Goal: Information Seeking & Learning: Find specific fact

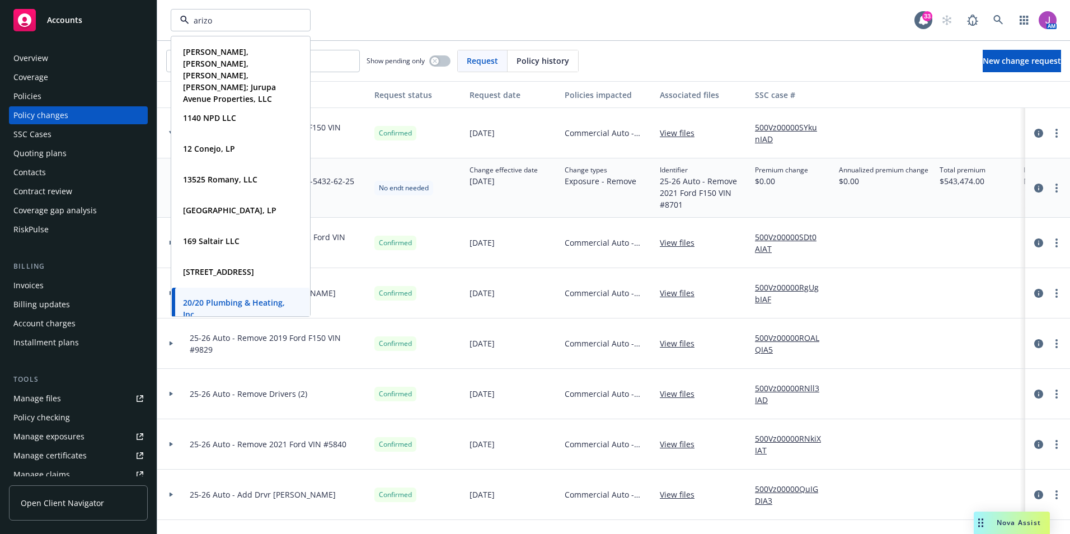
type input "arizon"
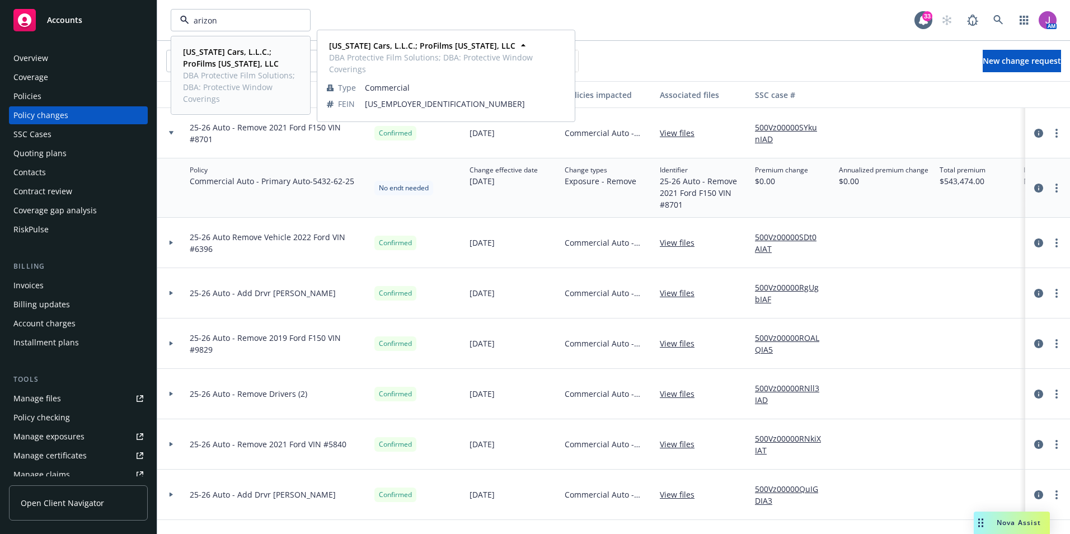
click at [231, 67] on span "[US_STATE] Cars, L.L.C.; ProFilms [US_STATE], LLC" at bounding box center [239, 58] width 113 height 24
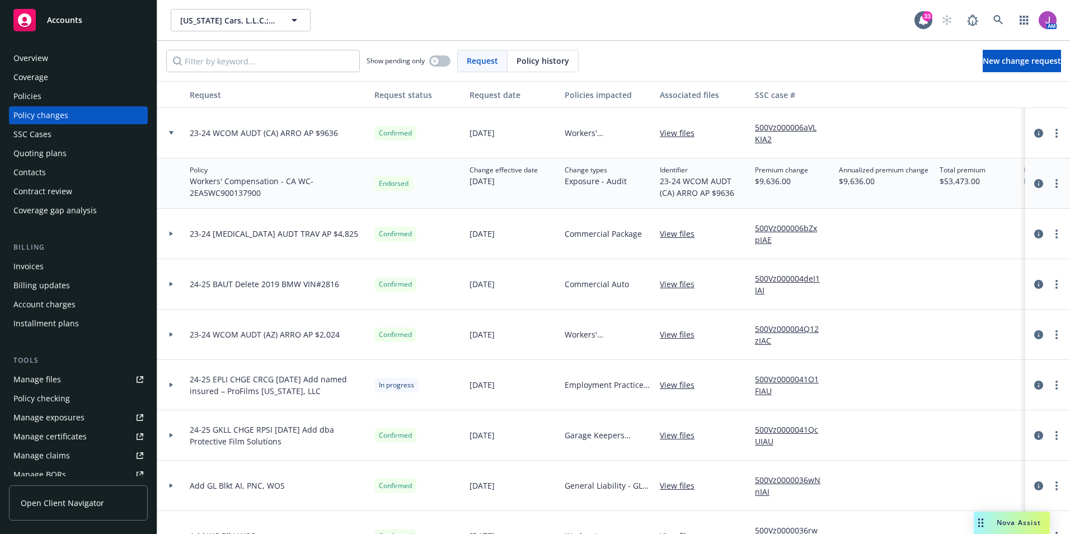
click at [53, 379] on div "Manage files" at bounding box center [37, 380] width 48 height 18
click at [203, 25] on span "[US_STATE] Cars, L.L.C.; ProFilms [US_STATE], LLC" at bounding box center [228, 21] width 97 height 12
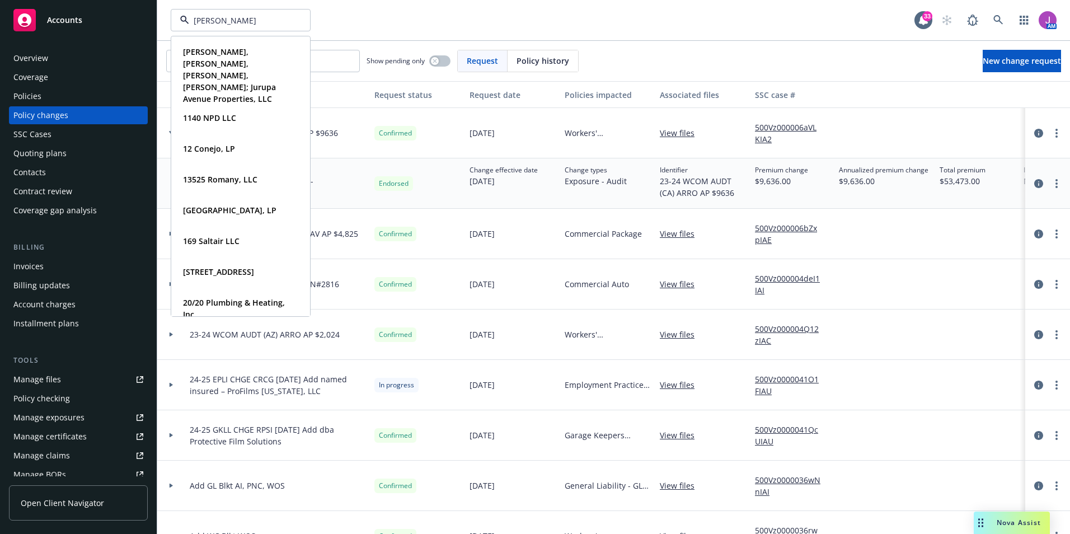
type input "[PERSON_NAME]"
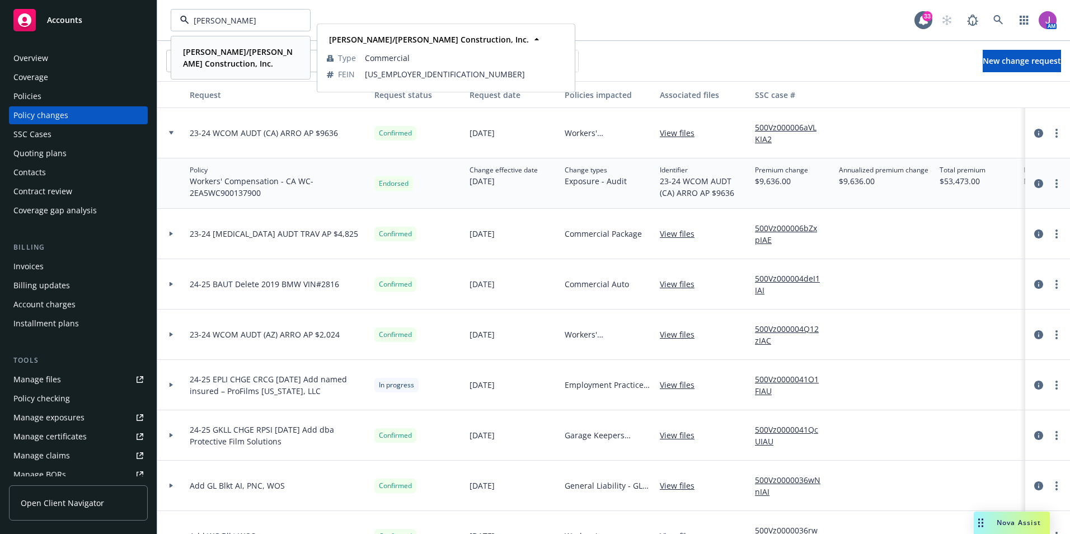
click at [207, 46] on strong "[PERSON_NAME]/[PERSON_NAME] Construction, Inc." at bounding box center [238, 57] width 110 height 22
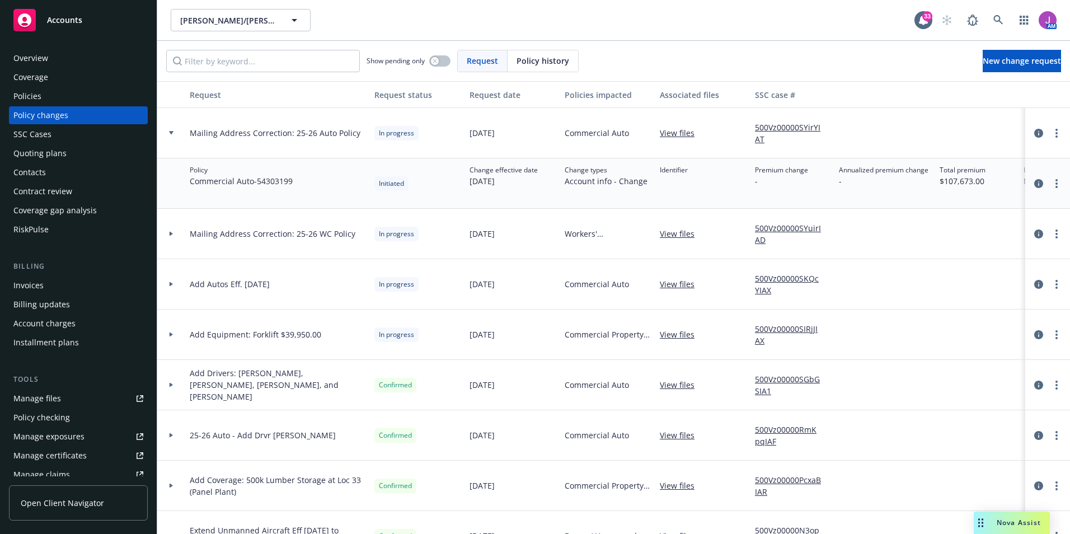
click at [54, 100] on div "Policies" at bounding box center [78, 96] width 130 height 18
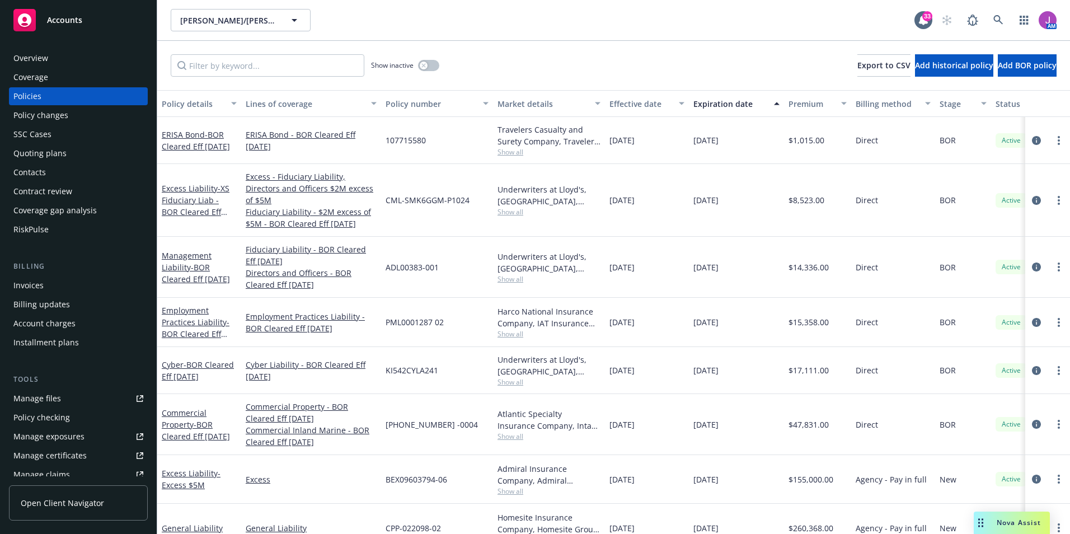
click at [191, 202] on div "Excess Liability - XS Fiduciary Liab - BOR Cleared Eff [DATE]" at bounding box center [199, 199] width 75 height 35
click at [192, 198] on span "- XS Fiduciary Liab - BOR Cleared Eff 5/20/25" at bounding box center [196, 206] width 68 height 46
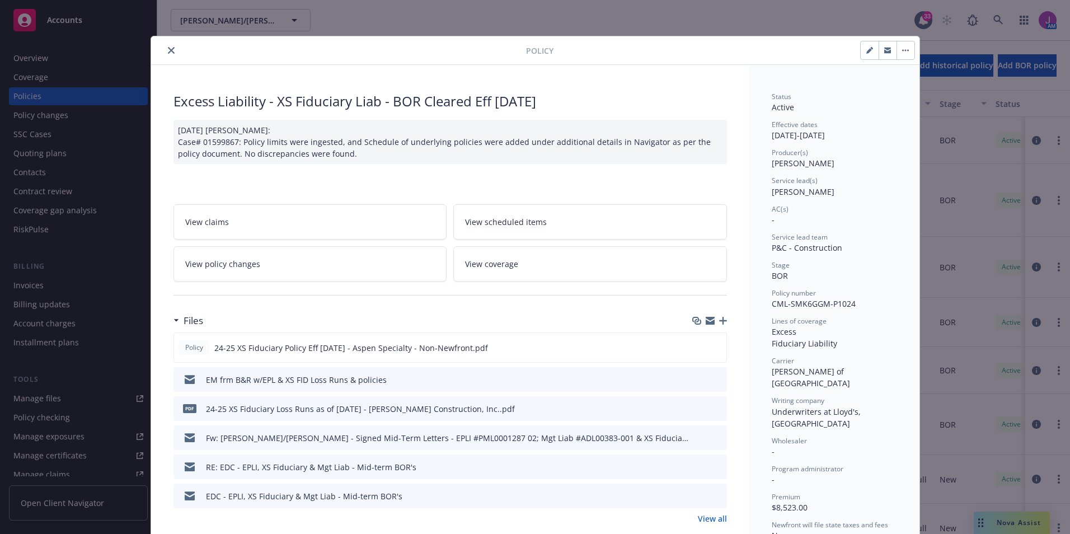
click at [169, 49] on icon "close" at bounding box center [171, 50] width 7 height 7
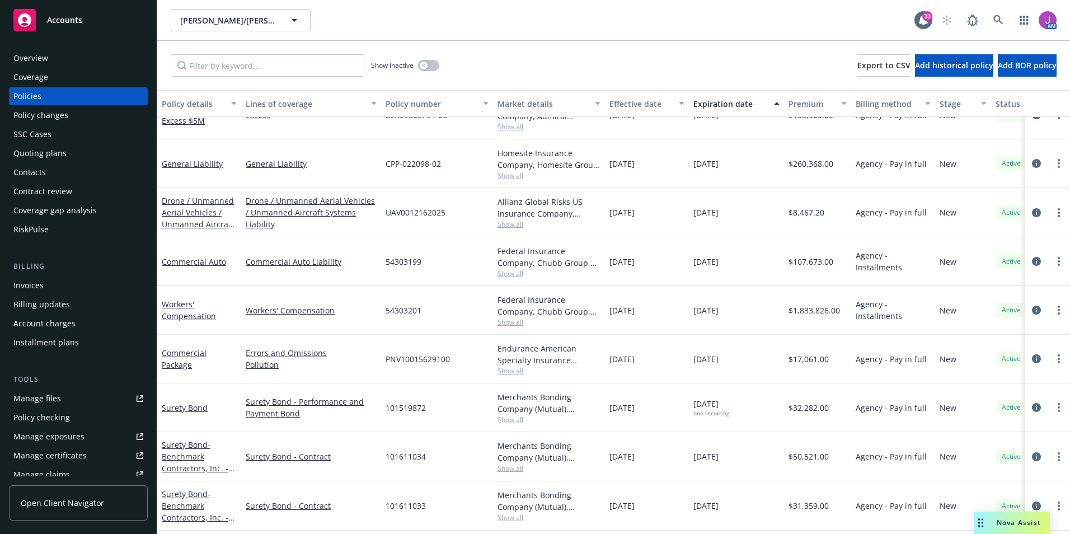
scroll to position [235, 0]
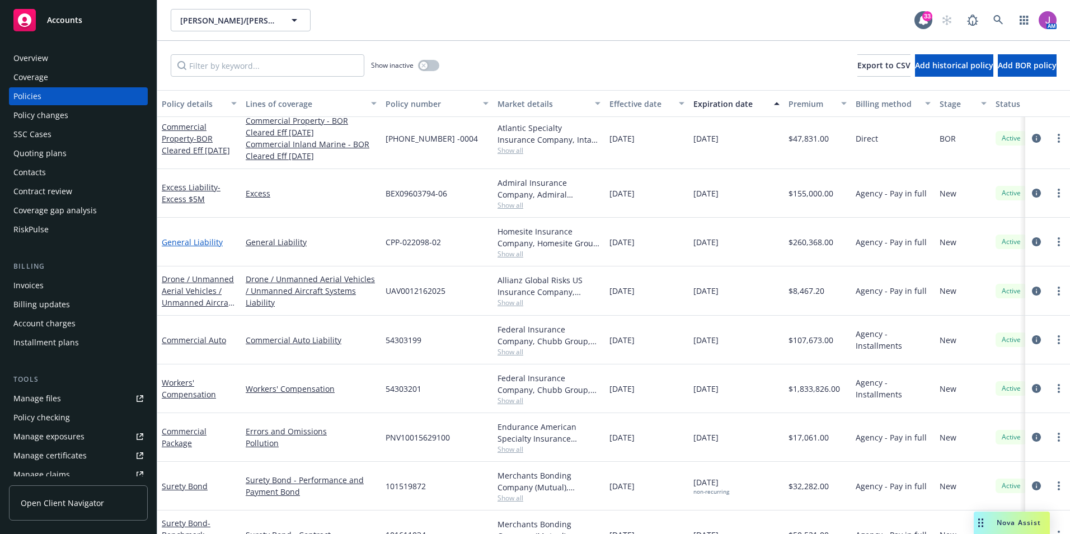
click at [191, 241] on link "General Liability" at bounding box center [192, 242] width 61 height 11
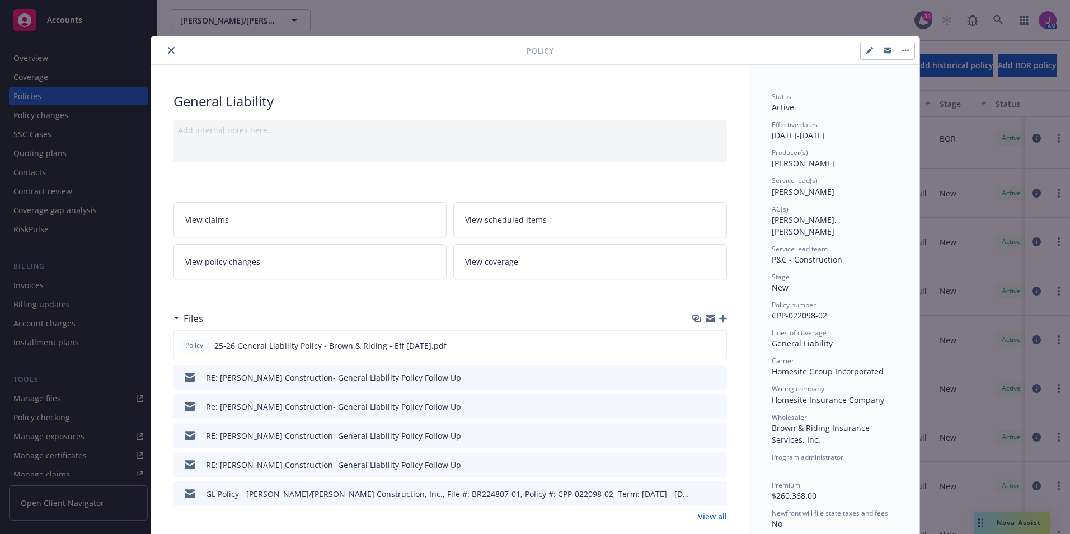
click at [168, 52] on icon "close" at bounding box center [171, 50] width 7 height 7
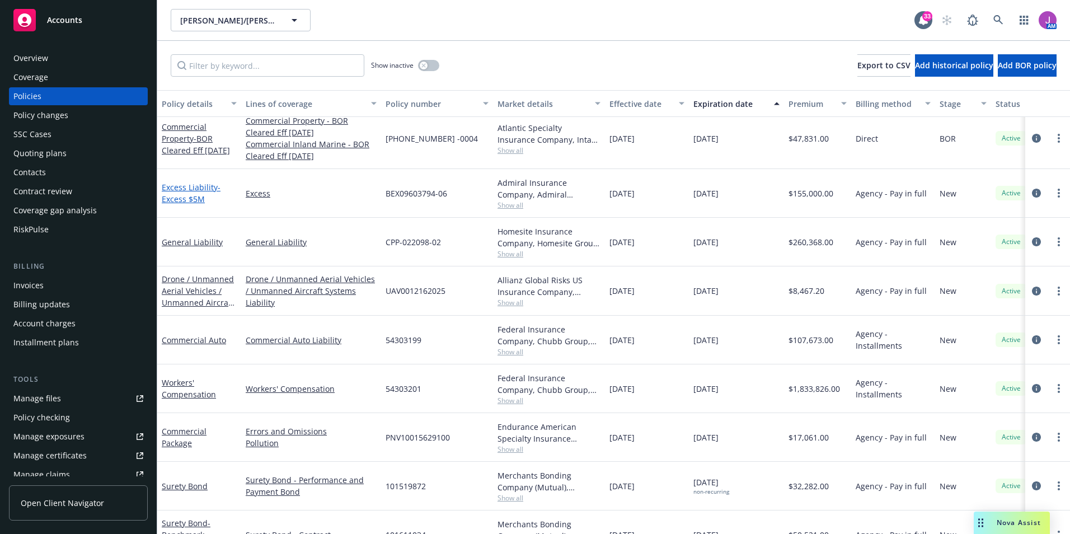
click at [180, 187] on link "Excess Liability - Excess $5M" at bounding box center [191, 193] width 59 height 22
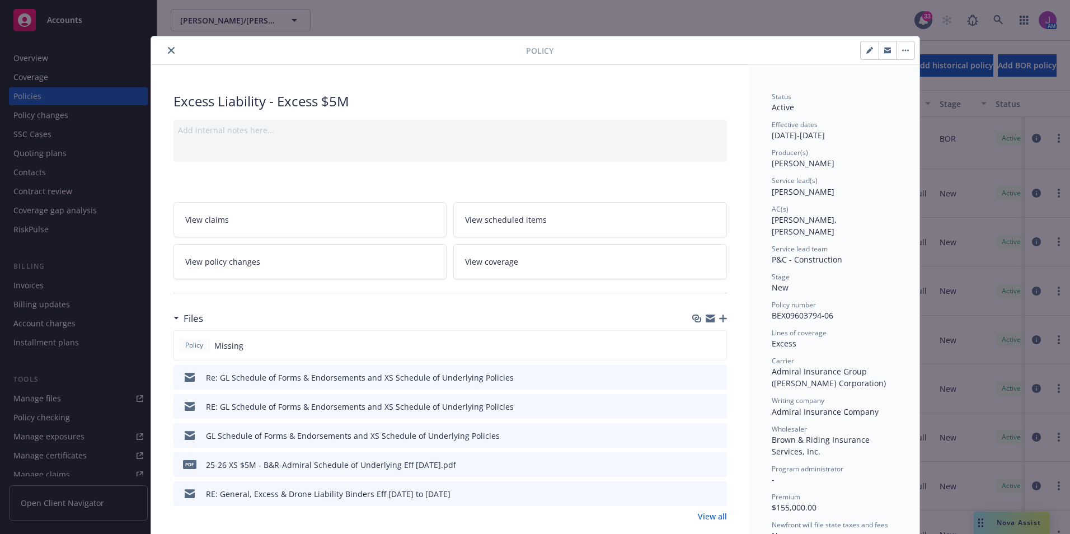
click at [170, 52] on button "close" at bounding box center [171, 50] width 13 height 13
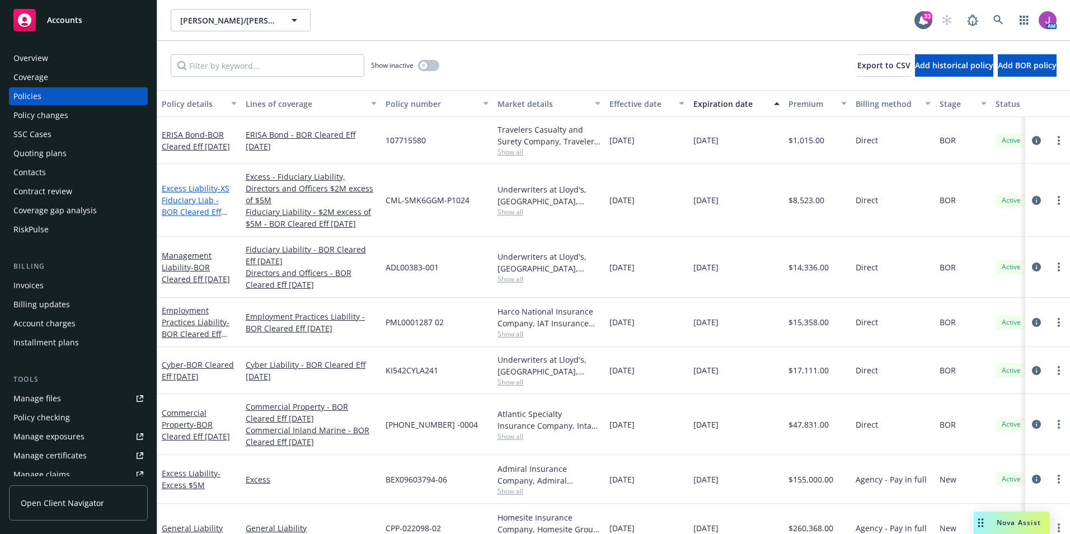
click at [193, 207] on span "- XS Fiduciary Liab - BOR Cleared Eff 5/20/25" at bounding box center [196, 206] width 68 height 46
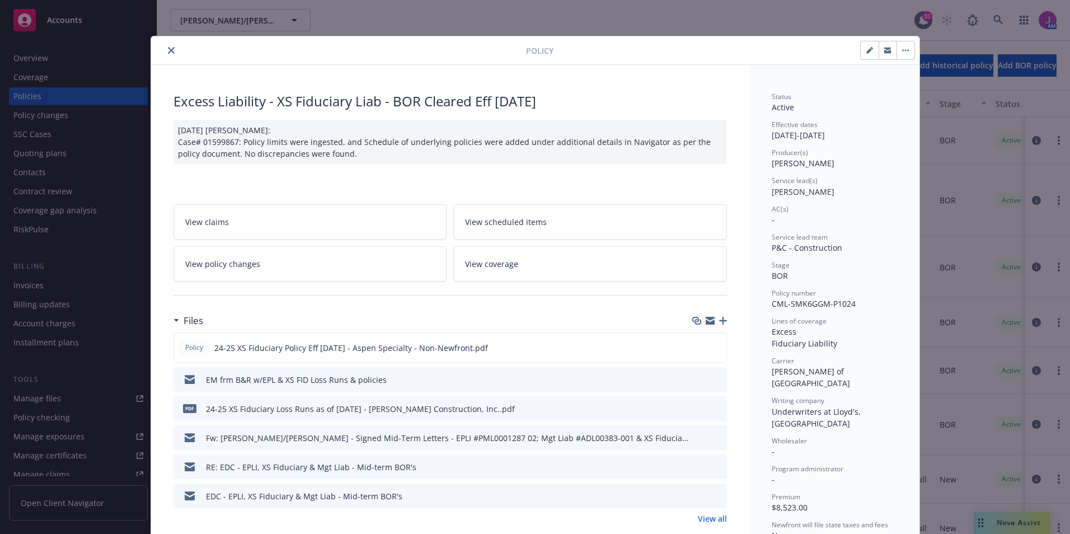
scroll to position [34, 0]
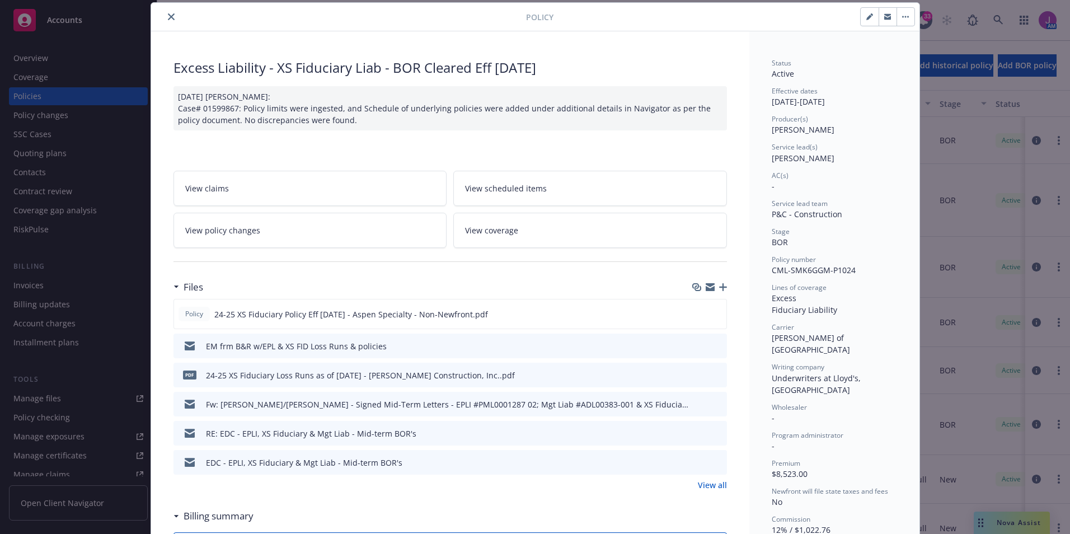
click at [170, 12] on button "close" at bounding box center [171, 16] width 13 height 13
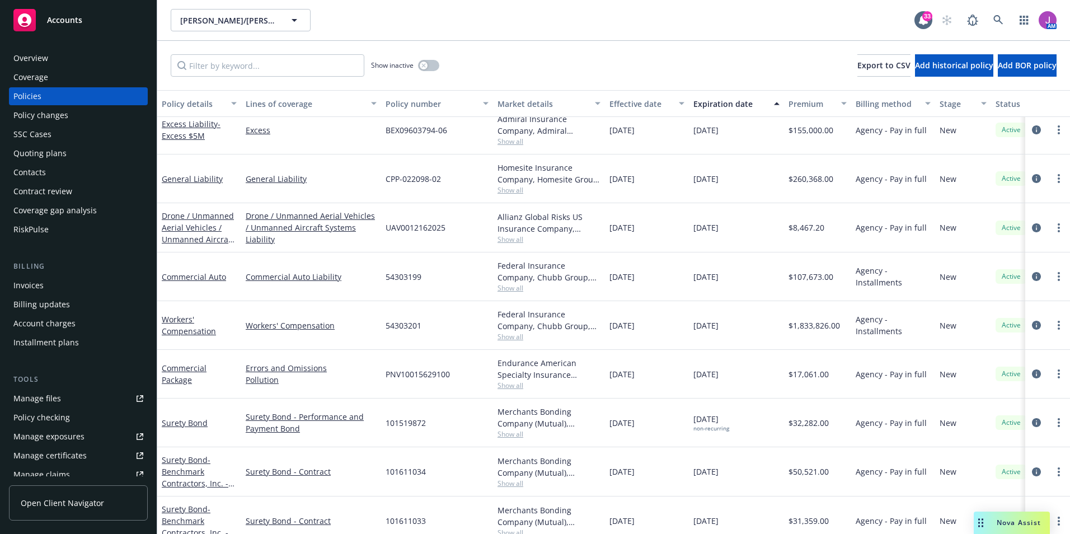
scroll to position [347, 0]
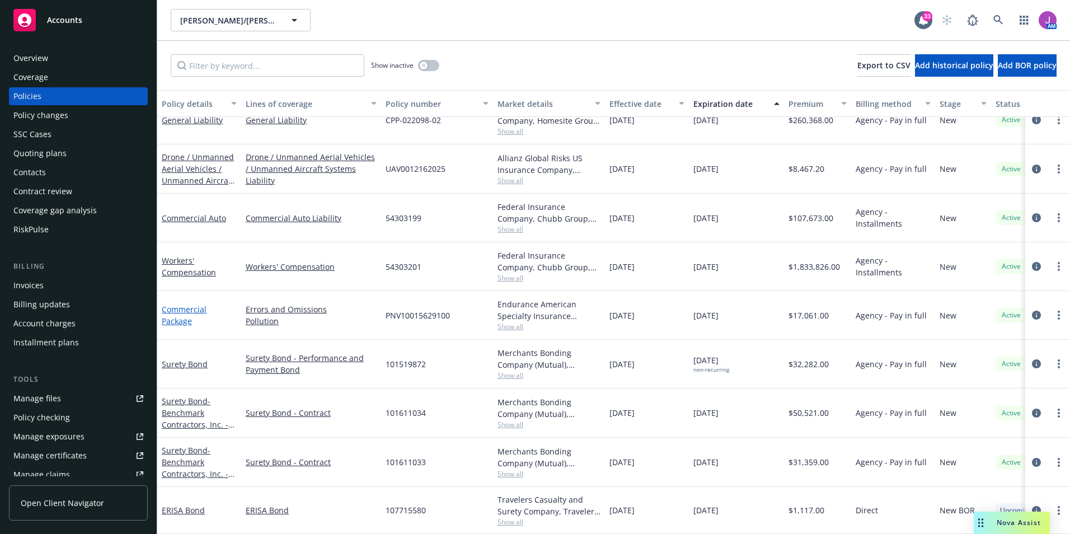
click at [179, 304] on link "Commercial Package" at bounding box center [184, 315] width 45 height 22
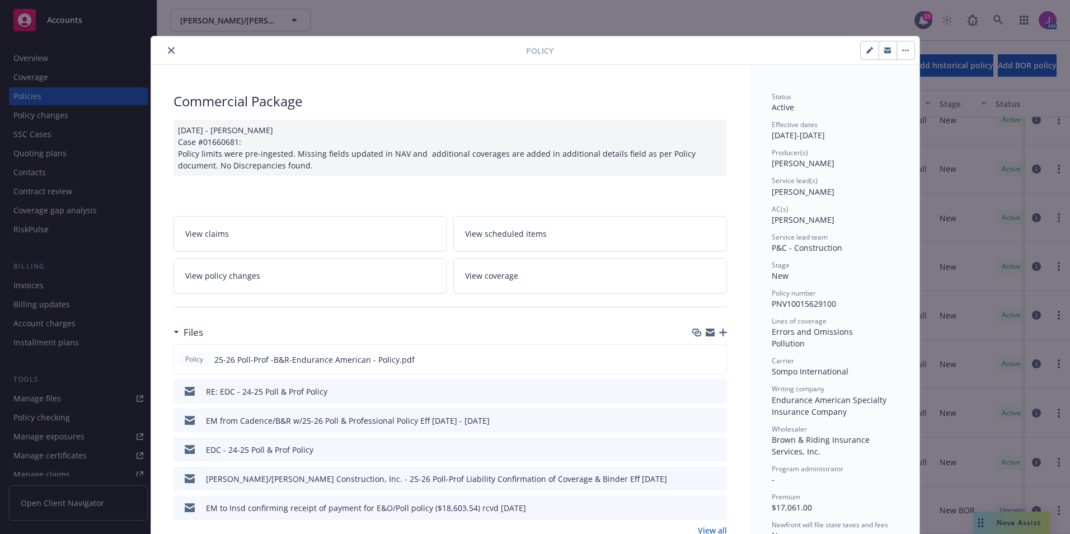
click at [169, 50] on icon "close" at bounding box center [171, 50] width 7 height 7
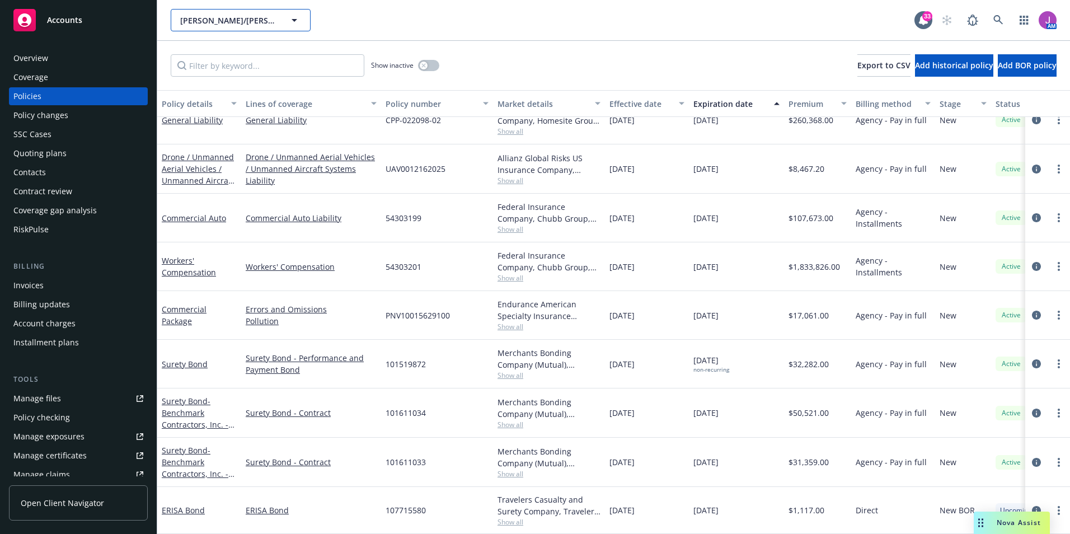
click at [245, 23] on span "Elliott/Drinkward Construction, Inc." at bounding box center [228, 21] width 97 height 12
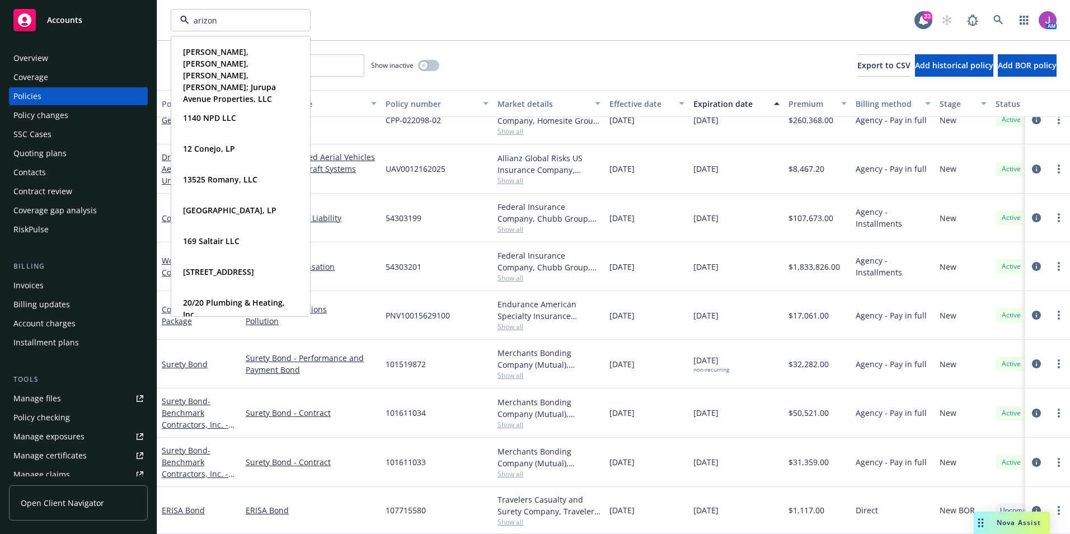
type input "arizona"
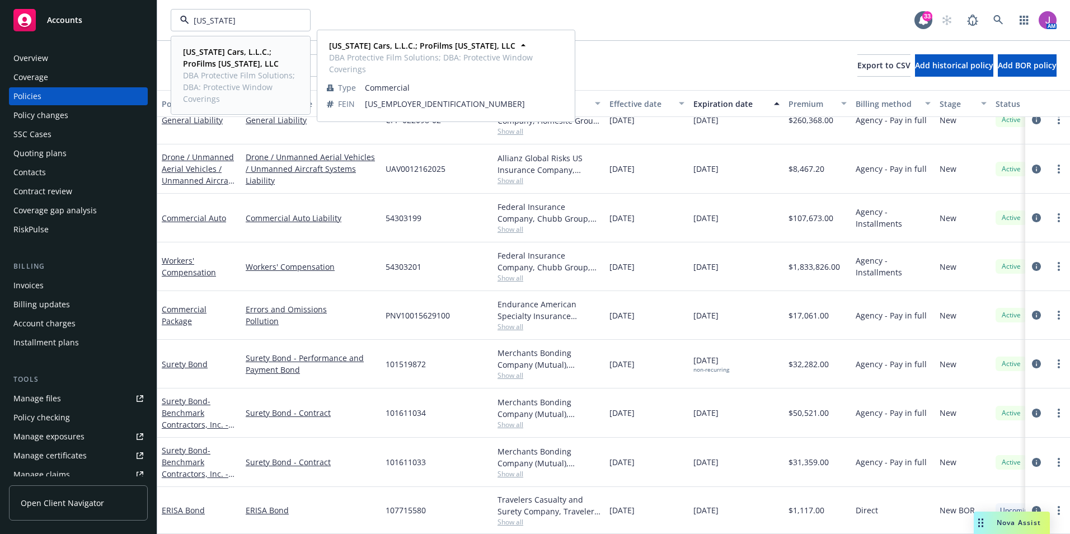
click at [232, 50] on strong "Arizona Cars, L.L.C.; ProFilms Florida, LLC" at bounding box center [231, 57] width 96 height 22
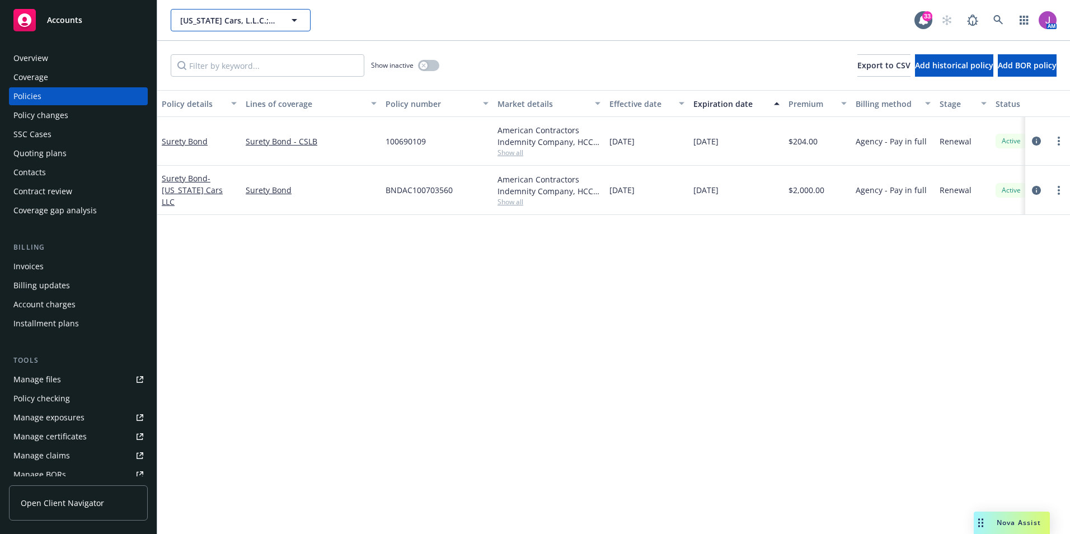
click at [265, 27] on button "Arizona Cars, L.L.C.; ProFilms Florida, LLC" at bounding box center [241, 20] width 140 height 22
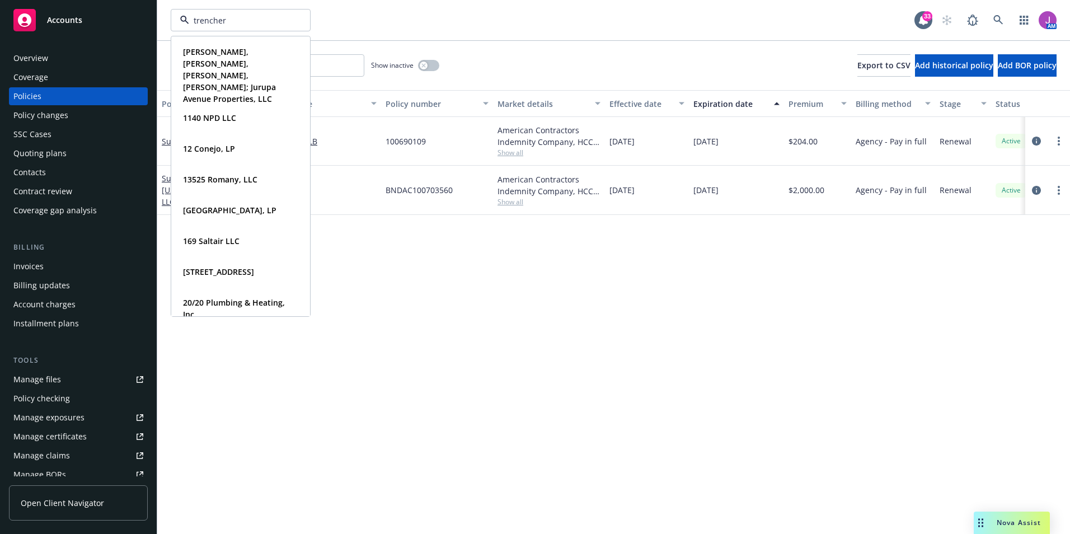
type input "trenchers"
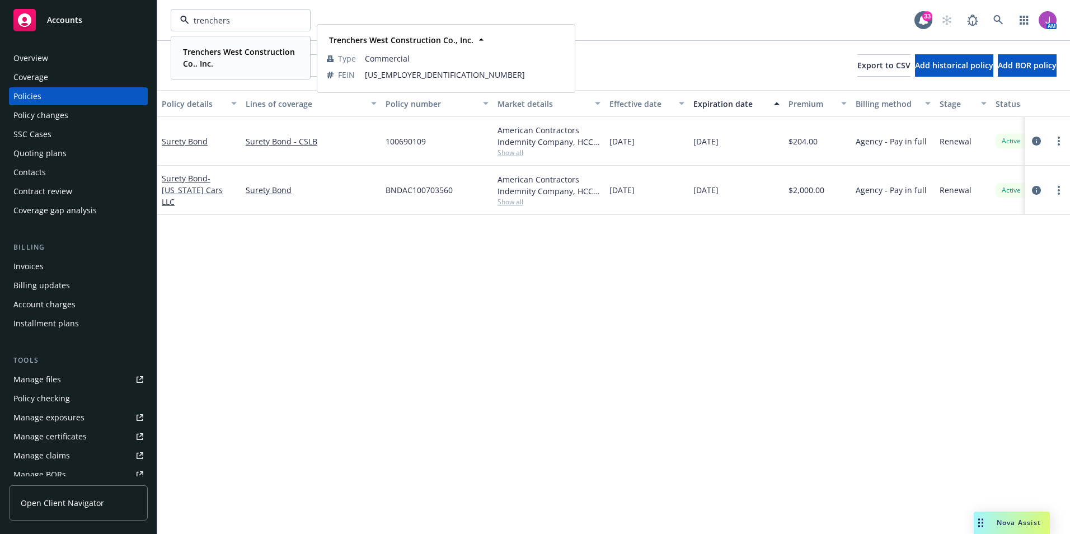
click at [226, 59] on span "Trenchers West Construction Co., Inc." at bounding box center [239, 58] width 113 height 24
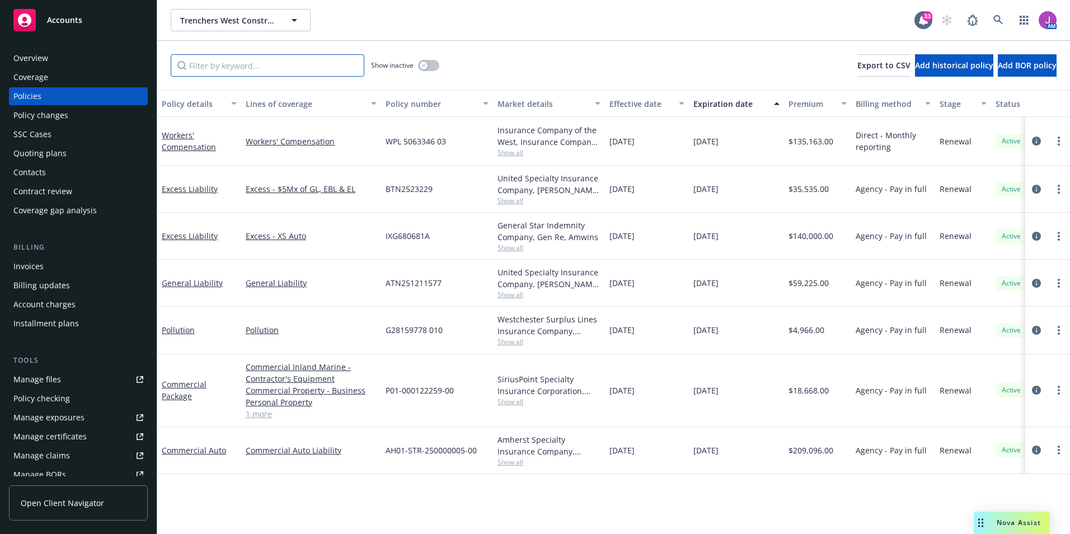
click at [233, 69] on input "Filter by keyword..." at bounding box center [268, 65] width 194 height 22
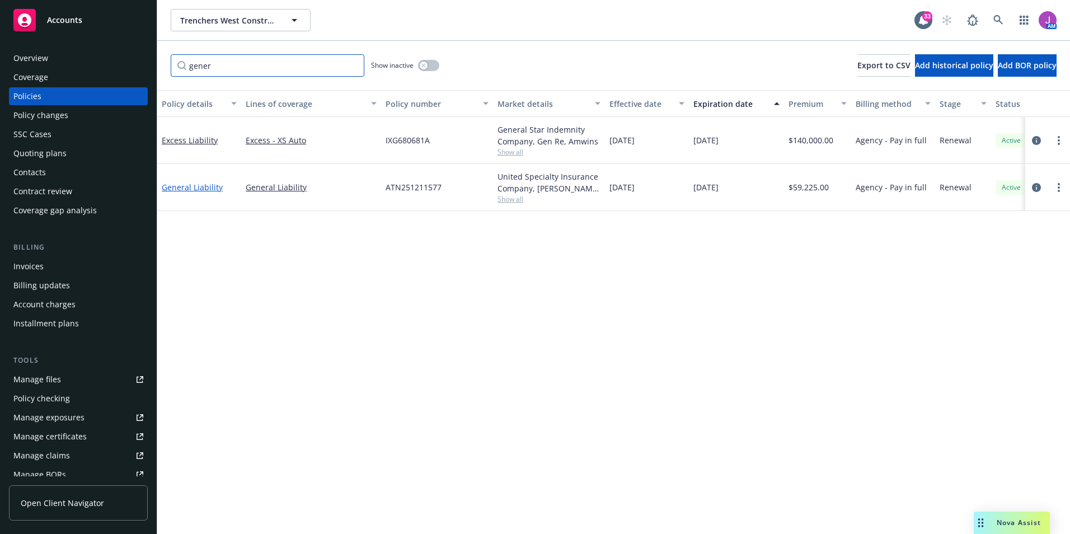
type input "gener"
click at [197, 192] on link "General Liability" at bounding box center [192, 187] width 61 height 11
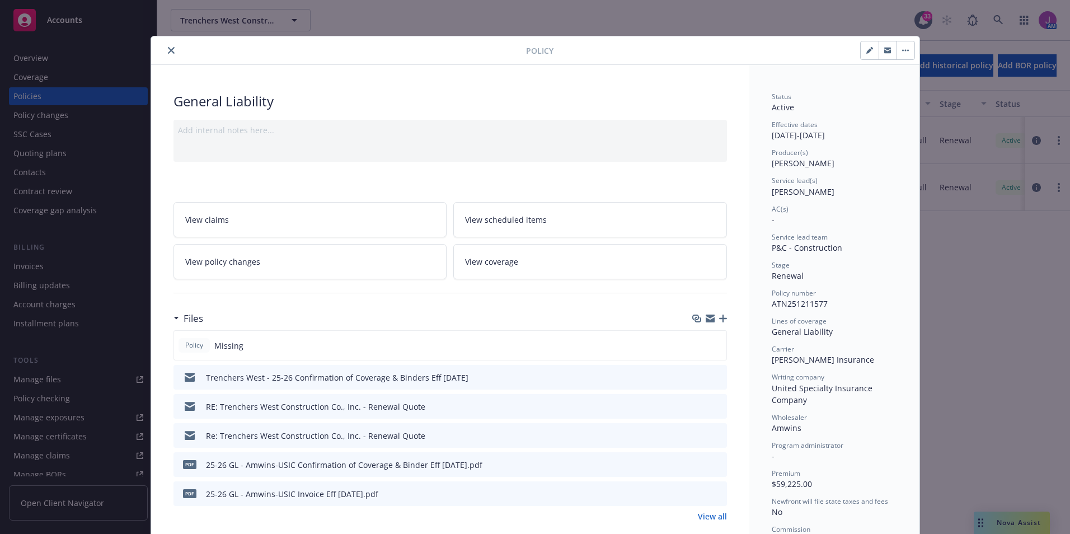
click at [221, 265] on span "View policy changes" at bounding box center [222, 262] width 75 height 12
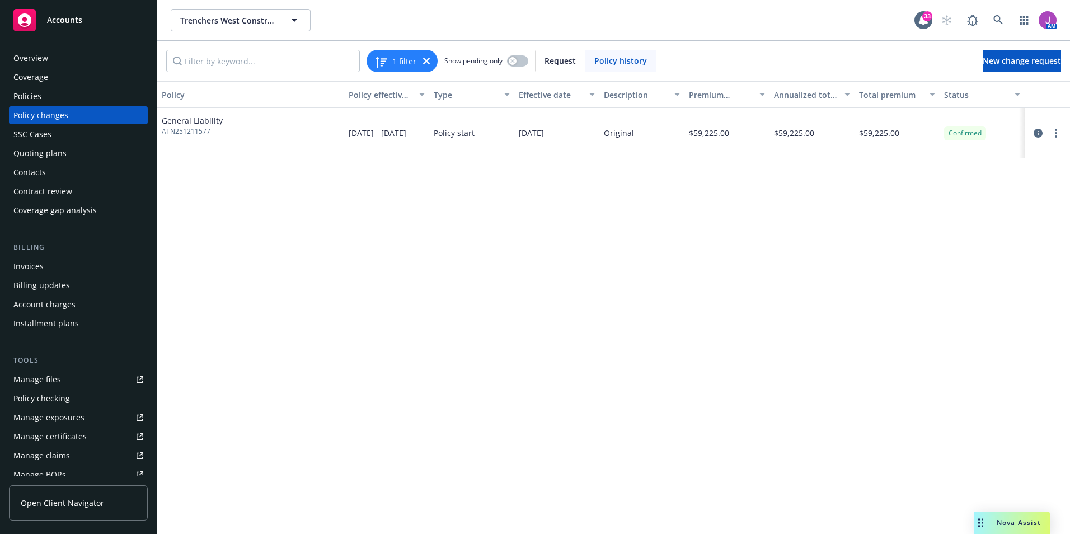
click at [63, 97] on div "Policies" at bounding box center [78, 96] width 130 height 18
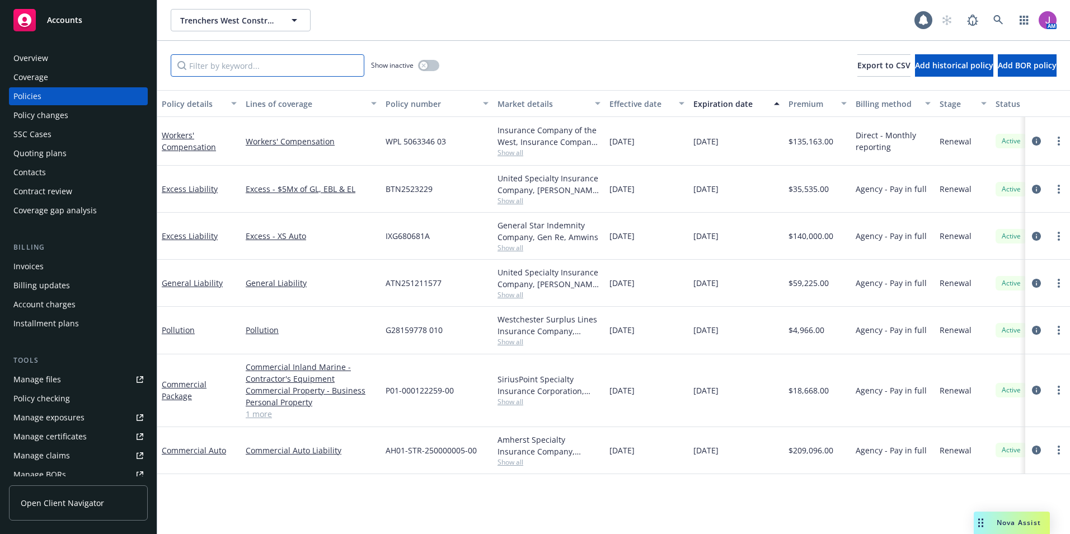
click at [234, 67] on input "Filter by keyword..." at bounding box center [268, 65] width 194 height 22
type input "t"
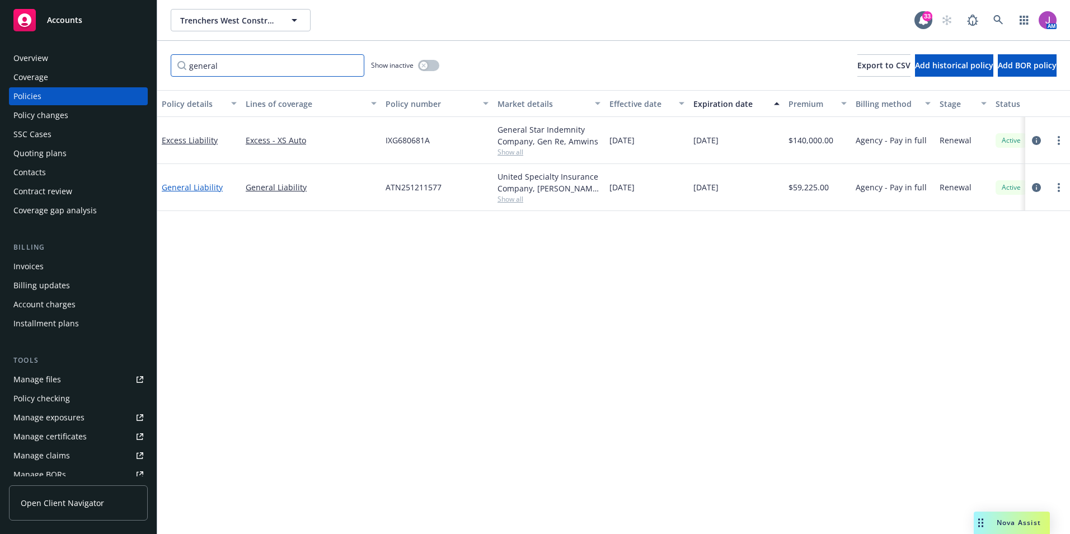
type input "general"
click at [204, 185] on link "General Liability" at bounding box center [192, 187] width 61 height 11
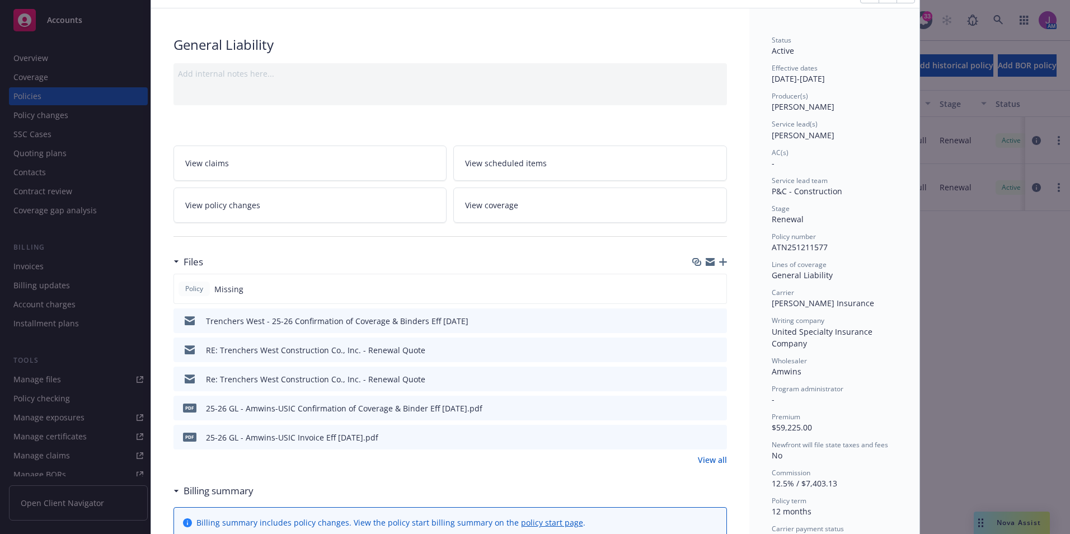
scroll to position [34, 0]
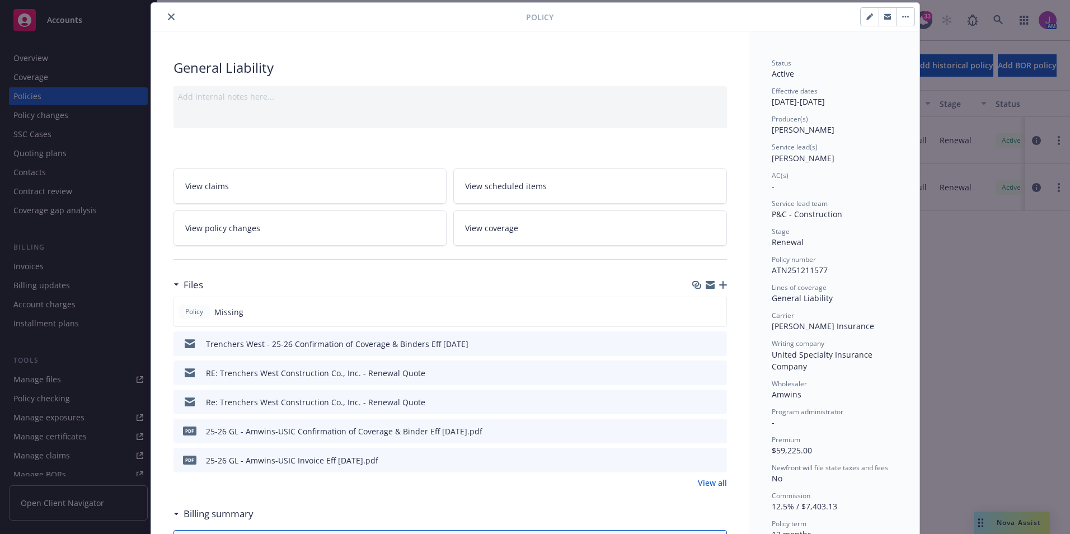
click at [997, 290] on div "Policy General Liability Add internal notes here... View claims View scheduled …" at bounding box center [535, 267] width 1070 height 534
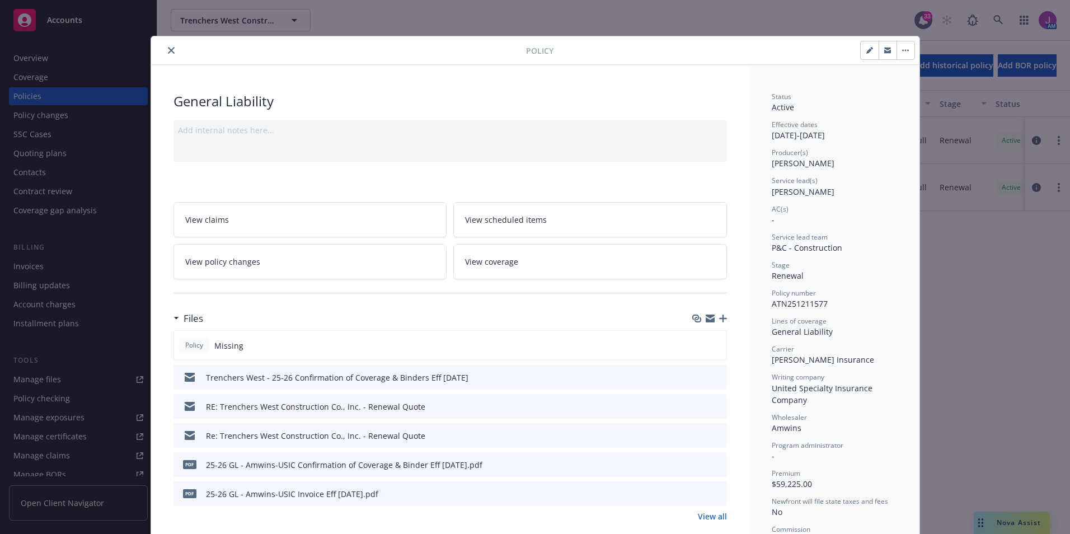
drag, startPoint x: 166, startPoint y: 293, endPoint x: 174, endPoint y: 254, distance: 39.4
click at [168, 47] on icon "close" at bounding box center [171, 50] width 7 height 7
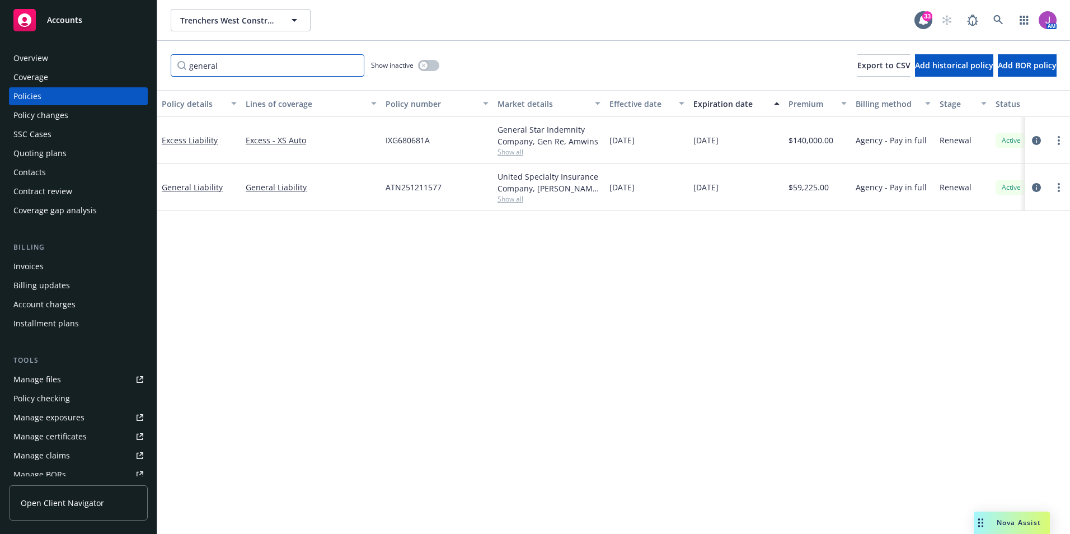
drag, startPoint x: 243, startPoint y: 73, endPoint x: 124, endPoint y: 68, distance: 118.7
click at [124, 68] on div "Accounts Overview Coverage Policies Policy changes SSC Cases Quoting plans Cont…" at bounding box center [535, 267] width 1070 height 534
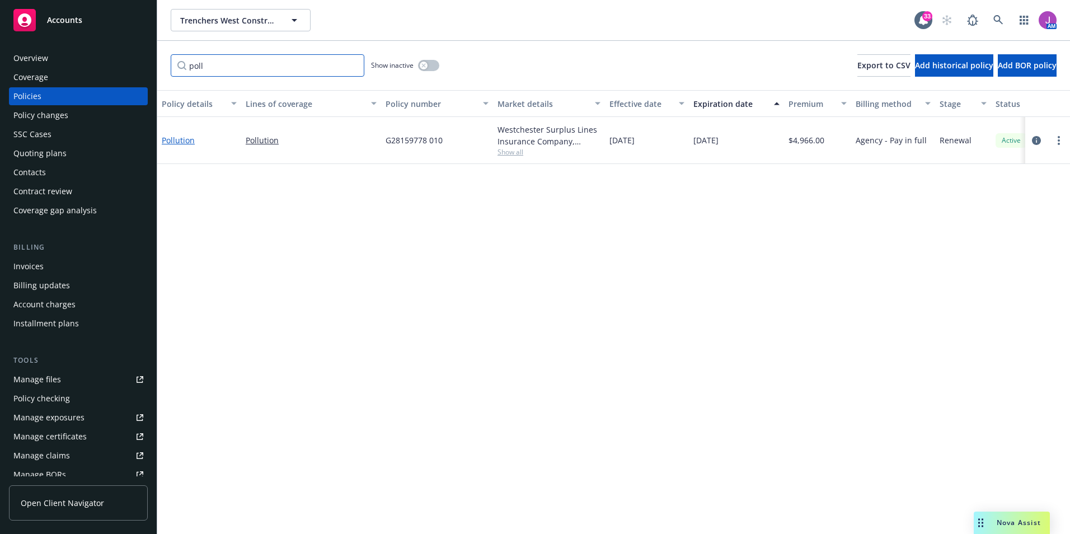
type input "poll"
click at [184, 144] on link "Pollution" at bounding box center [178, 140] width 33 height 11
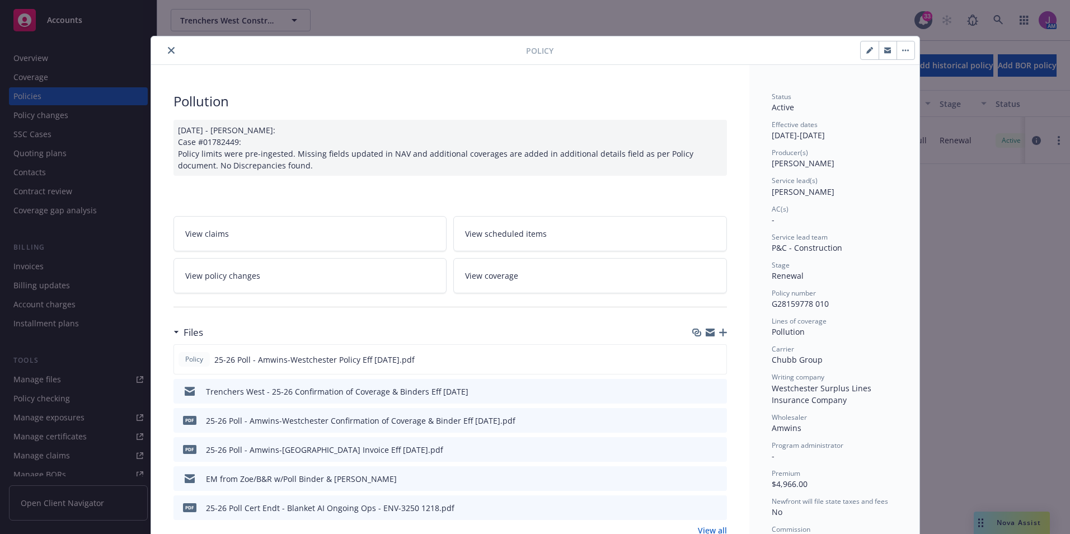
click at [223, 288] on link "View policy changes" at bounding box center [311, 275] width 274 height 35
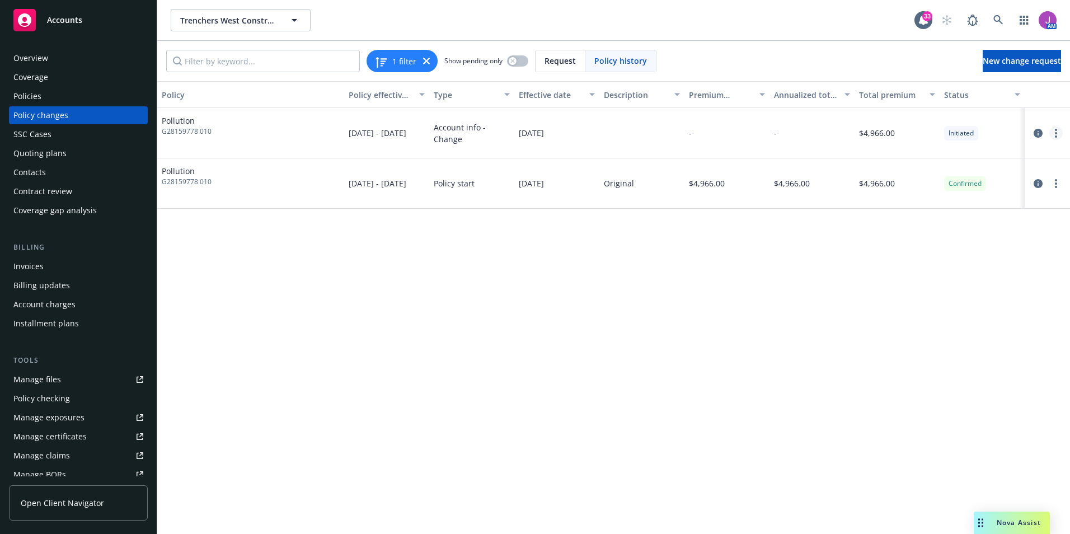
click at [1054, 133] on link "more" at bounding box center [1055, 132] width 13 height 13
click at [866, 315] on div "Policy Policy effective dates Type Effective date Description Premium change An…" at bounding box center [613, 307] width 913 height 453
click at [1056, 132] on icon "more" at bounding box center [1056, 133] width 2 height 9
click at [717, 381] on div "Policy Policy effective dates Type Effective date Description Premium change An…" at bounding box center [613, 307] width 913 height 453
click at [1059, 134] on link "more" at bounding box center [1055, 132] width 13 height 13
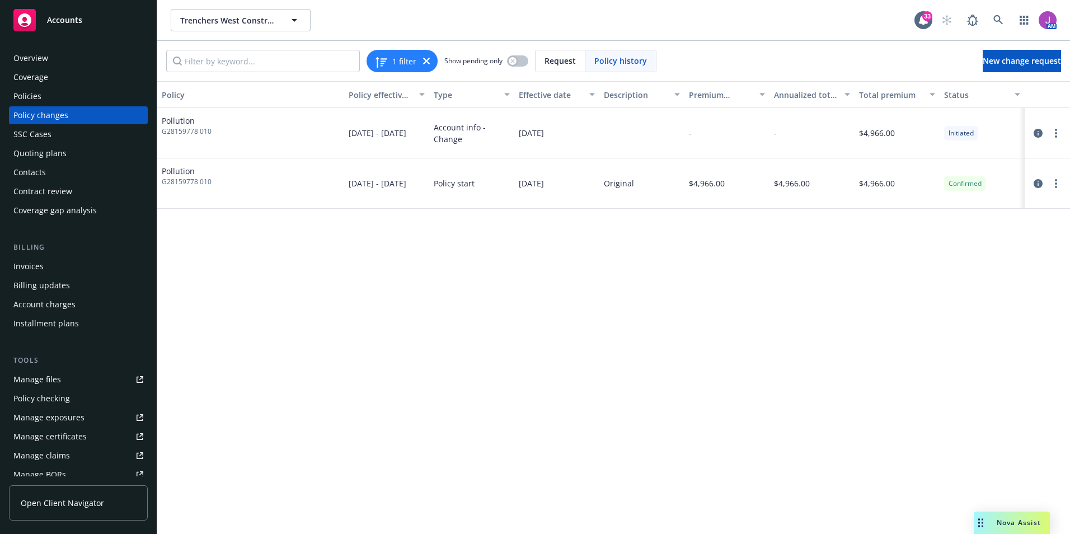
drag, startPoint x: 865, startPoint y: 355, endPoint x: 751, endPoint y: 317, distance: 119.8
click at [865, 355] on div "Policy Policy effective dates Type Effective date Description Premium change An…" at bounding box center [613, 307] width 913 height 453
click at [371, 240] on div "Policy Policy effective dates Type Effective date Description Premium change An…" at bounding box center [613, 307] width 913 height 453
click at [204, 22] on span "Trenchers West Construction Co., Inc." at bounding box center [228, 21] width 97 height 12
type input "arizona"
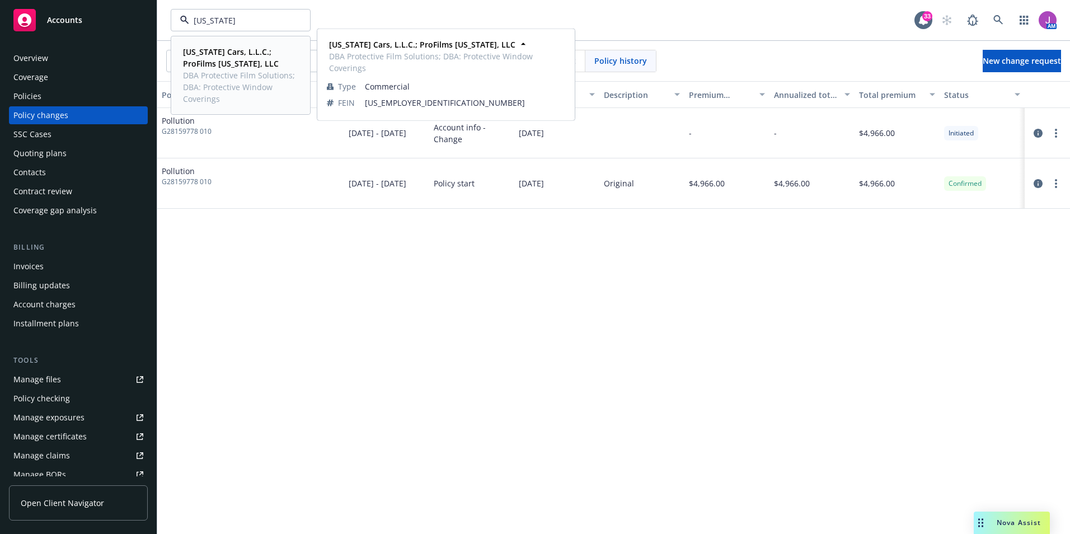
click at [228, 65] on span "Arizona Cars, L.L.C.; ProFilms Florida, LLC" at bounding box center [239, 58] width 113 height 24
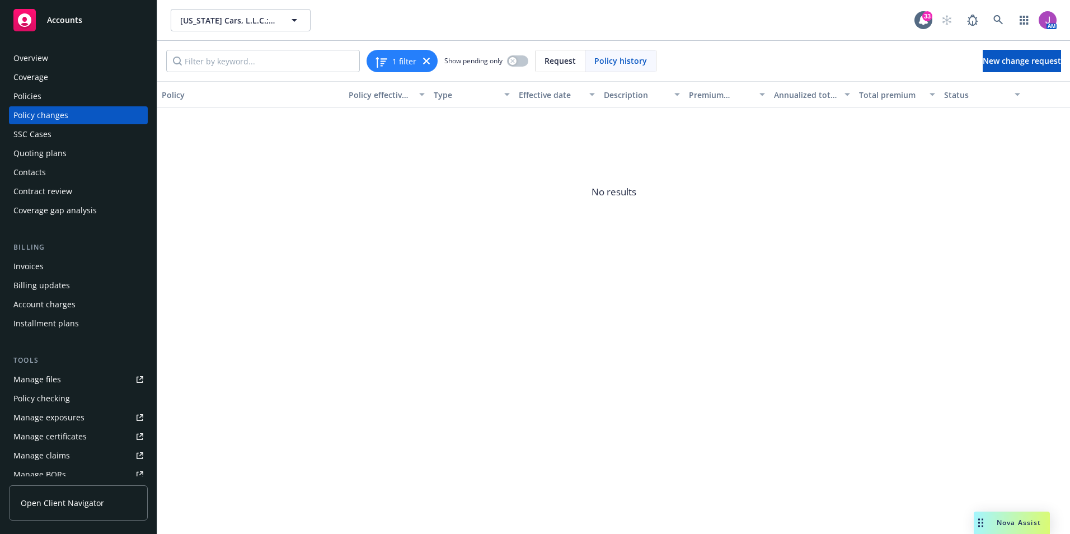
click at [47, 100] on div "Policies" at bounding box center [78, 96] width 130 height 18
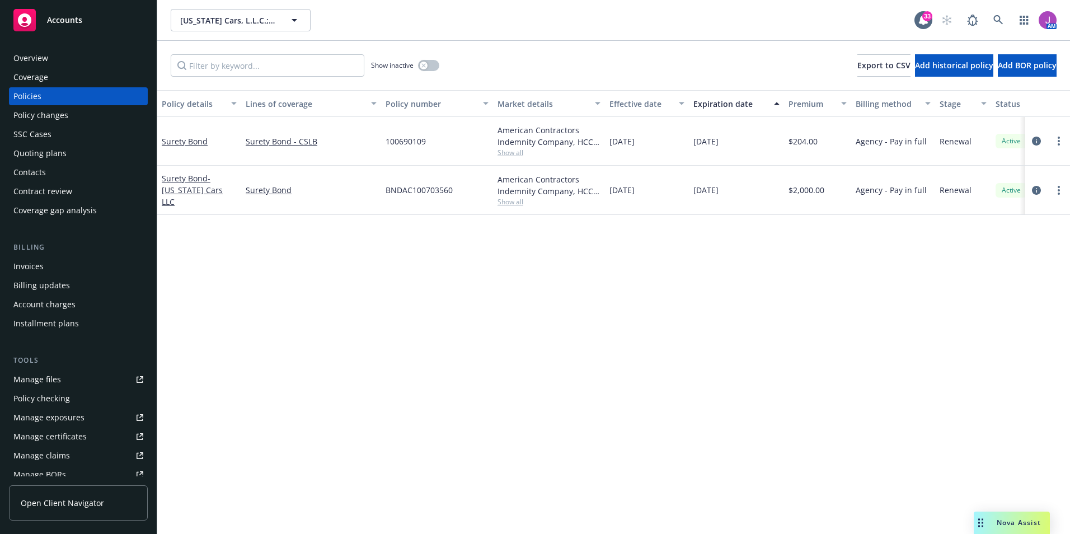
drag, startPoint x: 371, startPoint y: 413, endPoint x: 355, endPoint y: 369, distance: 46.9
click at [371, 412] on div "Policy details Lines of coverage Policy number Market details Effective date Ex…" at bounding box center [613, 312] width 913 height 444
click at [60, 180] on div "Contacts" at bounding box center [78, 172] width 130 height 18
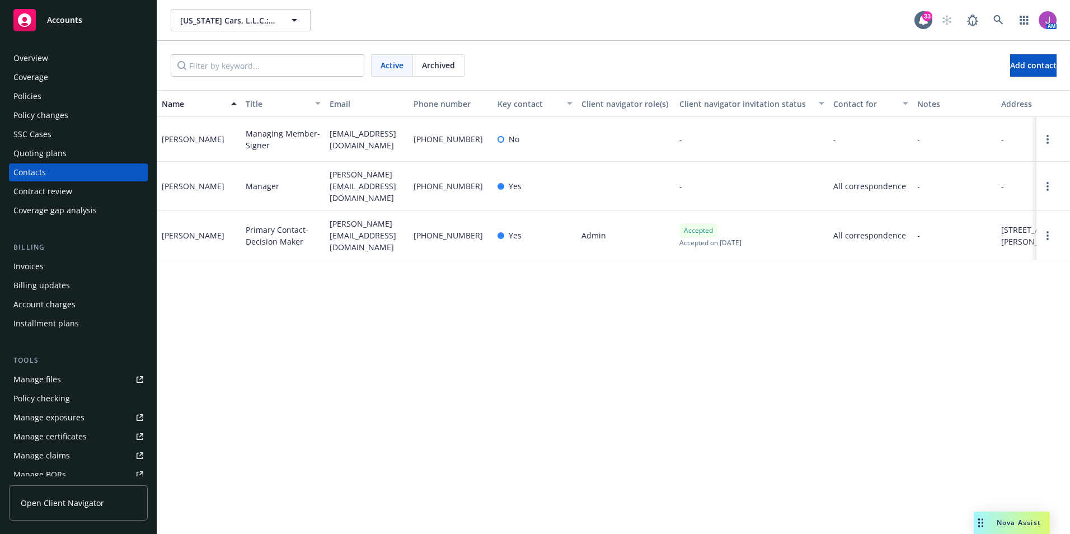
click at [49, 98] on div "Policies" at bounding box center [78, 96] width 130 height 18
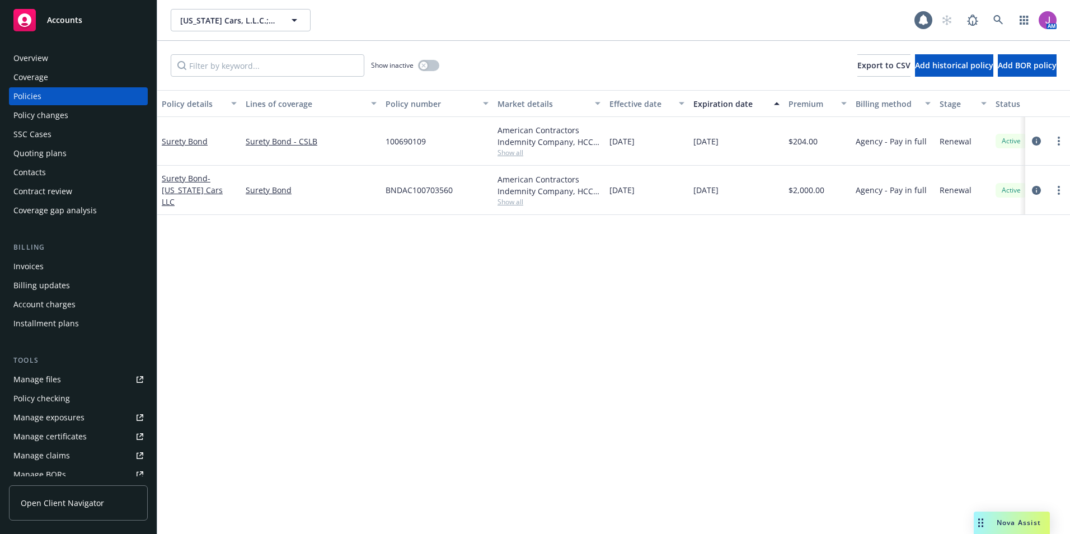
click at [51, 116] on div "Policy changes" at bounding box center [40, 115] width 55 height 18
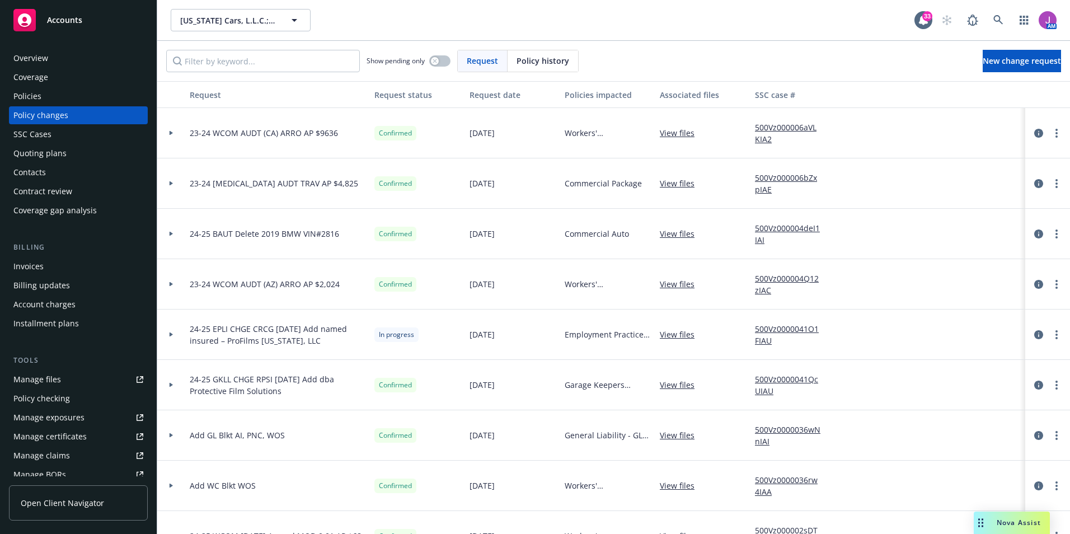
click at [55, 149] on div "Quoting plans" at bounding box center [39, 153] width 53 height 18
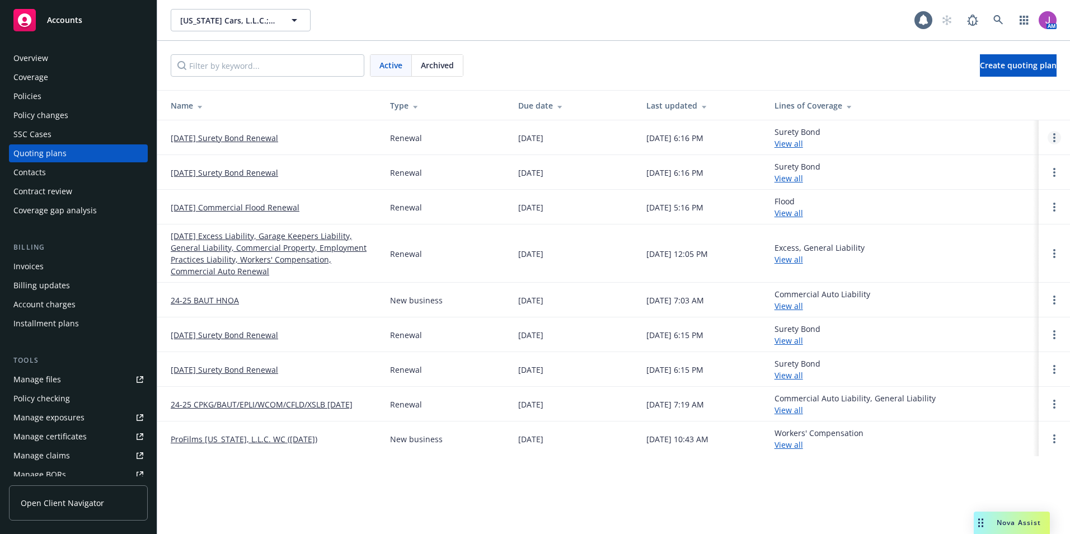
click at [1050, 137] on link "Open options" at bounding box center [1054, 137] width 13 height 13
click at [986, 64] on span "Copy logging email" at bounding box center [997, 62] width 98 height 11
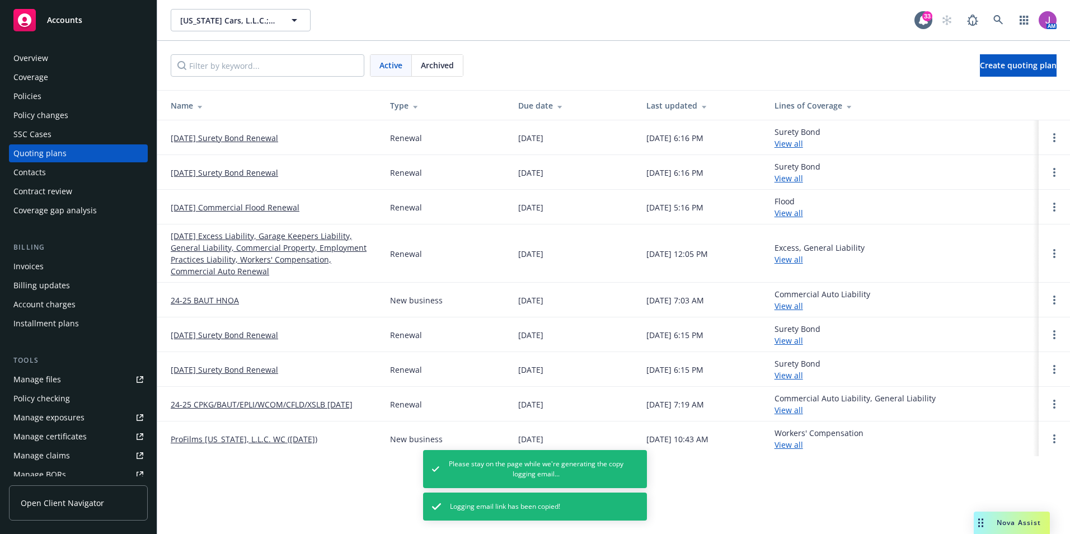
click at [76, 66] on div "Overview" at bounding box center [78, 58] width 130 height 18
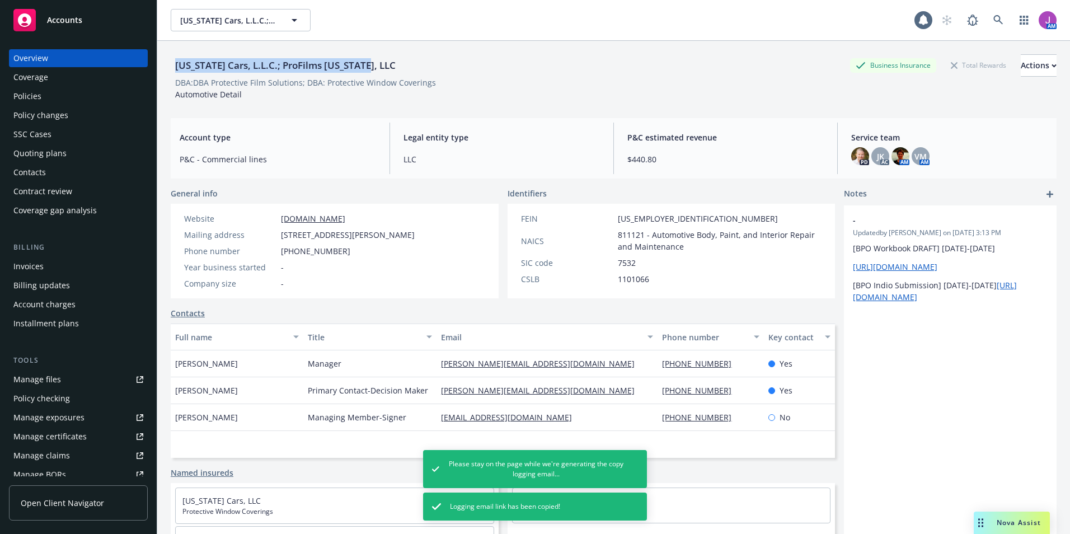
drag, startPoint x: 174, startPoint y: 65, endPoint x: 387, endPoint y: 66, distance: 213.2
click at [387, 66] on div "Arizona Cars, L.L.C.; ProFilms Florida, LLC Business Insurance Total Rewards Ac…" at bounding box center [614, 65] width 886 height 22
copy div "Arizona Cars, L.L.C.; ProFilms Florida, LLC"
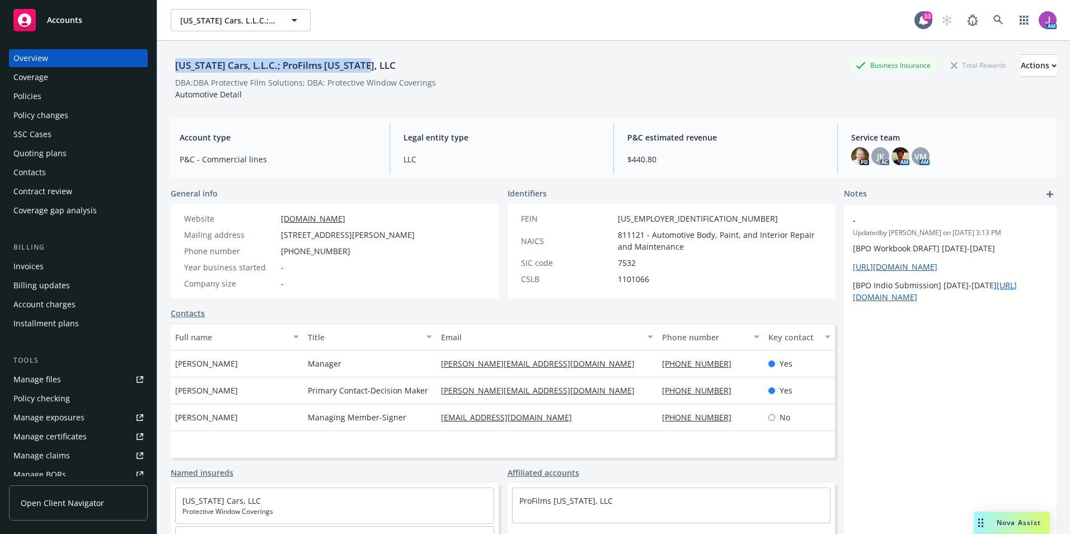
click at [36, 93] on div "Policies" at bounding box center [27, 96] width 28 height 18
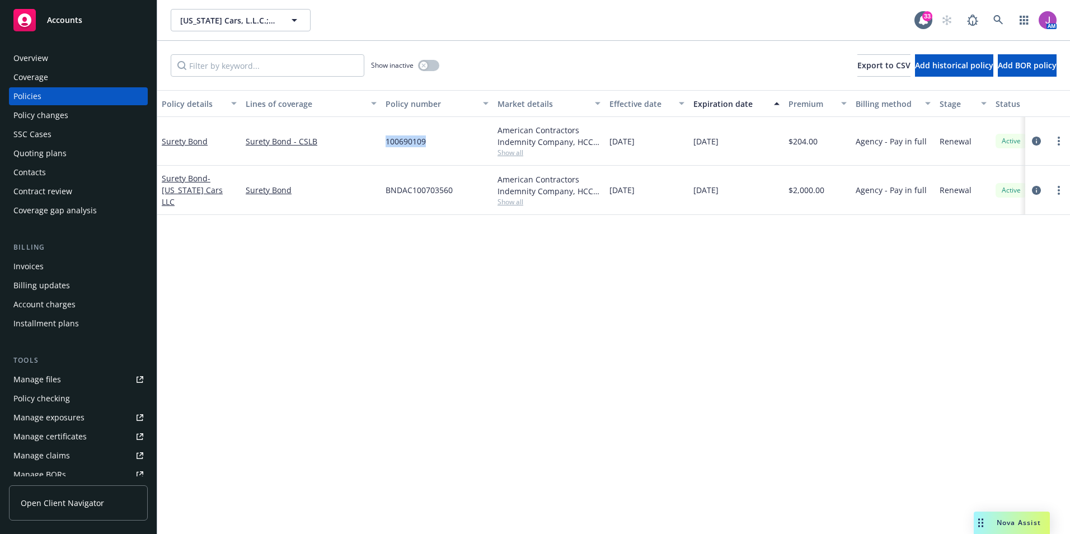
drag, startPoint x: 384, startPoint y: 139, endPoint x: 437, endPoint y: 140, distance: 52.6
click at [437, 140] on div "100690109" at bounding box center [437, 141] width 112 height 49
copy span "100690109"
drag, startPoint x: 385, startPoint y: 191, endPoint x: 453, endPoint y: 199, distance: 68.8
click at [453, 199] on div "BNDAC100703560" at bounding box center [437, 190] width 112 height 49
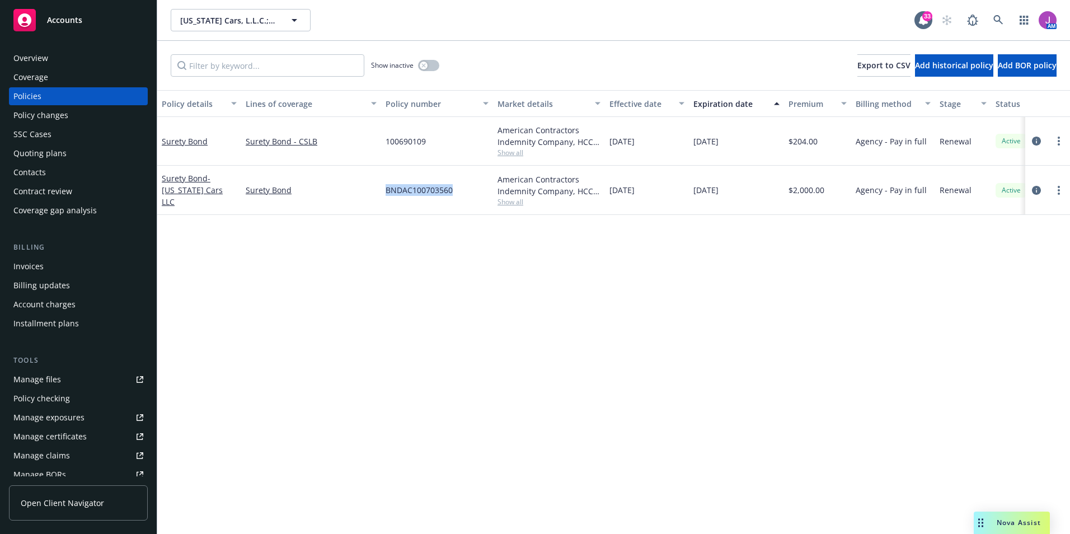
copy span "BNDAC100703560"
drag, startPoint x: 691, startPoint y: 138, endPoint x: 761, endPoint y: 142, distance: 70.0
click at [761, 142] on div "09/29/2025" at bounding box center [736, 141] width 95 height 49
copy span "09/29/2025"
drag, startPoint x: 692, startPoint y: 192, endPoint x: 750, endPoint y: 194, distance: 57.7
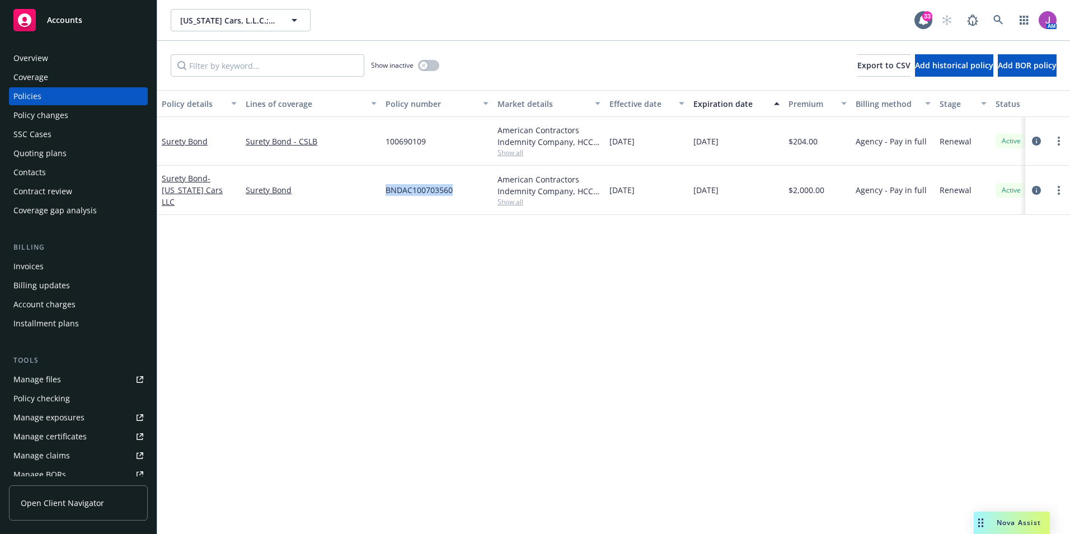
click at [750, 194] on div "10/03/2025" at bounding box center [736, 190] width 95 height 49
copy span "10/03/2025"
drag, startPoint x: 402, startPoint y: 188, endPoint x: 454, endPoint y: 189, distance: 52.6
click at [454, 189] on div "Surety Bond - Arizona Cars LLC Surety Bond BNDAC100703560 American Contractors …" at bounding box center [697, 190] width 1080 height 49
copy div "BNDAC100703560"
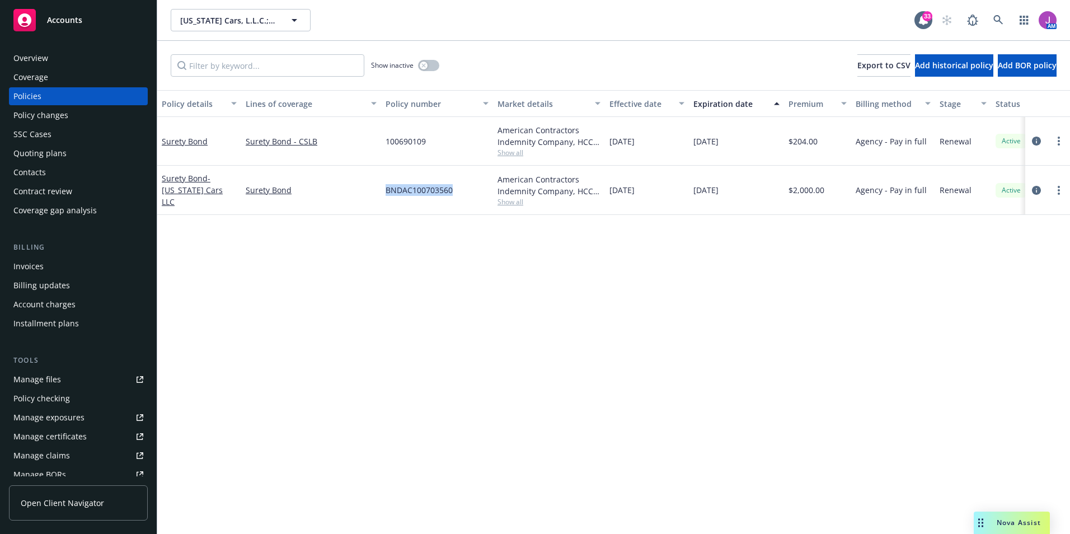
click at [430, 229] on div "Policy details Lines of coverage Policy number Market details Effective date Ex…" at bounding box center [613, 312] width 913 height 444
click at [418, 193] on span "BNDAC100703560" at bounding box center [419, 190] width 67 height 12
drag, startPoint x: 413, startPoint y: 186, endPoint x: 456, endPoint y: 191, distance: 42.8
click at [456, 191] on div "BNDAC100703560" at bounding box center [437, 190] width 112 height 49
copy span "100703560"
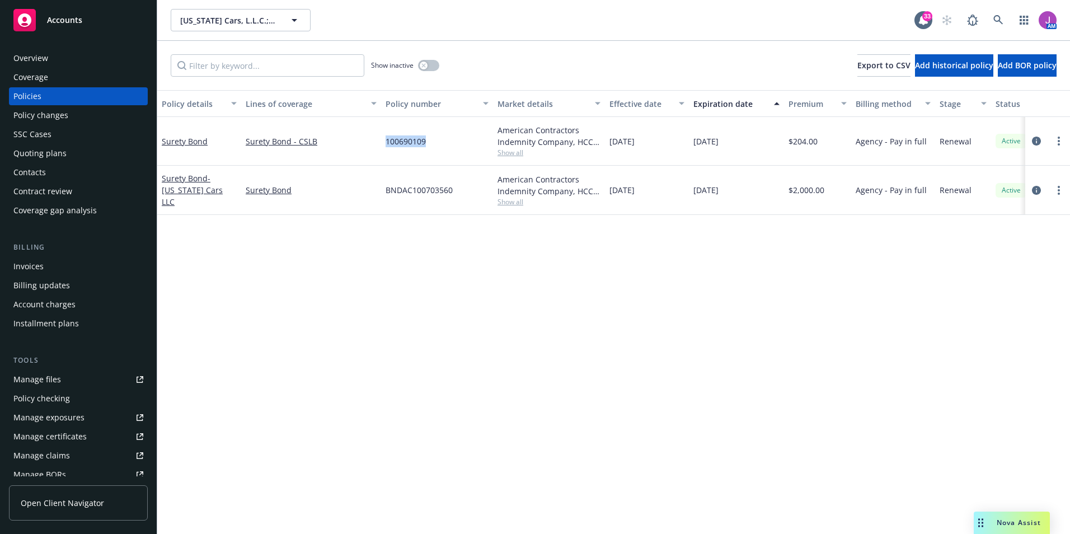
drag, startPoint x: 385, startPoint y: 141, endPoint x: 426, endPoint y: 146, distance: 41.7
click at [426, 146] on div "100690109" at bounding box center [437, 141] width 112 height 49
copy span "100690109"
click at [515, 203] on span "Show all" at bounding box center [549, 202] width 103 height 10
click at [238, 26] on button "Arizona Cars, L.L.C.; ProFilms Florida, LLC" at bounding box center [241, 20] width 140 height 22
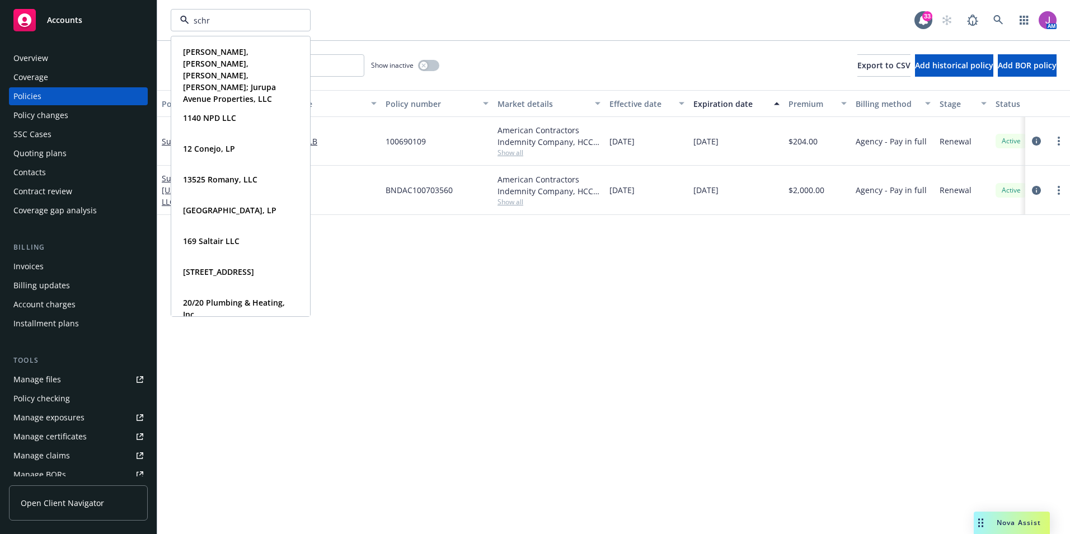
type input "schro"
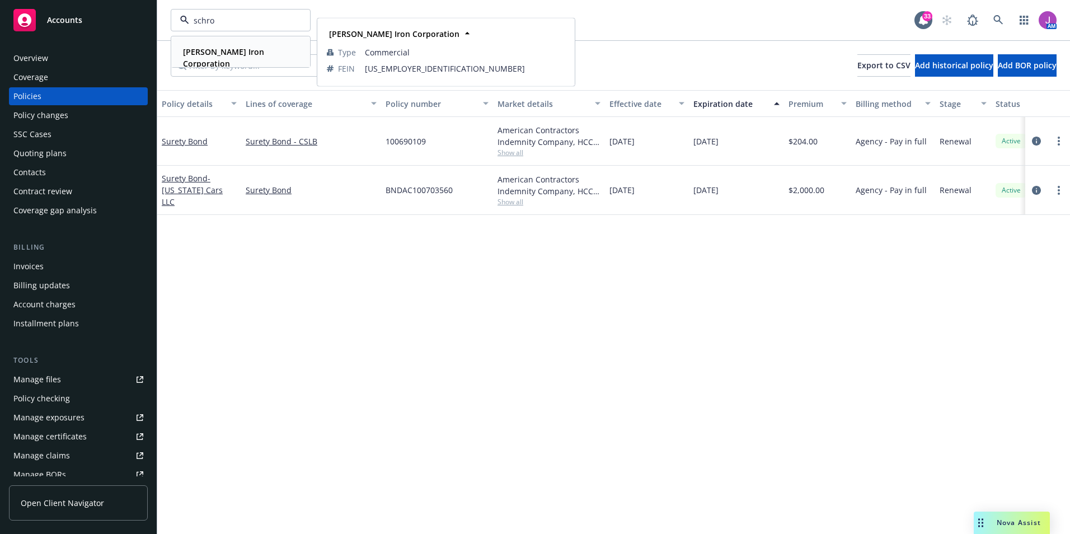
click at [236, 44] on div "Schroeder Iron Corporation" at bounding box center [239, 58] width 120 height 28
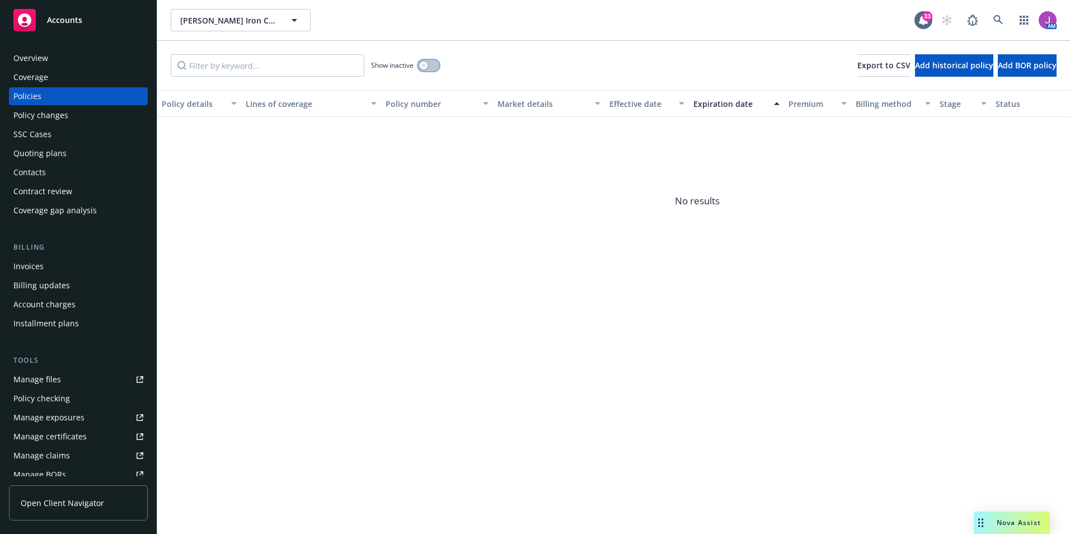
click at [433, 65] on button "button" at bounding box center [428, 65] width 21 height 11
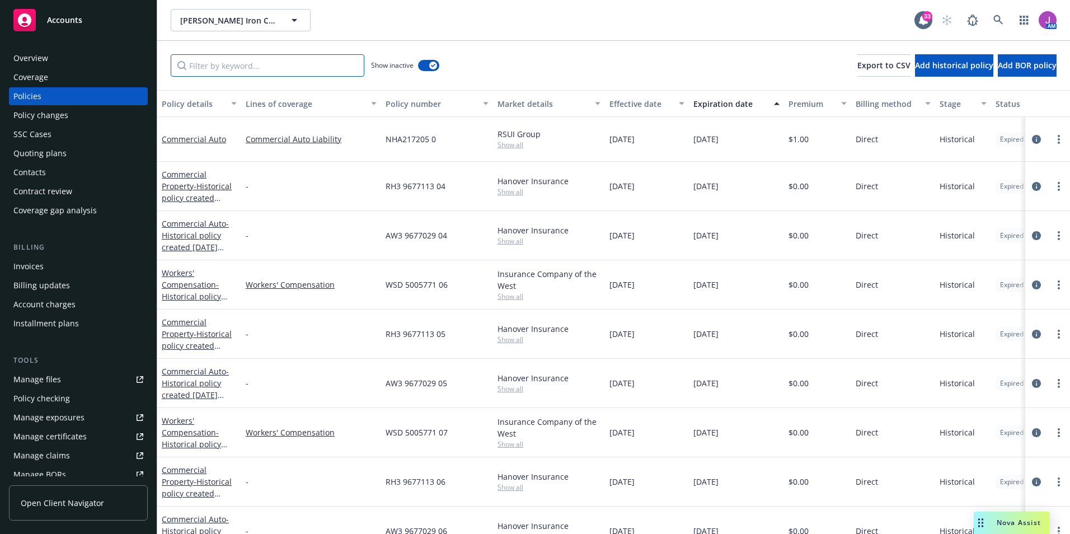
click at [254, 63] on input "Filter by keyword..." at bounding box center [268, 65] width 194 height 22
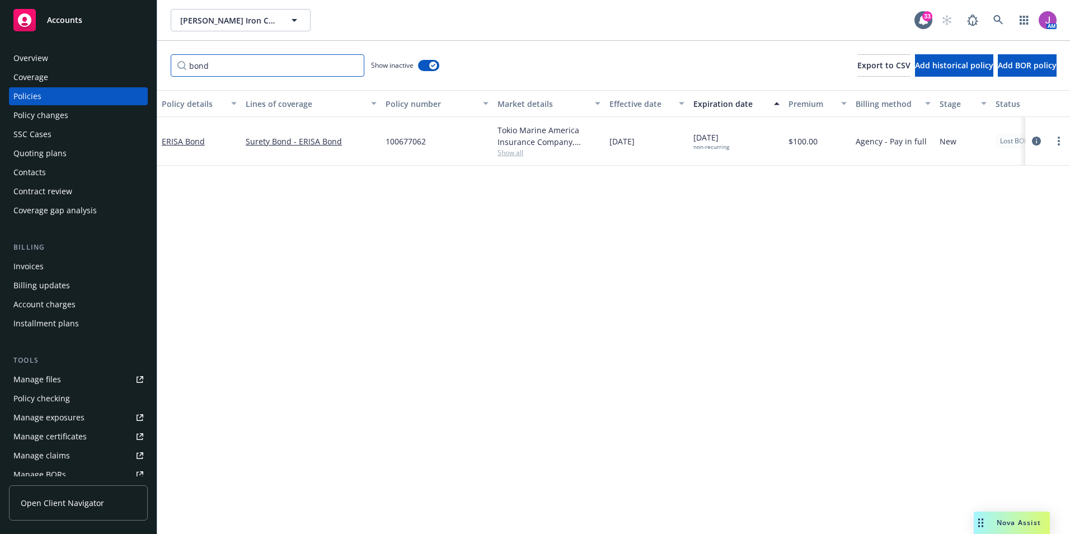
type input "bond"
drag, startPoint x: 382, startPoint y: 141, endPoint x: 446, endPoint y: 148, distance: 64.2
click at [446, 148] on div "100677062" at bounding box center [437, 141] width 112 height 49
copy span "100677062"
click at [235, 15] on span "Schroeder Iron Corporation" at bounding box center [228, 21] width 97 height 12
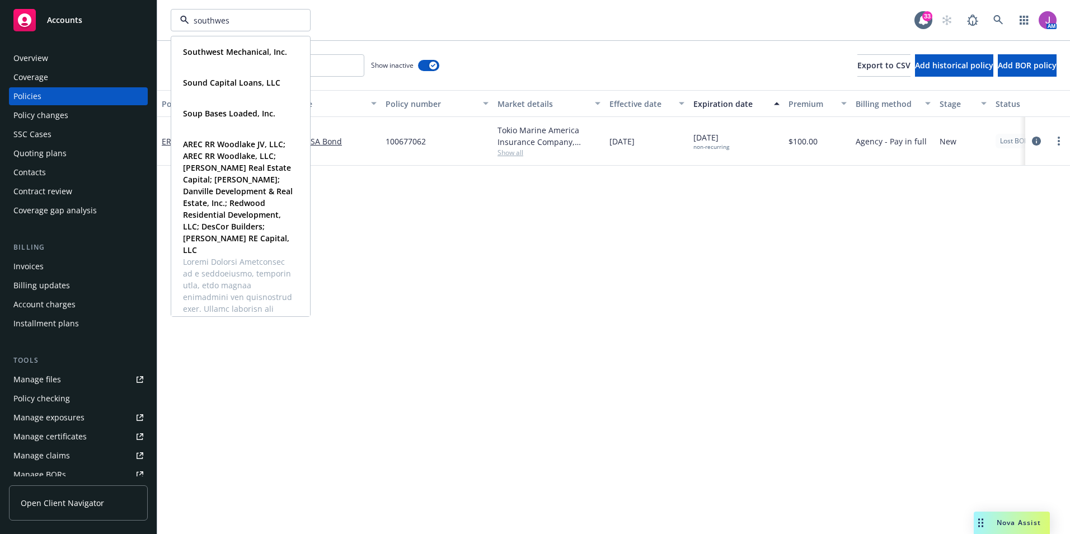
type input "southwest"
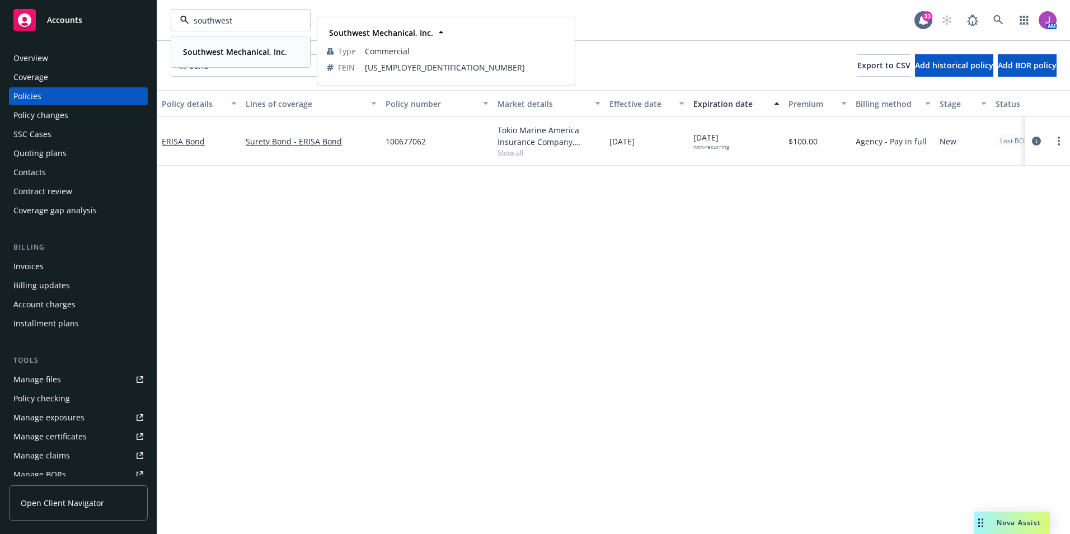
click at [227, 53] on strong "Southwest Mechanical, Inc." at bounding box center [235, 51] width 104 height 11
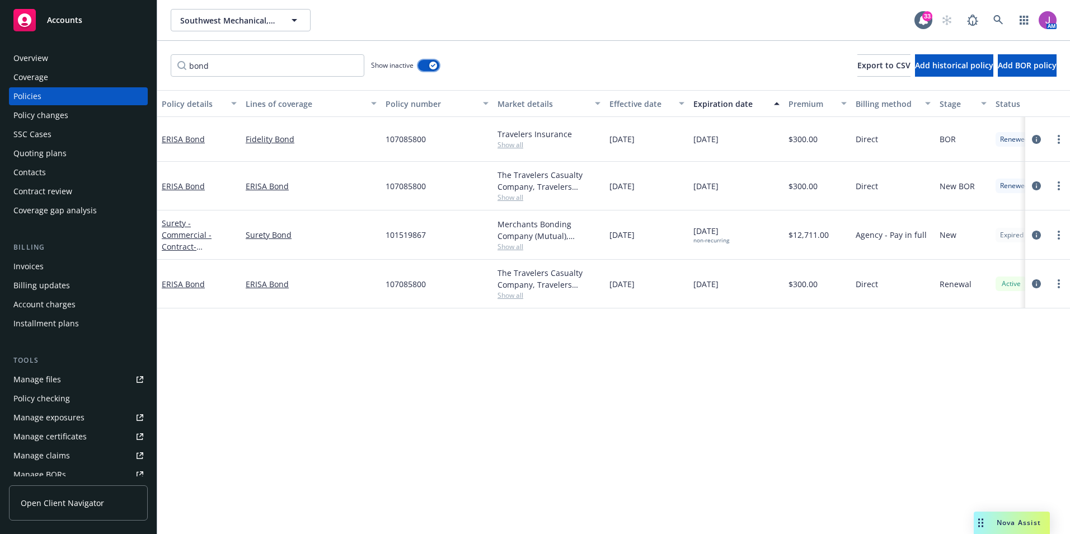
click at [429, 64] on div "button" at bounding box center [433, 66] width 8 height 8
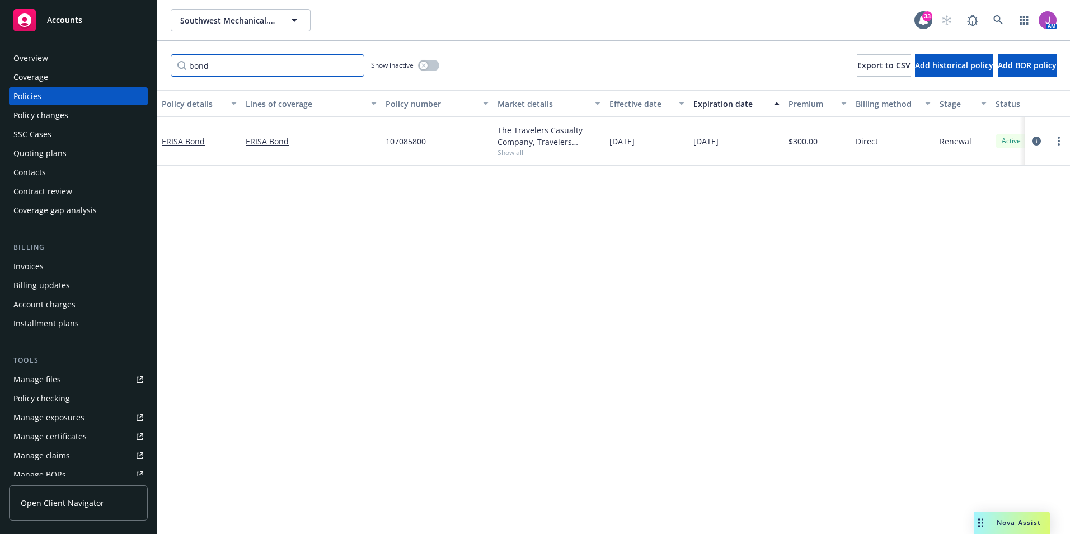
drag, startPoint x: 174, startPoint y: 64, endPoint x: 142, endPoint y: 63, distance: 32.5
click at [142, 63] on div "Accounts Overview Coverage Policies Policy changes SSC Cases Quoting plans Cont…" at bounding box center [535, 267] width 1070 height 534
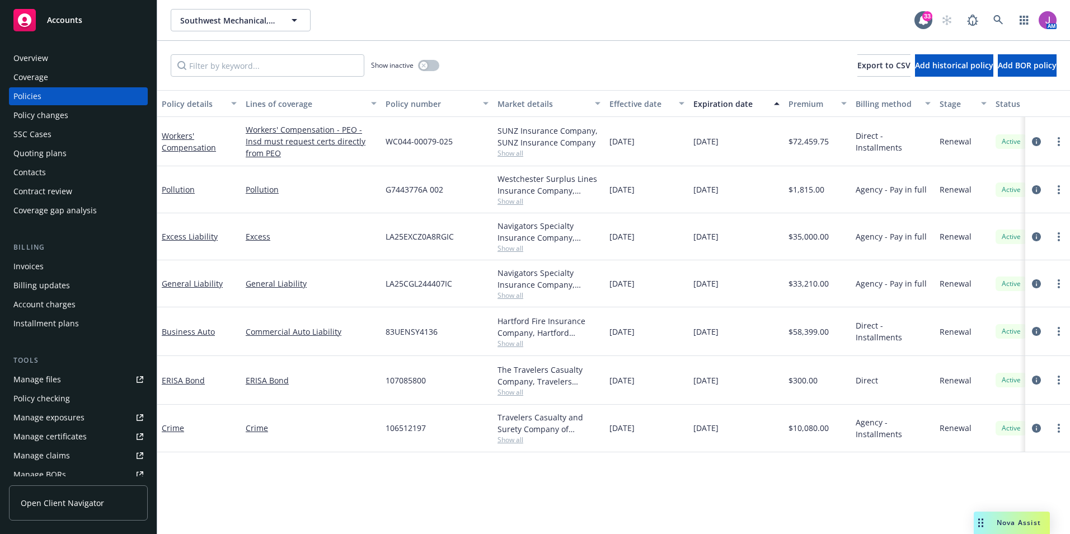
click at [73, 116] on div "Policy changes" at bounding box center [78, 115] width 130 height 18
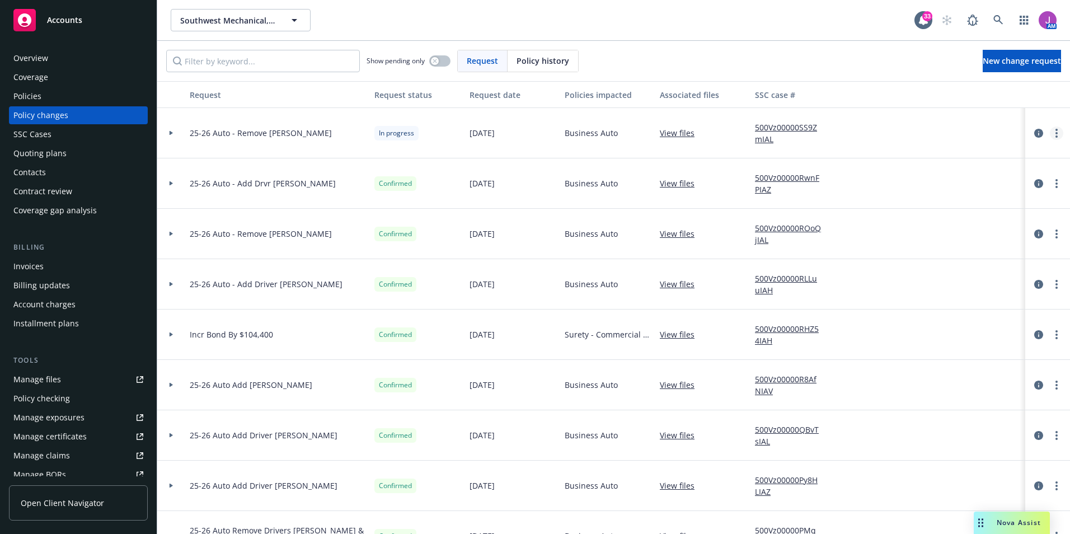
click at [1050, 130] on link "more" at bounding box center [1056, 132] width 13 height 13
click at [921, 221] on link "Resume workflow" at bounding box center [959, 223] width 192 height 22
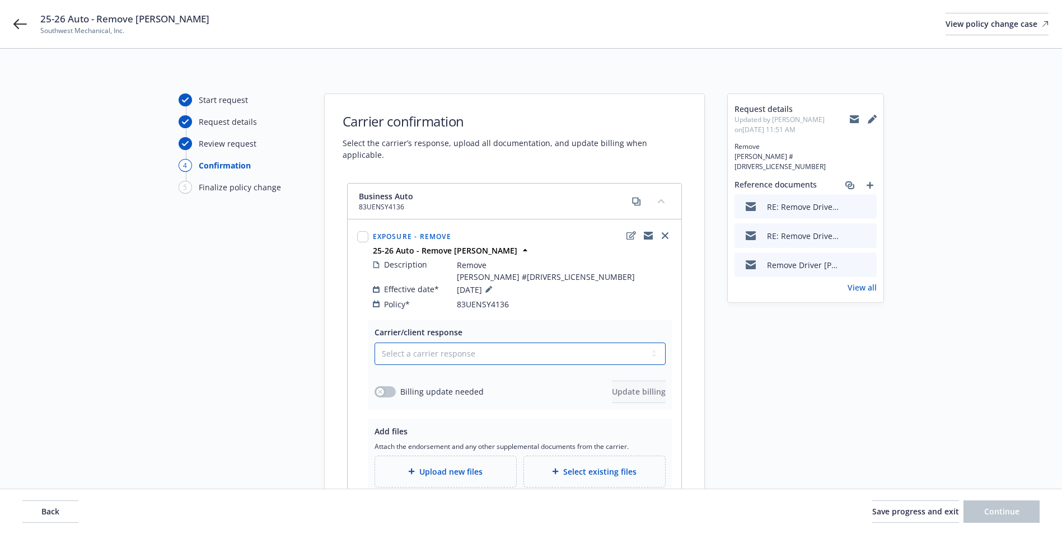
click at [435, 345] on select "Select a carrier response Accepted Accepted with revision No endorsement needed…" at bounding box center [519, 354] width 291 height 22
click at [374, 343] on select "Select a carrier response Accepted Accepted with revision No endorsement needed…" at bounding box center [519, 354] width 291 height 22
click at [402, 343] on select "Select a carrier response Accepted Accepted with revision No endorsement needed…" at bounding box center [519, 354] width 291 height 22
select select "NO_ENDORSEMENT_NEEDED"
click at [374, 343] on select "Select a carrier response Accepted Accepted with revision No endorsement needed…" at bounding box center [519, 354] width 291 height 22
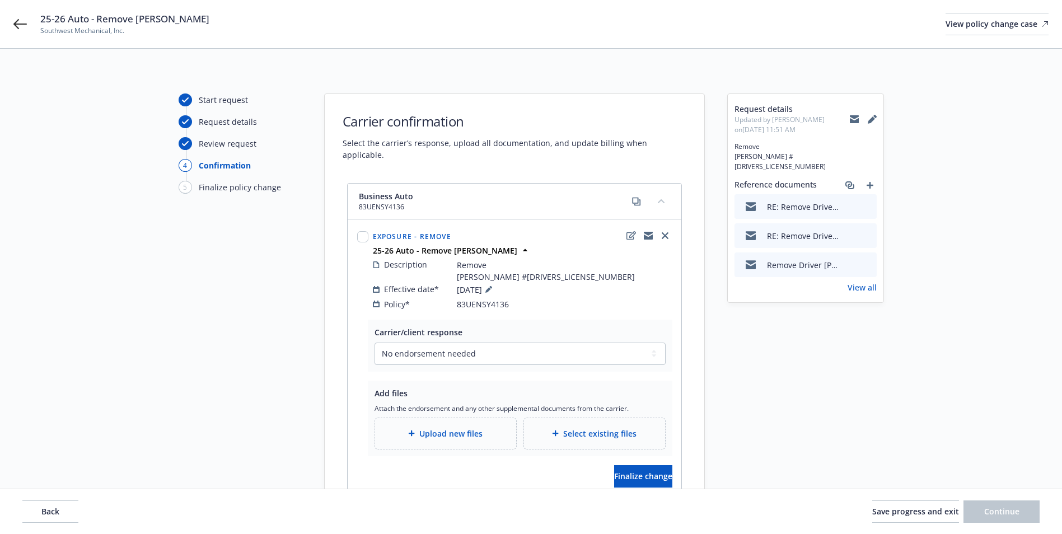
drag, startPoint x: 625, startPoint y: 486, endPoint x: 619, endPoint y: 476, distance: 11.5
click at [623, 485] on div "Business Auto 83UENSY4136 Exposure - Remove 25-26 Auto - Remove Ethan Harbath-S…" at bounding box center [514, 353] width 335 height 341
click at [617, 474] on button "Finalize change" at bounding box center [643, 476] width 58 height 22
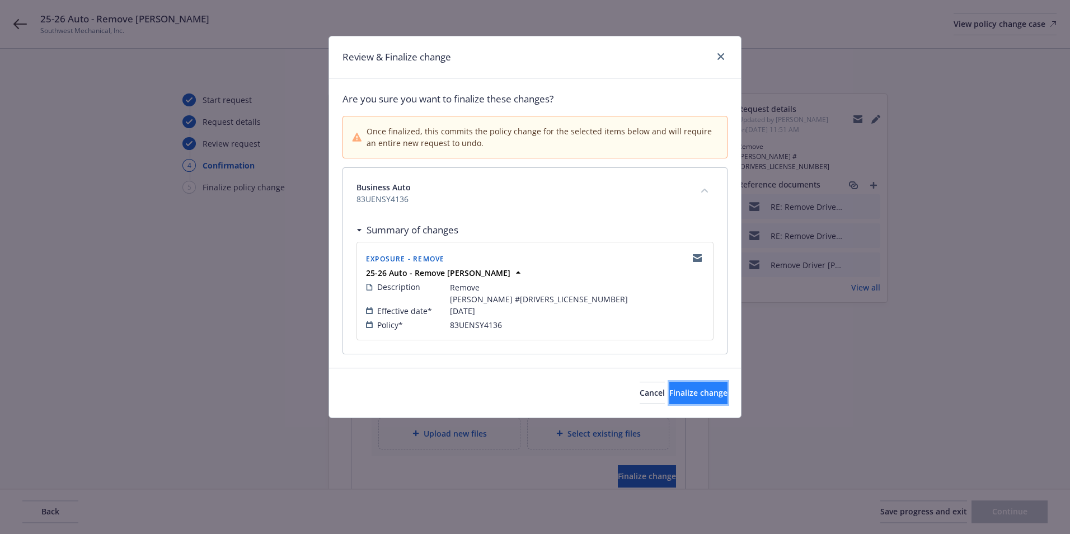
click at [683, 395] on span "Finalize change" at bounding box center [698, 392] width 58 height 11
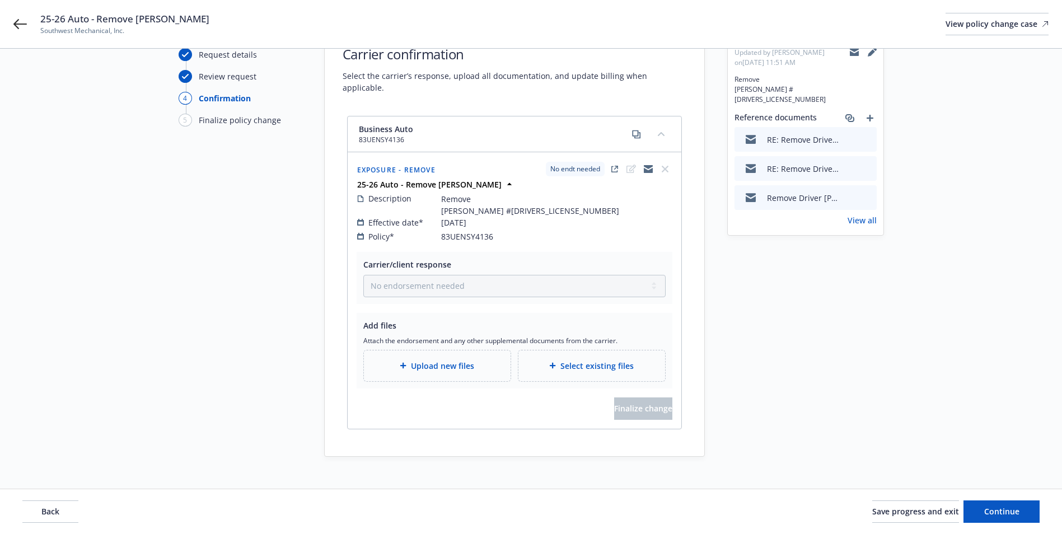
scroll to position [68, 0]
click at [986, 515] on span "Continue" at bounding box center [1001, 511] width 35 height 11
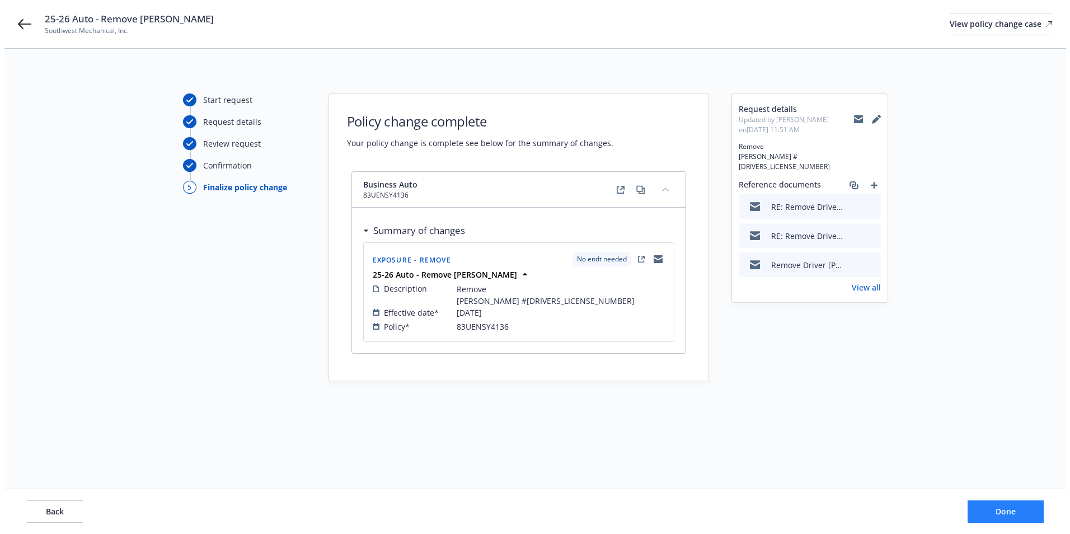
scroll to position [0, 0]
click at [986, 515] on button "Done" at bounding box center [1010, 511] width 76 height 22
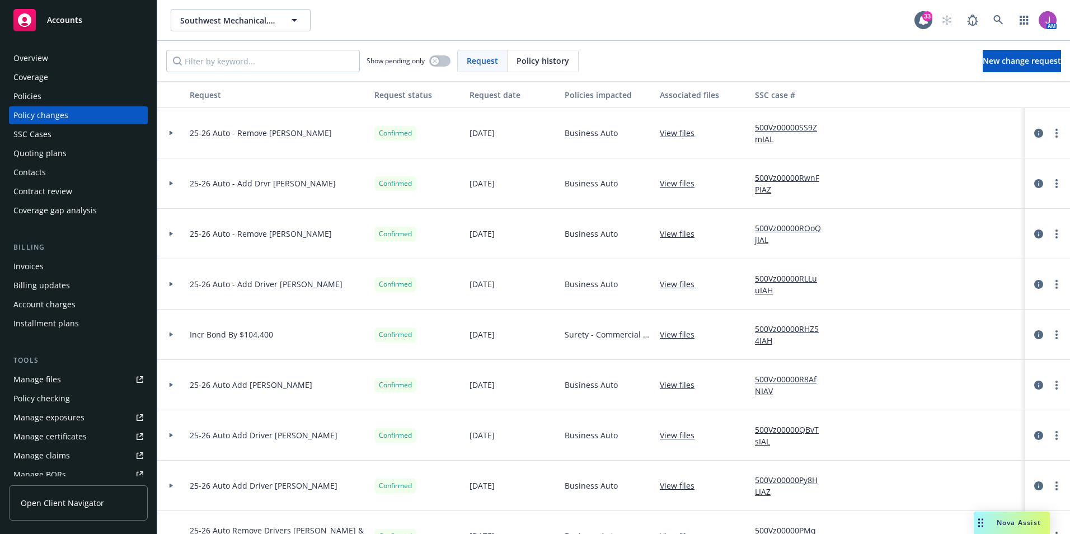
click at [781, 125] on link "500Vz00000SS9ZmIAL" at bounding box center [792, 133] width 75 height 24
click at [260, 24] on span "Southwest Mechanical, Inc." at bounding box center [228, 21] width 97 height 12
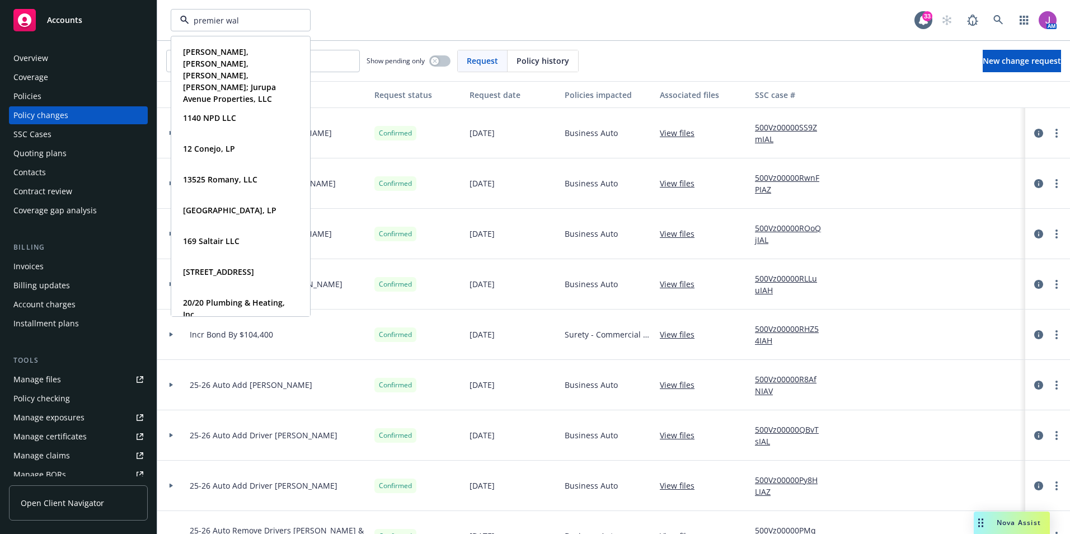
type input "premier wall"
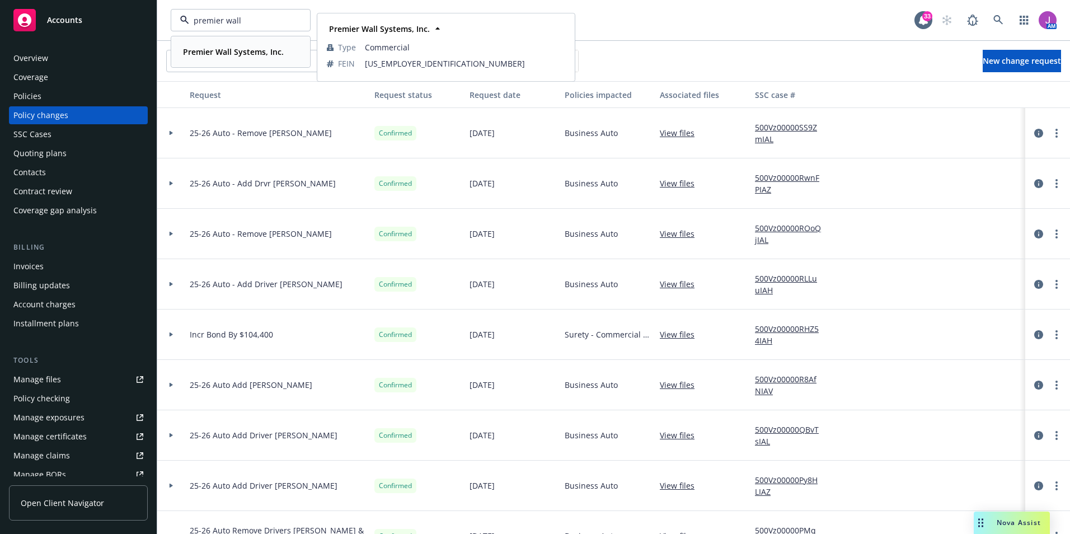
click at [233, 55] on strong "Premier Wall Systems, Inc." at bounding box center [233, 51] width 101 height 11
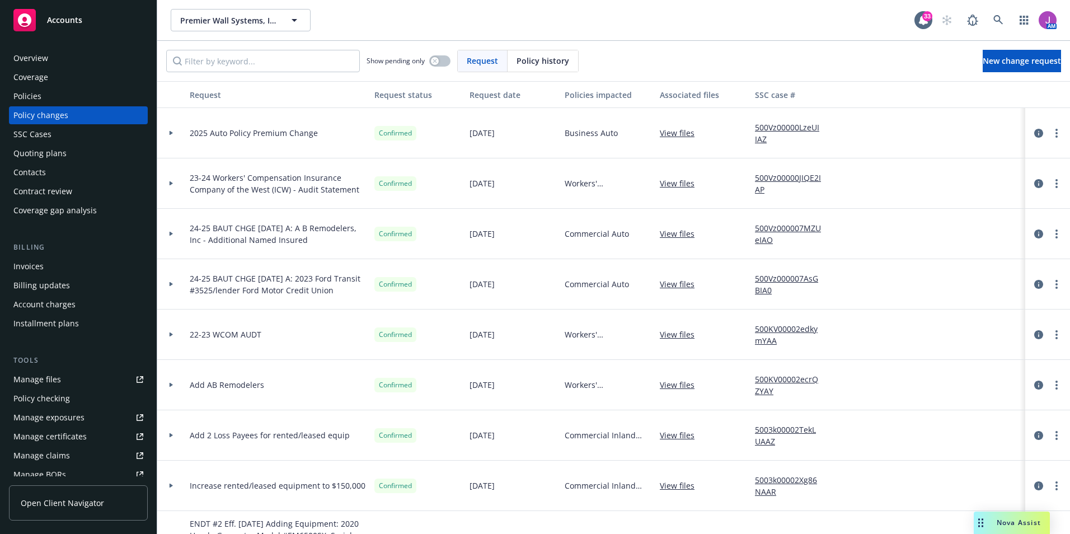
click at [64, 149] on div "Quoting plans" at bounding box center [39, 153] width 53 height 18
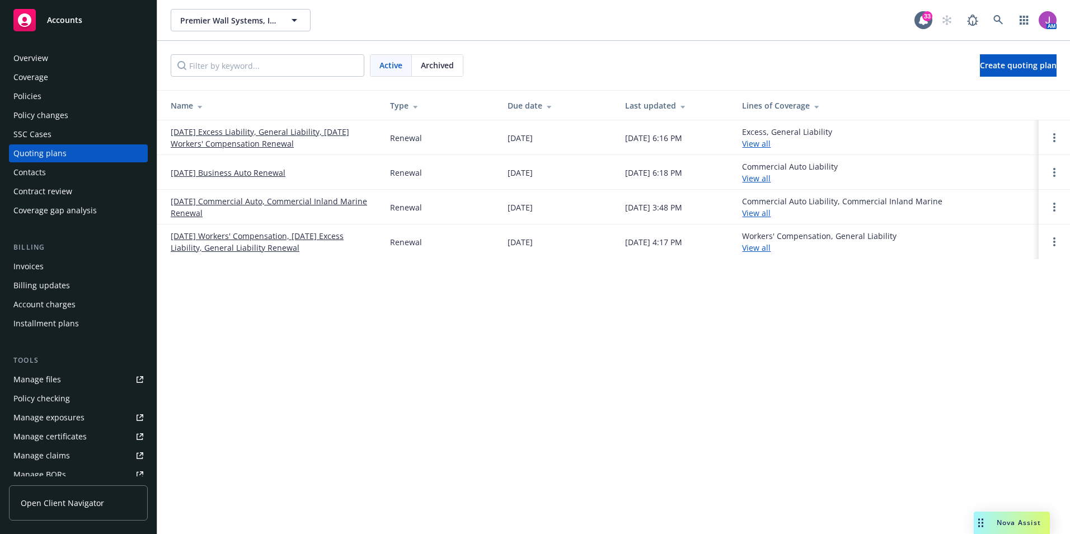
click at [213, 131] on link "11/23/25 Excess Liability, General Liability, 11/18/25 Workers' Compensation Re…" at bounding box center [271, 138] width 201 height 24
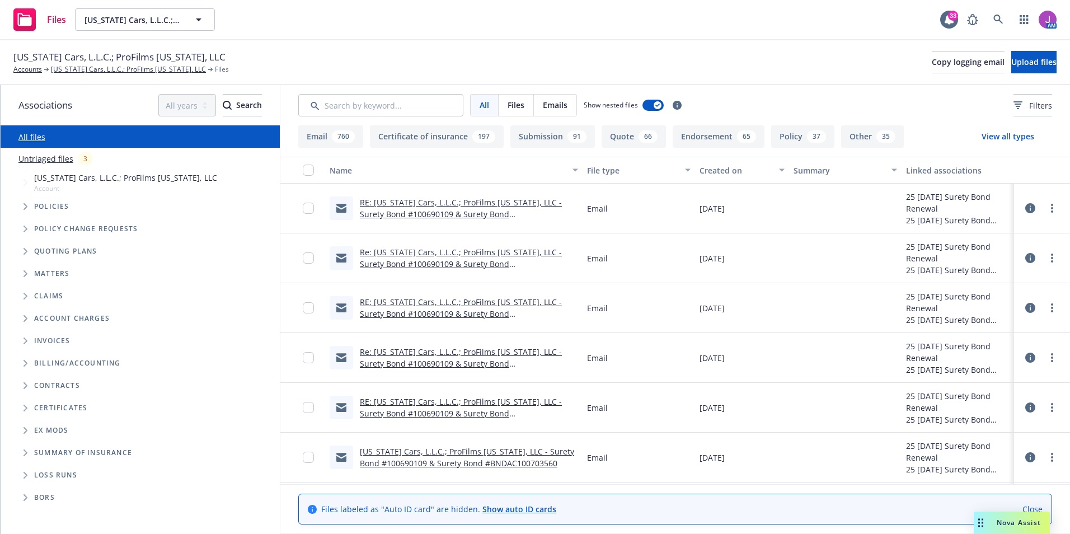
click at [418, 212] on link "RE: Arizona Cars, L.L.C.; ProFilms Florida, LLC - Surety Bond #100690109 & Sure…" at bounding box center [461, 214] width 202 height 34
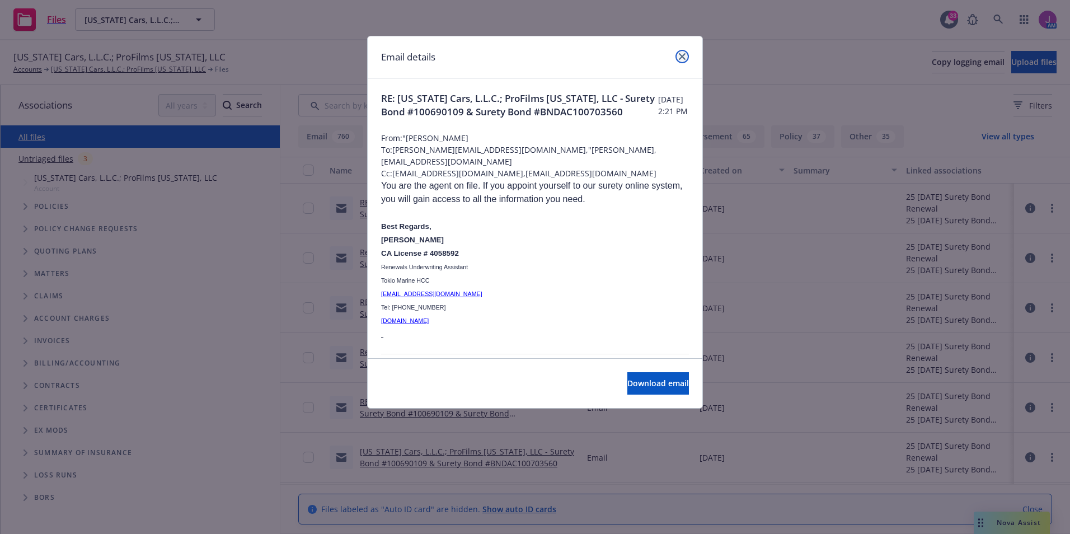
click at [679, 59] on icon "close" at bounding box center [682, 56] width 7 height 7
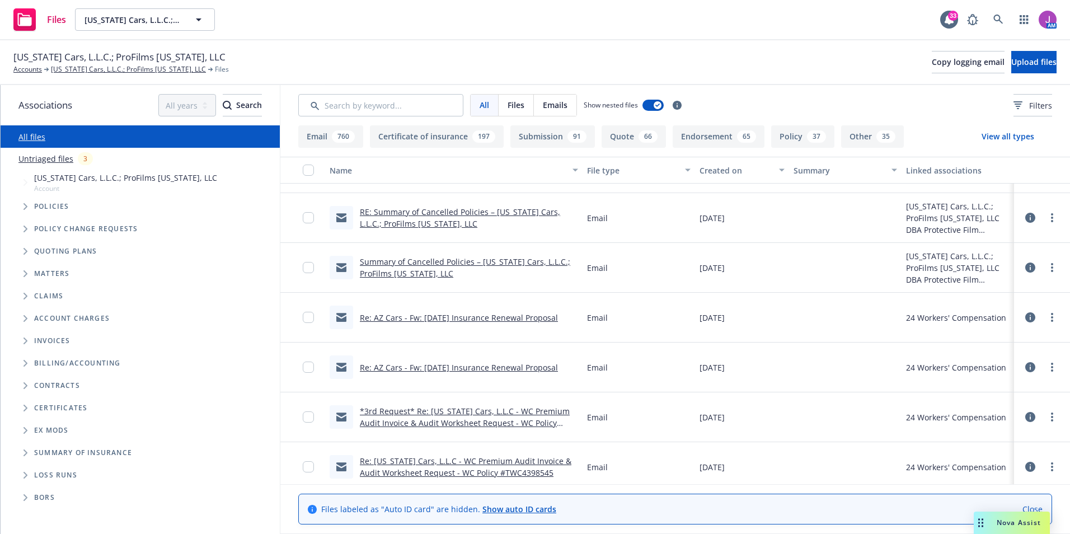
scroll to position [392, 0]
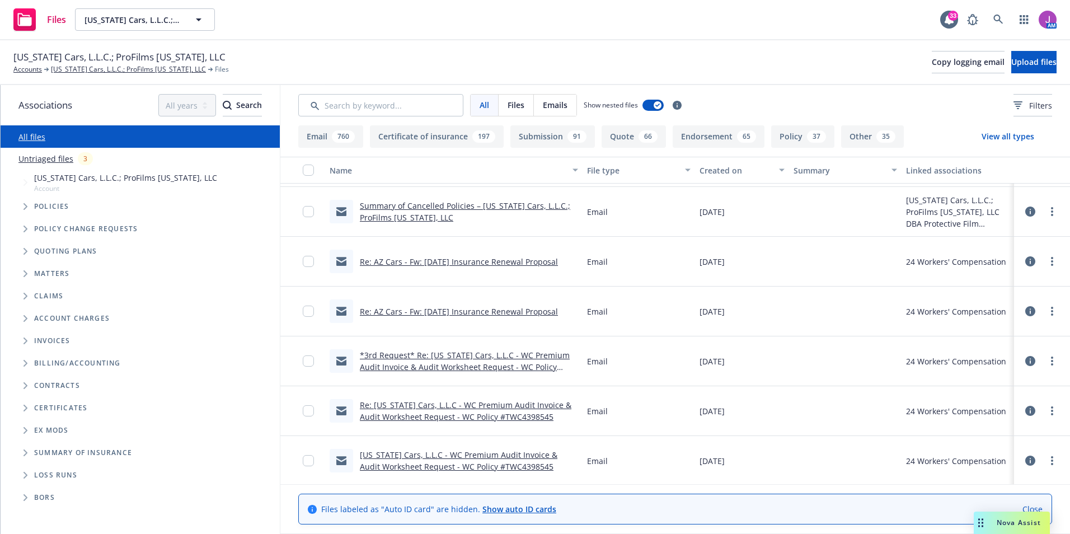
click at [440, 310] on link "Re: AZ Cars - Fw: 2/18/24 Insurance Renewal Proposal" at bounding box center [459, 311] width 198 height 11
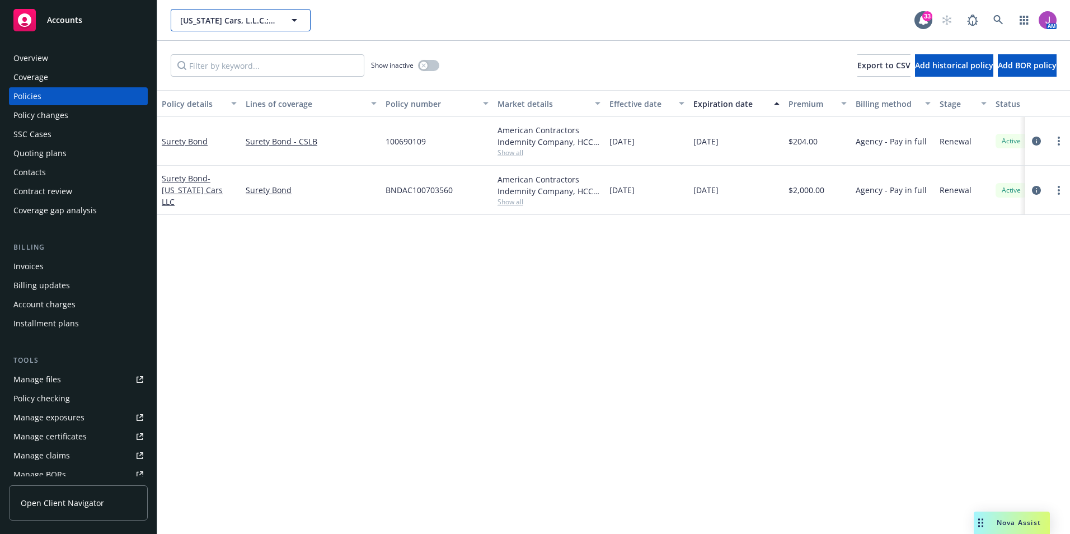
click at [261, 17] on span "[US_STATE] Cars, L.L.C.; ProFilms [US_STATE], LLC" at bounding box center [228, 21] width 97 height 12
type input "elliott drinkward"
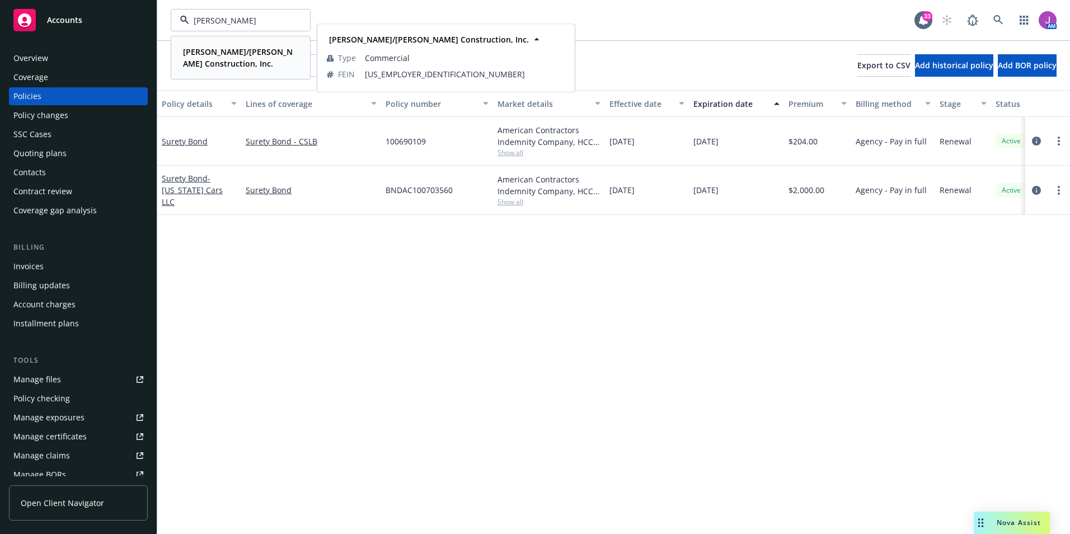
click at [228, 51] on strong "[PERSON_NAME]/[PERSON_NAME] Construction, Inc." at bounding box center [238, 57] width 110 height 22
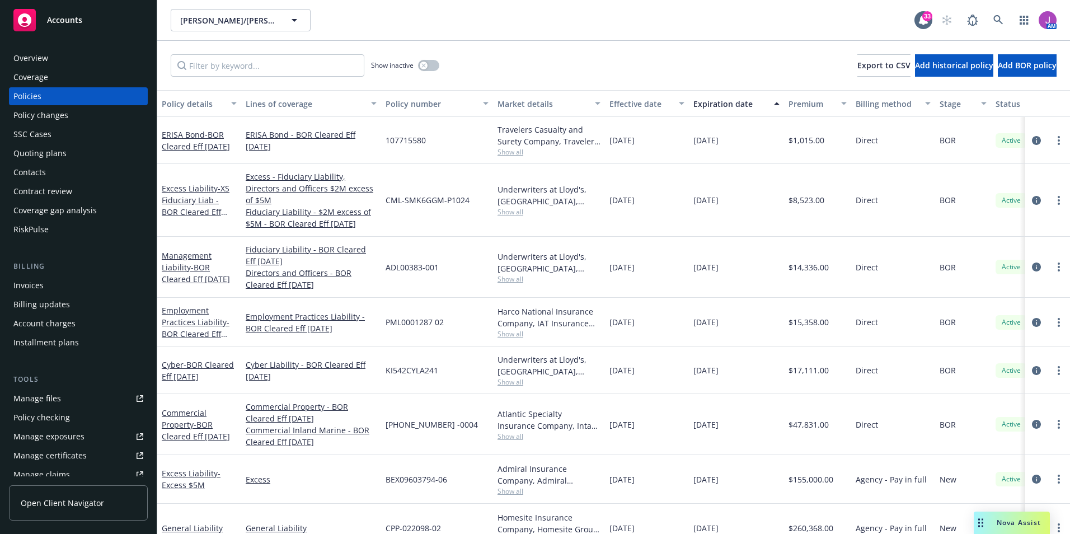
click at [57, 121] on div "Policy changes" at bounding box center [40, 115] width 55 height 18
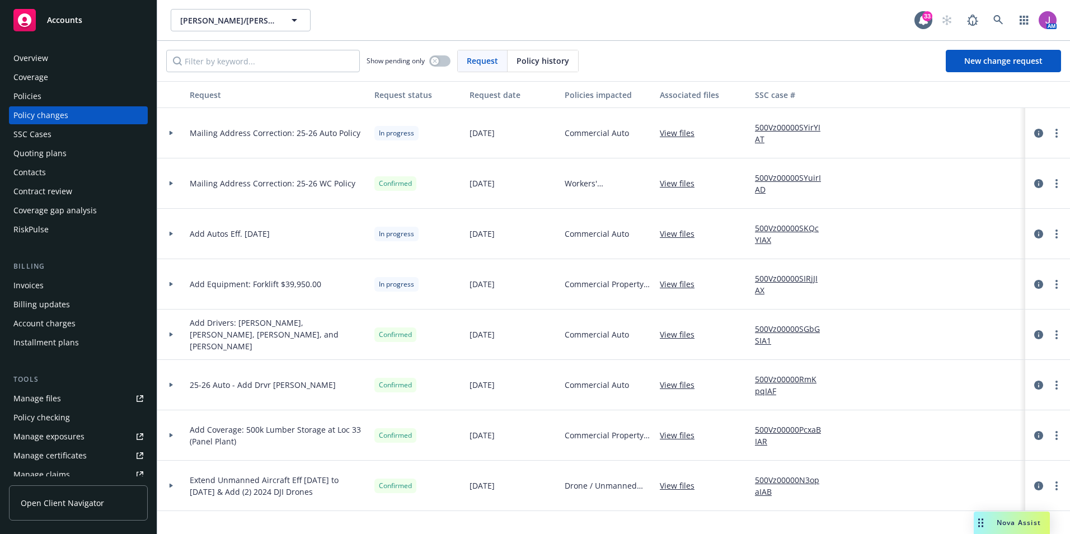
click at [171, 184] on icon at bounding box center [171, 183] width 3 height 4
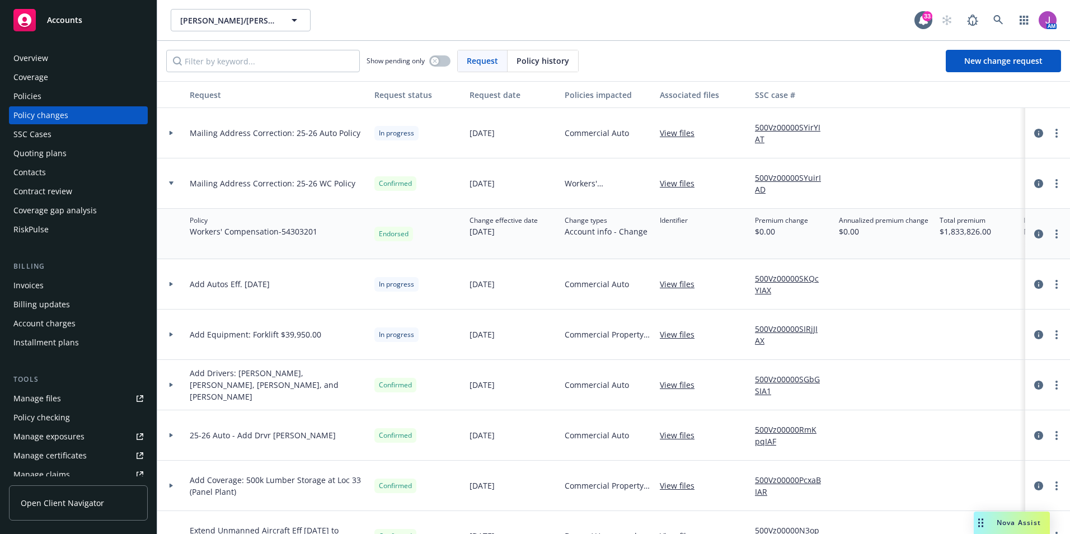
click at [687, 190] on div "View files" at bounding box center [702, 183] width 95 height 50
click at [681, 184] on link "View files" at bounding box center [682, 183] width 44 height 12
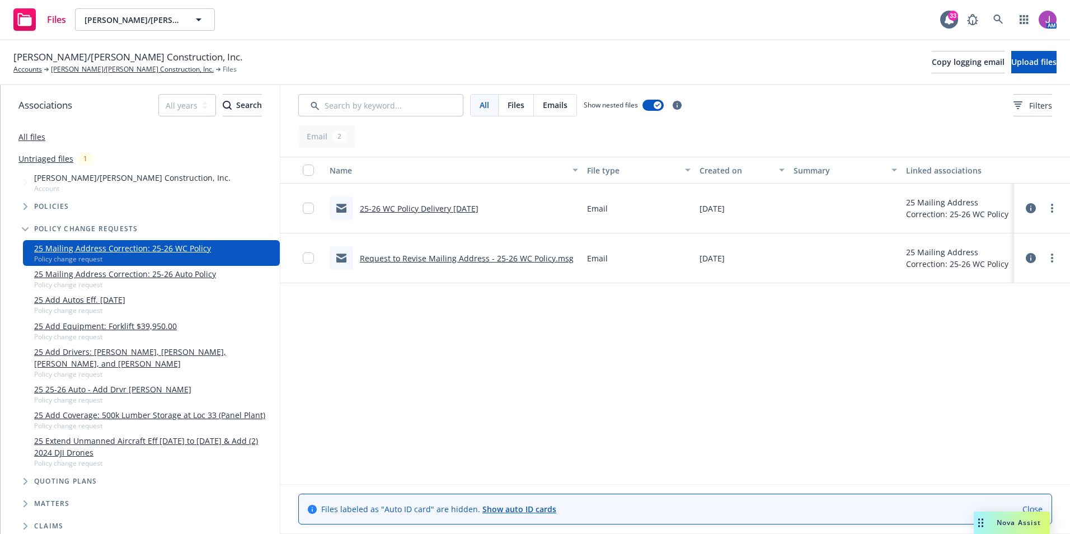
click at [518, 109] on span "Files" at bounding box center [516, 105] width 17 height 12
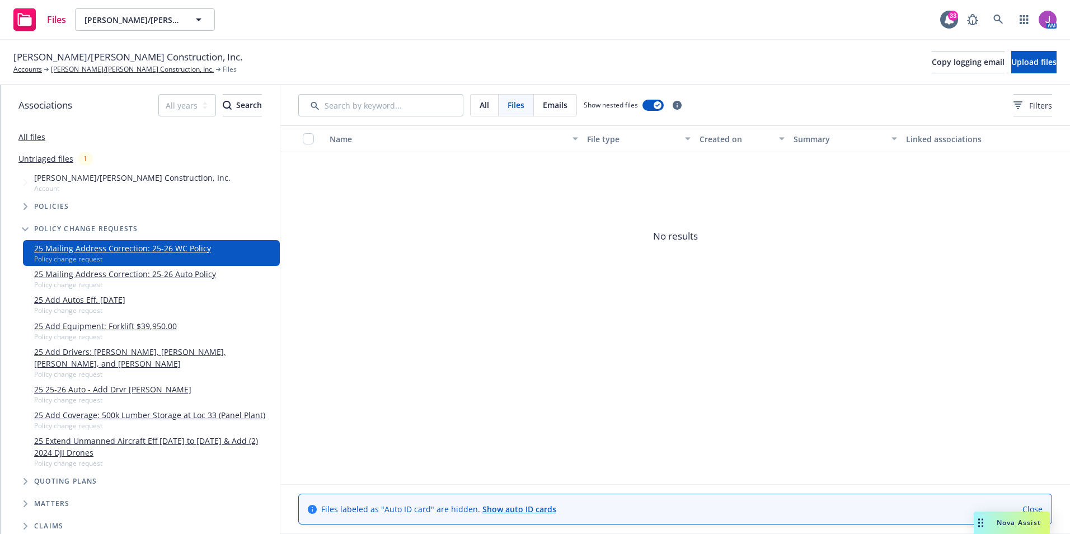
click at [491, 106] on div "All" at bounding box center [485, 105] width 28 height 21
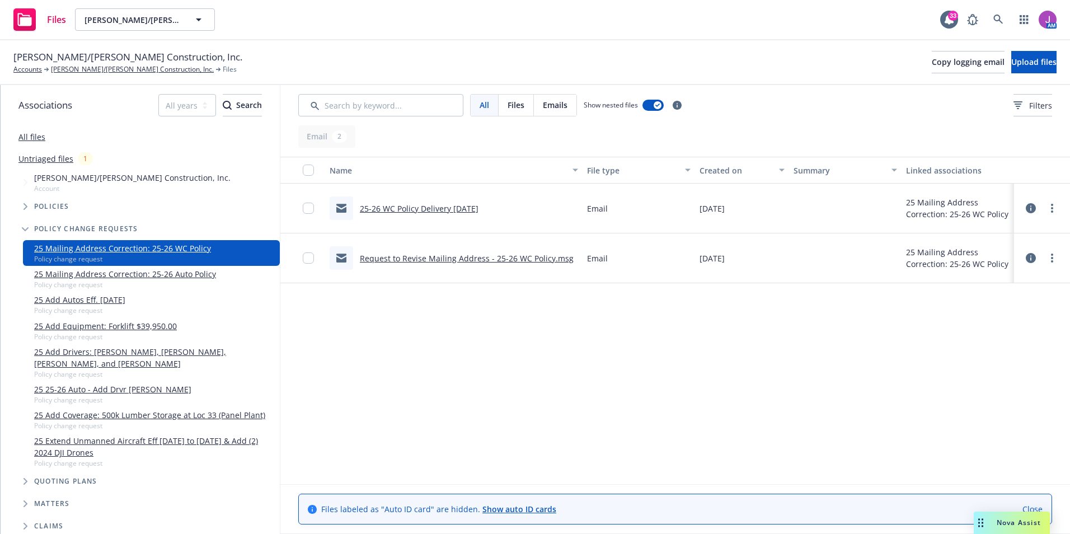
click at [446, 209] on link "25-26 WC Policy Delivery 9/3/25" at bounding box center [419, 208] width 119 height 11
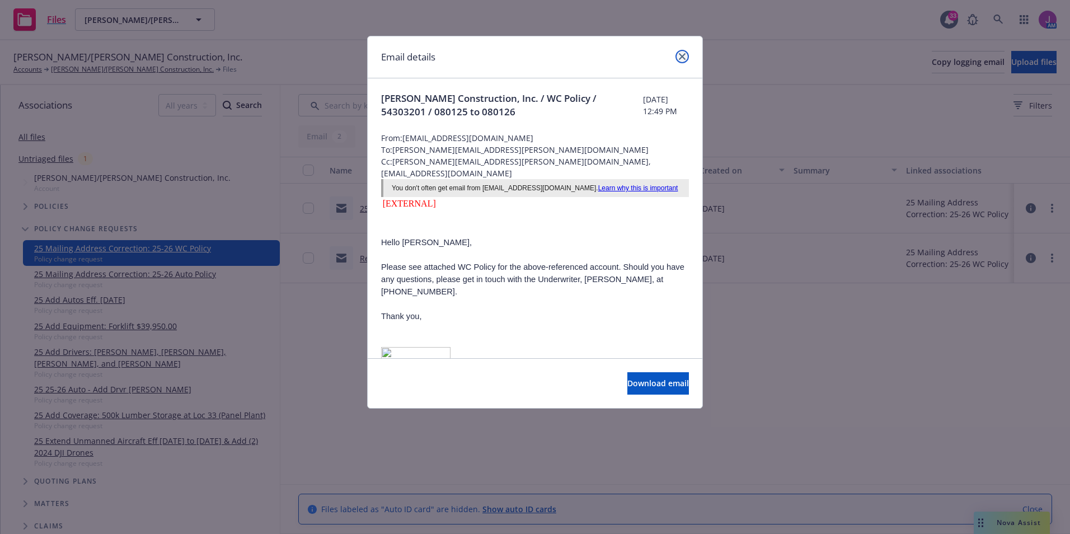
click at [682, 52] on link "close" at bounding box center [682, 56] width 13 height 13
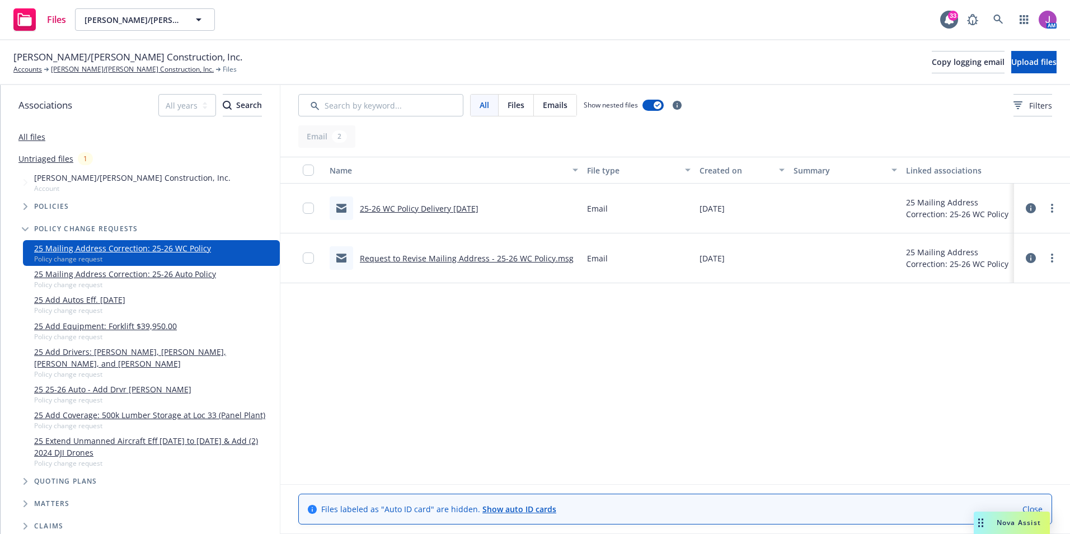
click at [452, 207] on link "25-26 WC Policy Delivery 9/3/25" at bounding box center [419, 208] width 119 height 11
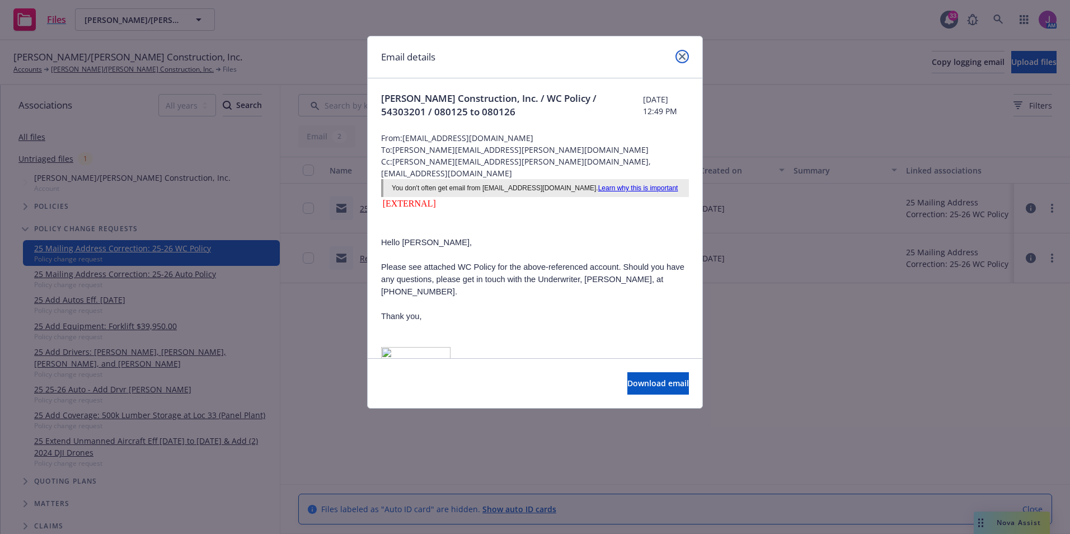
click at [682, 55] on icon "close" at bounding box center [682, 56] width 7 height 7
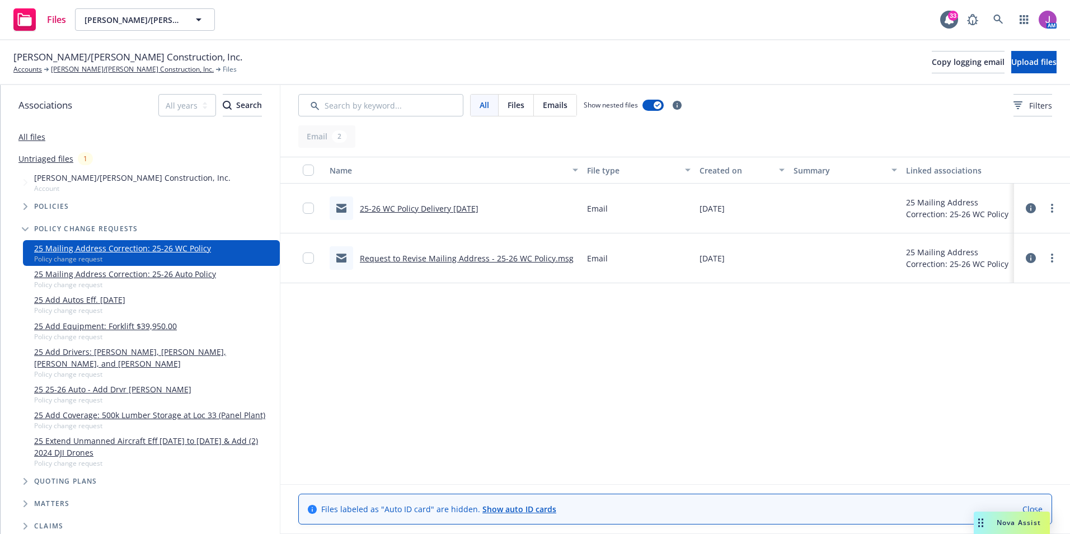
click at [447, 254] on link "Request to Revise Mailing Address - 25-26 WC Policy.msg" at bounding box center [467, 258] width 214 height 11
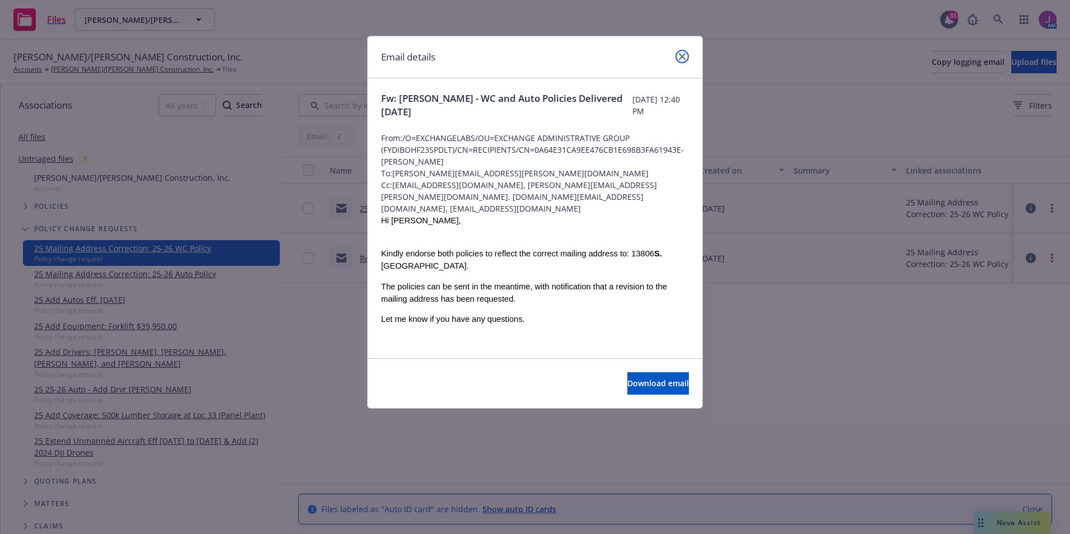
click at [686, 55] on link "close" at bounding box center [682, 56] width 13 height 13
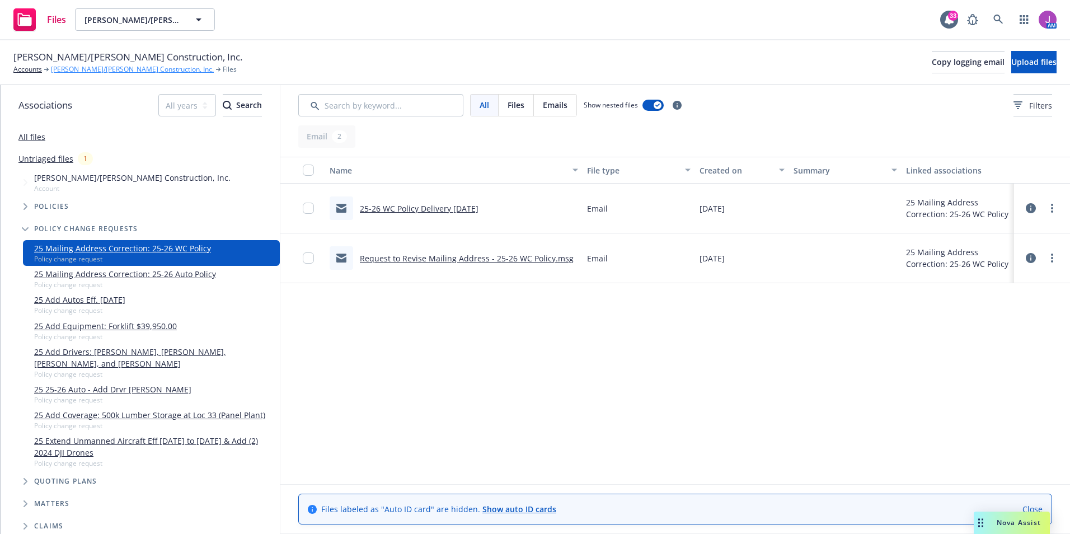
click at [134, 72] on link "[PERSON_NAME]/[PERSON_NAME] Construction, Inc." at bounding box center [132, 69] width 163 height 10
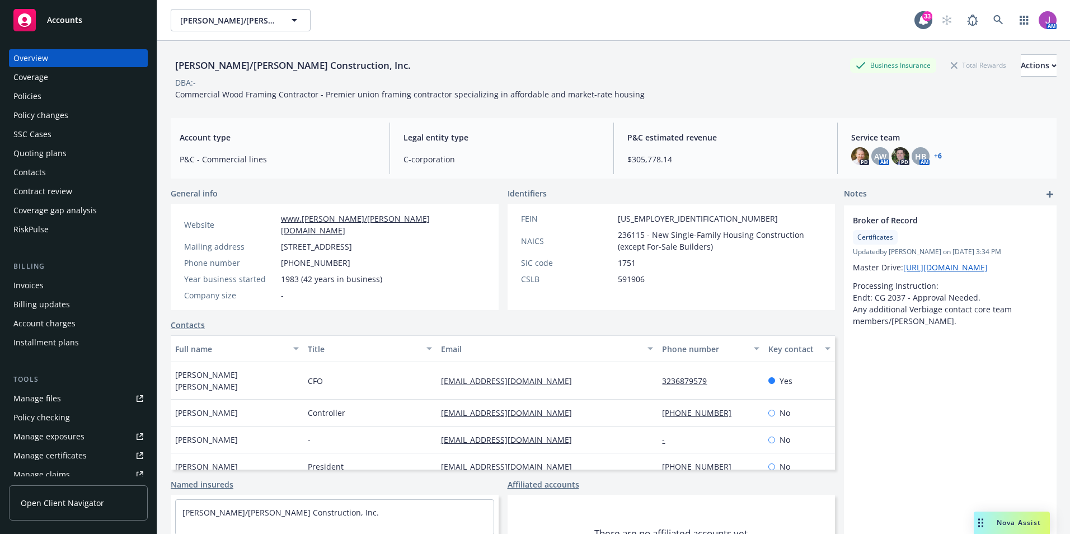
click at [29, 123] on div "Policy changes" at bounding box center [40, 115] width 55 height 18
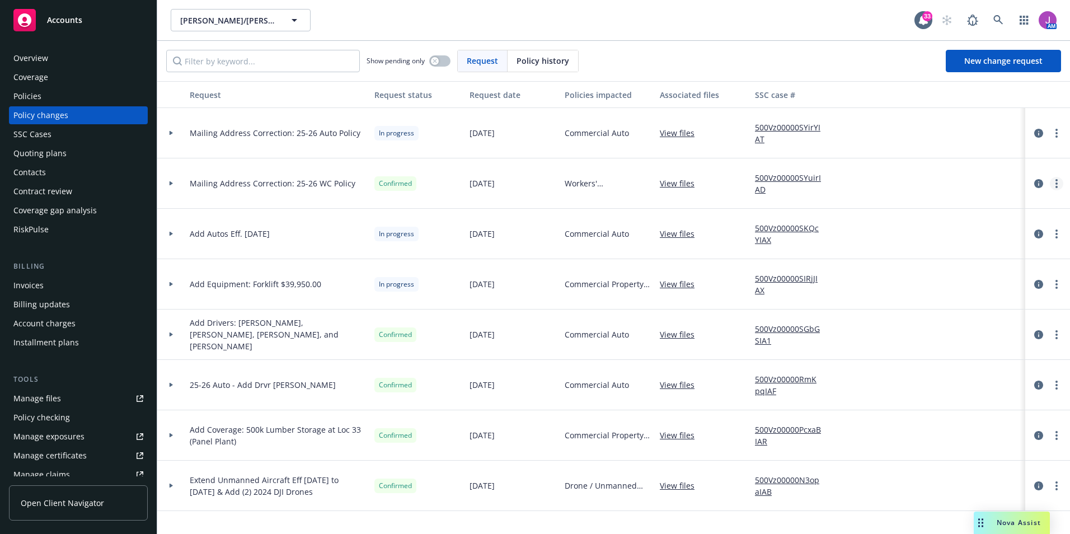
click at [1058, 182] on link "more" at bounding box center [1056, 183] width 13 height 13
click at [946, 229] on link "Edit request summary" at bounding box center [967, 229] width 192 height 22
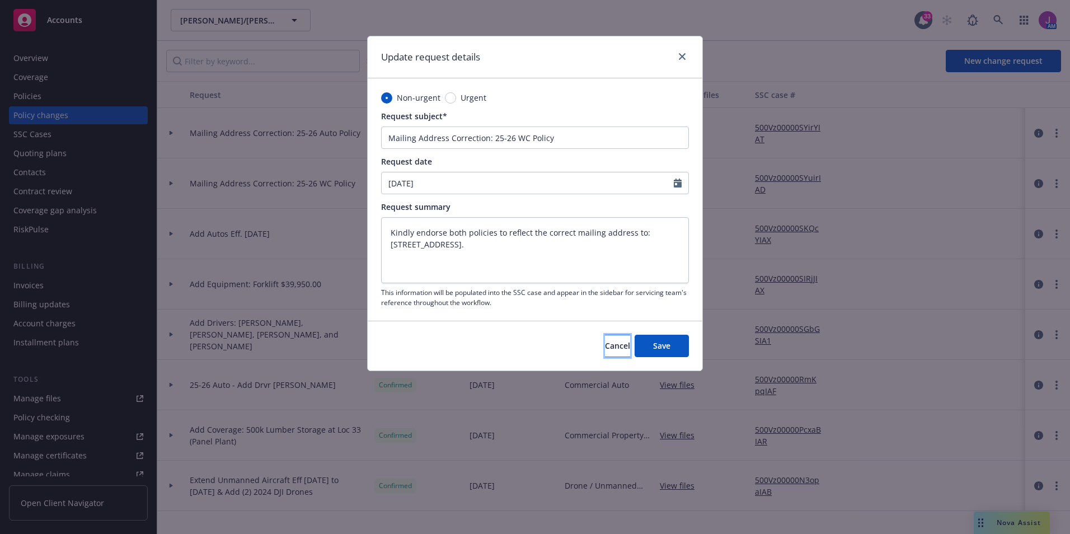
click at [622, 349] on button "Cancel" at bounding box center [617, 346] width 25 height 22
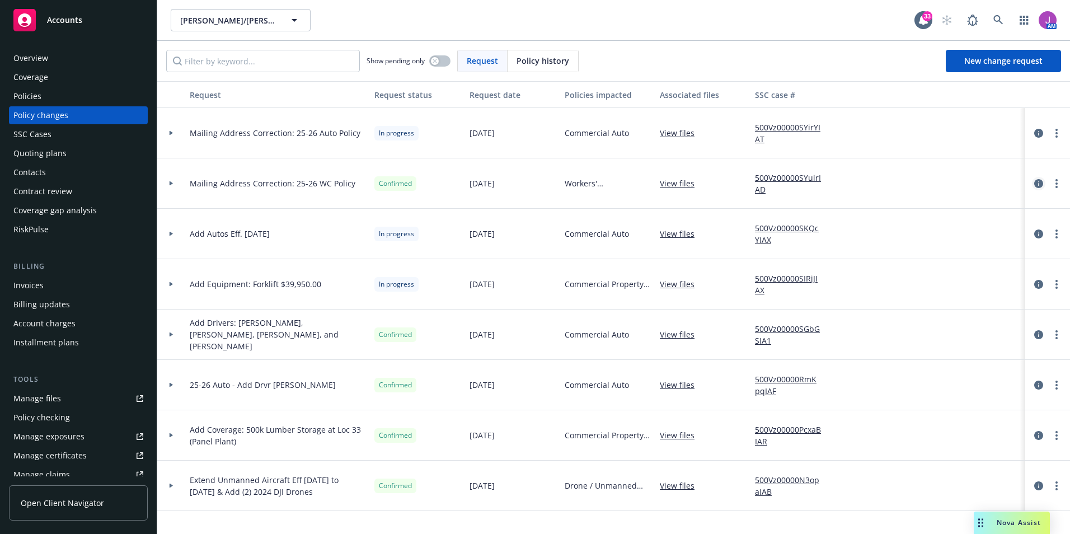
click at [1039, 182] on icon "circleInformation" at bounding box center [1038, 183] width 9 height 9
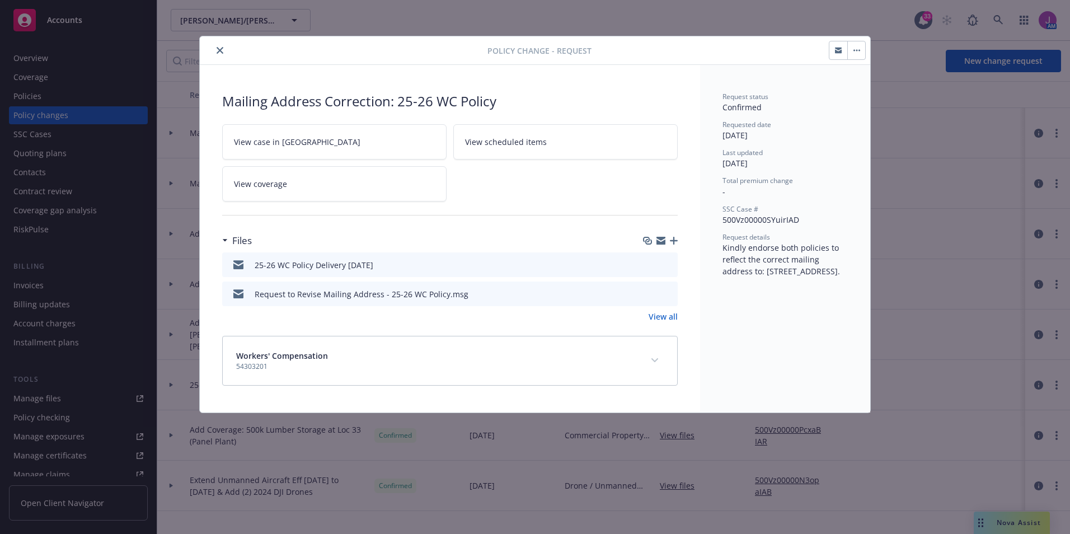
click at [854, 49] on icon "button" at bounding box center [857, 50] width 7 height 2
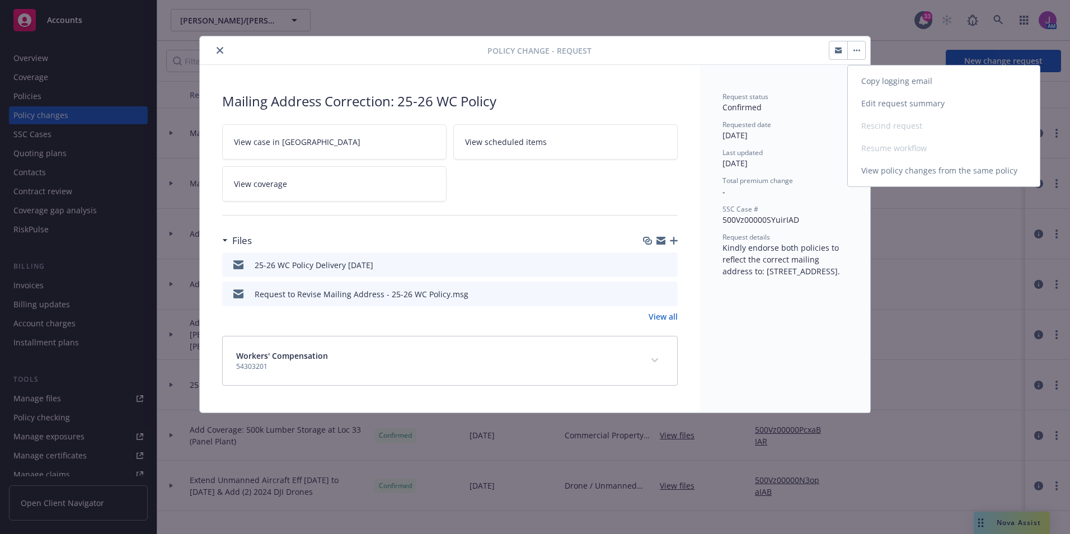
click at [898, 105] on link "Edit request summary" at bounding box center [944, 103] width 192 height 22
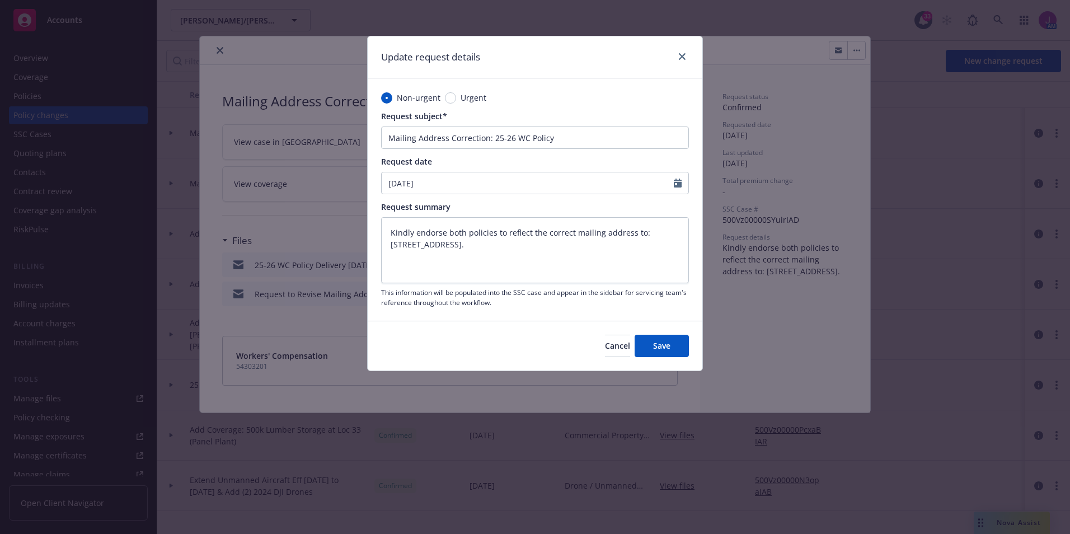
type textarea "x"
click at [592, 358] on div "Cancel Save" at bounding box center [535, 346] width 335 height 50
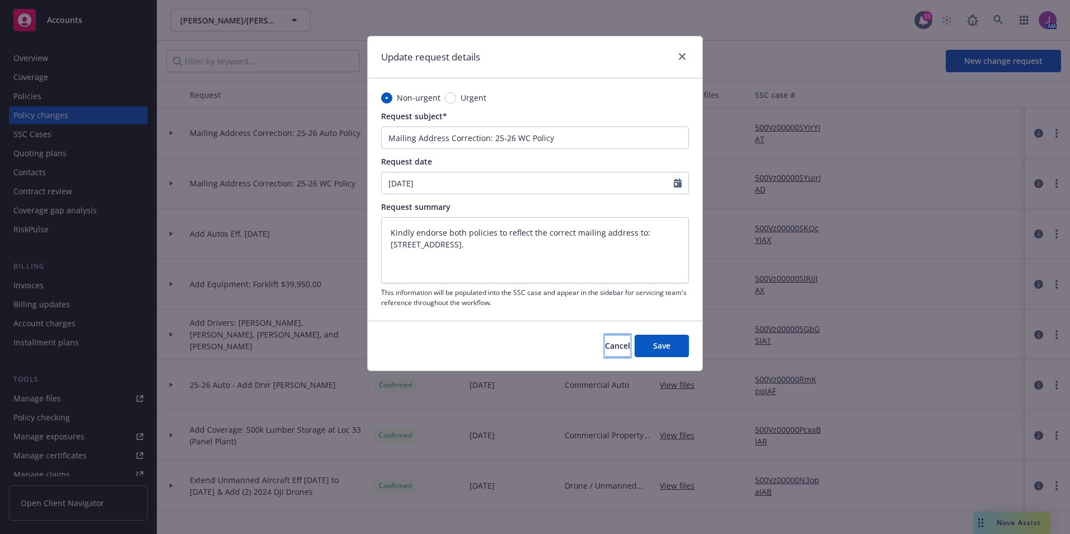
click at [605, 350] on span "Cancel" at bounding box center [617, 345] width 25 height 11
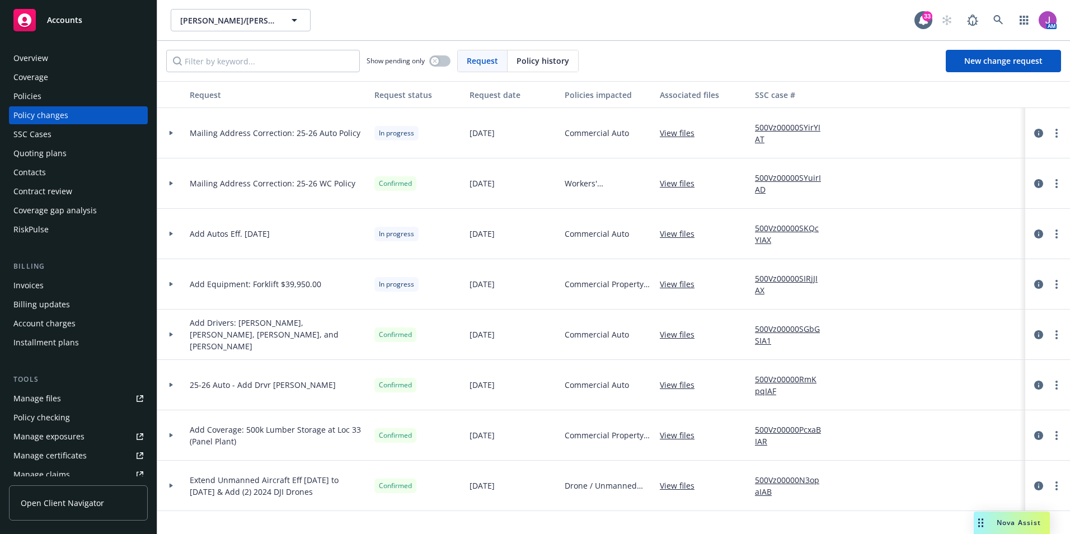
click at [771, 180] on link "500Vz00000SYuirIAD" at bounding box center [792, 184] width 75 height 24
click at [171, 182] on icon at bounding box center [171, 183] width 3 height 4
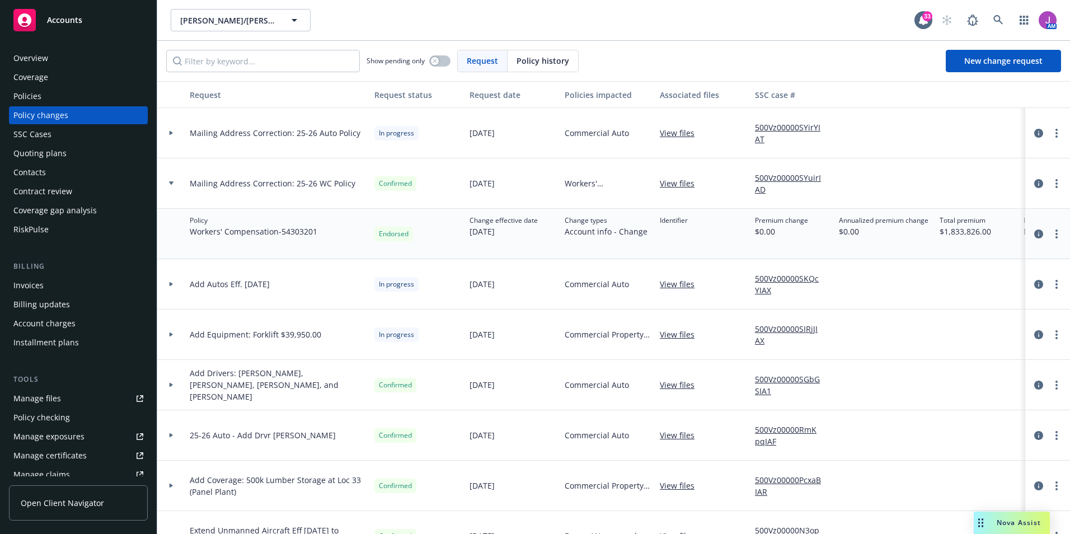
click at [1030, 232] on div at bounding box center [1048, 233] width 36 height 13
click at [1034, 232] on icon "circleInformation" at bounding box center [1038, 233] width 9 height 9
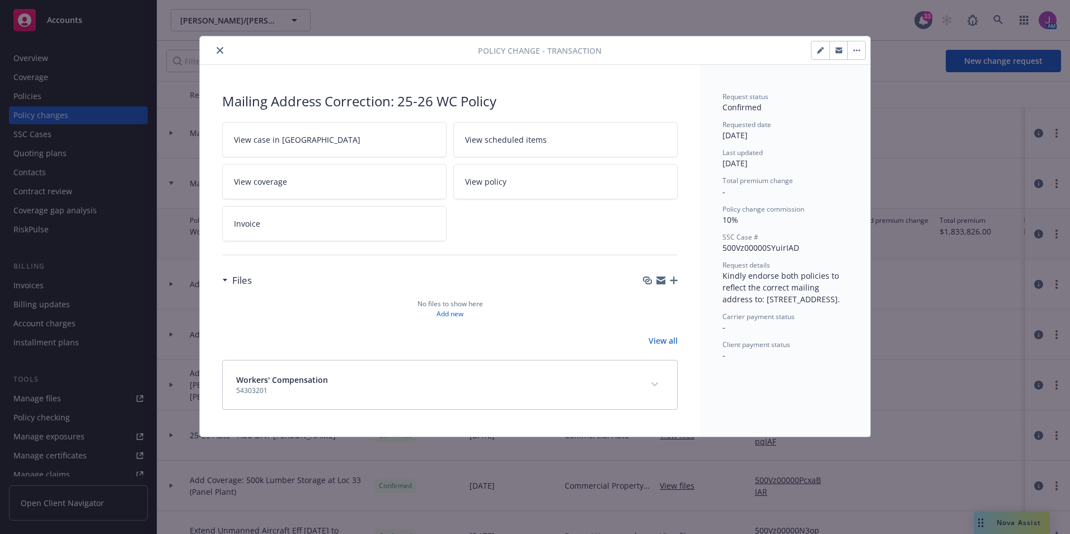
click at [823, 51] on icon "button" at bounding box center [820, 50] width 7 height 7
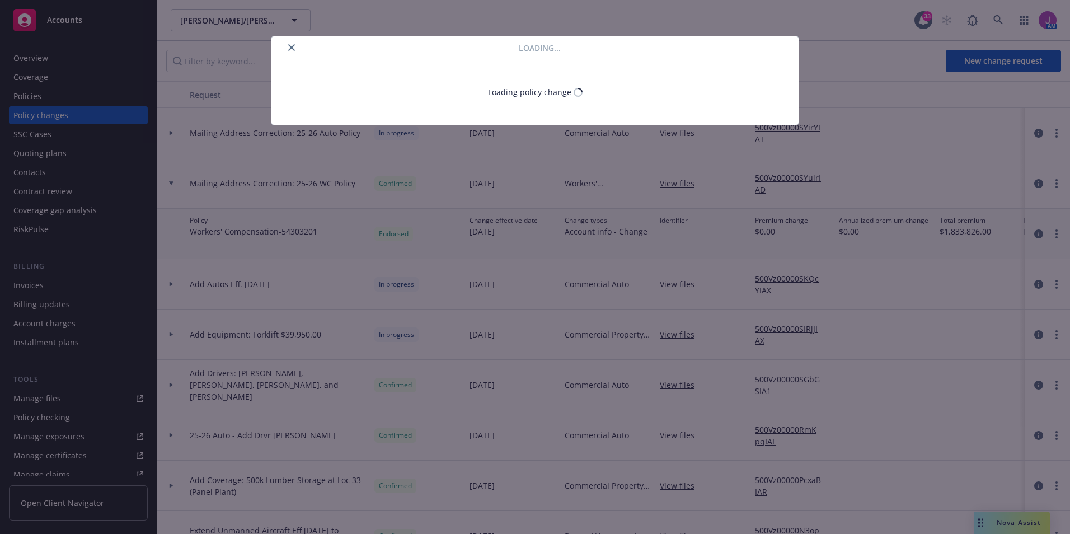
select select "ACCEPTED"
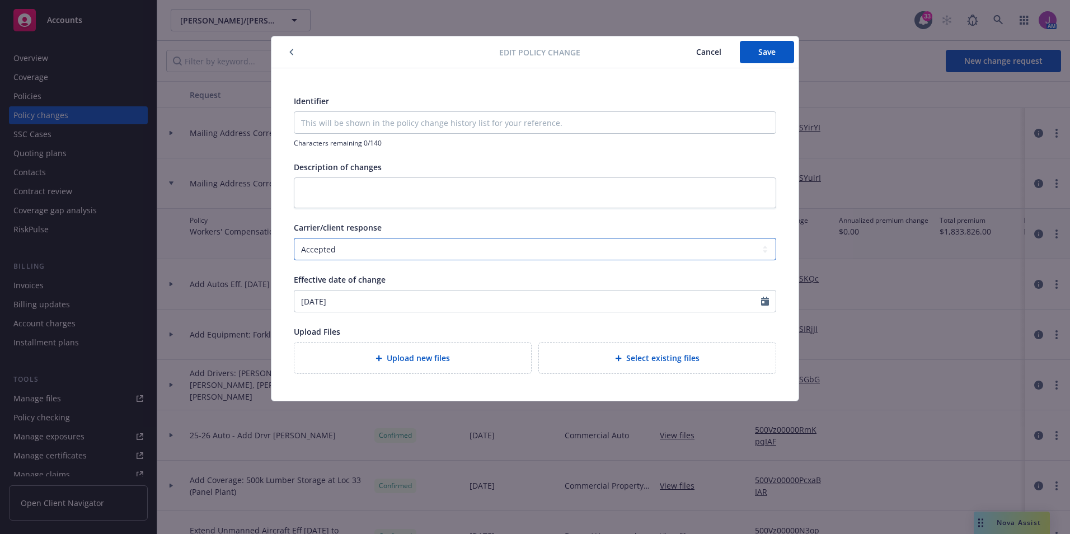
click at [392, 251] on select "Select a carrier response Accepted Accepted with revision No endorsement needed…" at bounding box center [535, 249] width 482 height 22
click at [501, 216] on div "Identifier Characters remaining 0/140 Description of changes Carrier/client res…" at bounding box center [535, 234] width 482 height 279
click at [368, 246] on select "Select a carrier response Accepted Accepted with revision No endorsement needed…" at bounding box center [535, 249] width 482 height 22
click at [484, 187] on textarea at bounding box center [535, 192] width 482 height 31
click at [715, 54] on span "Cancel" at bounding box center [708, 51] width 25 height 11
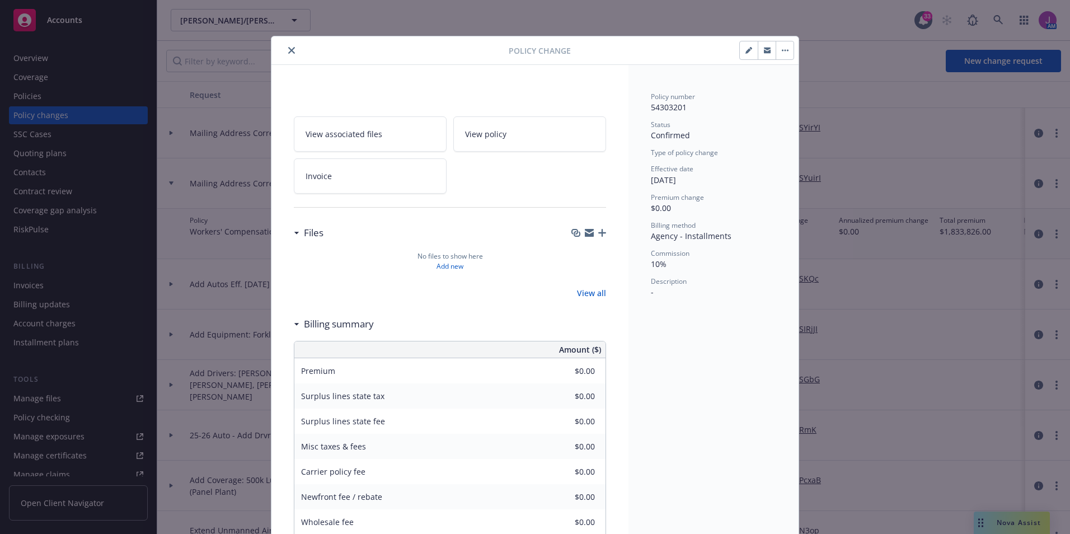
click at [740, 50] on button "button" at bounding box center [749, 50] width 18 height 18
select select "ACCEPTED"
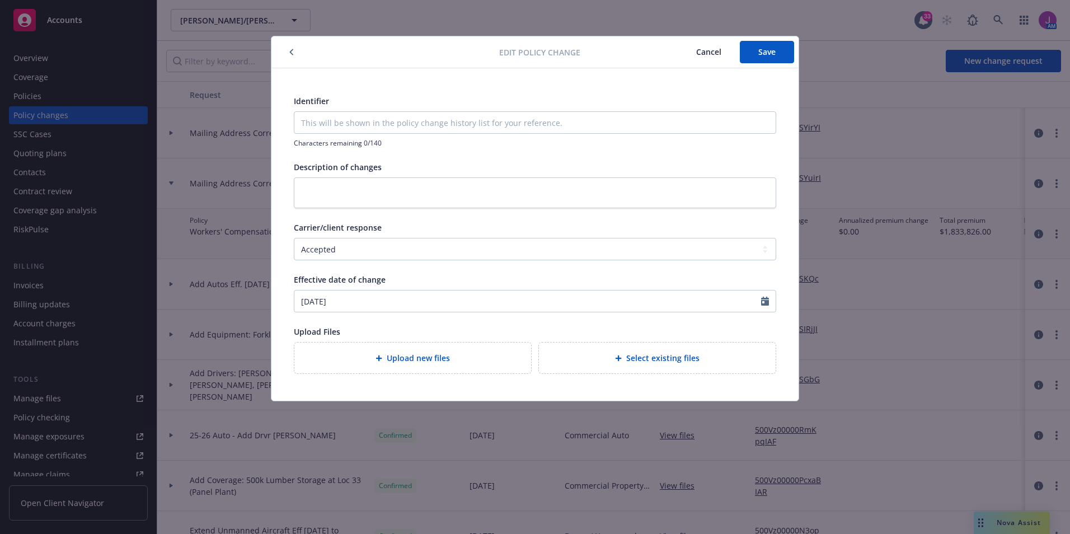
click at [717, 51] on span "Cancel" at bounding box center [708, 51] width 25 height 11
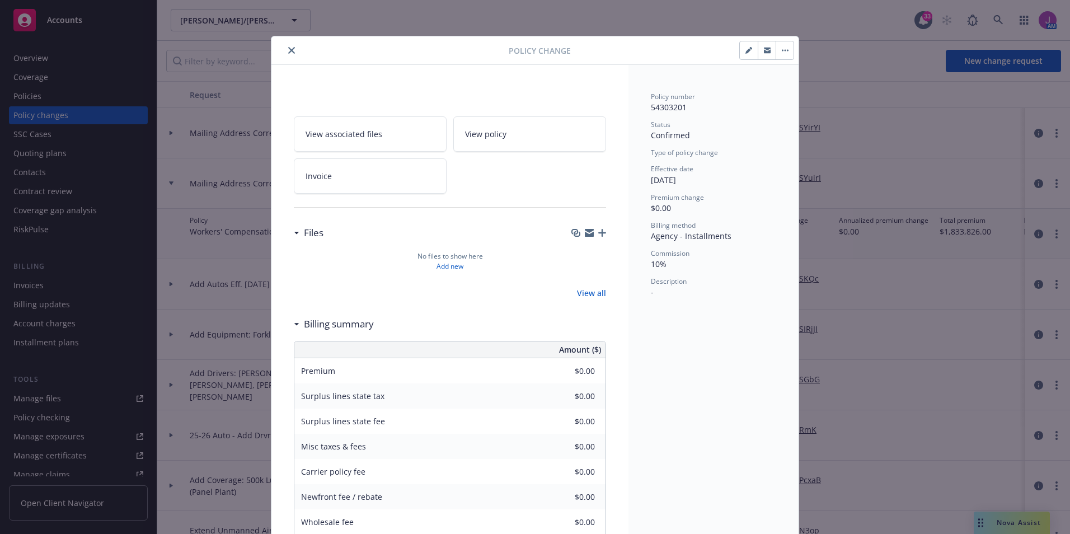
click at [776, 53] on button "button" at bounding box center [785, 50] width 18 height 18
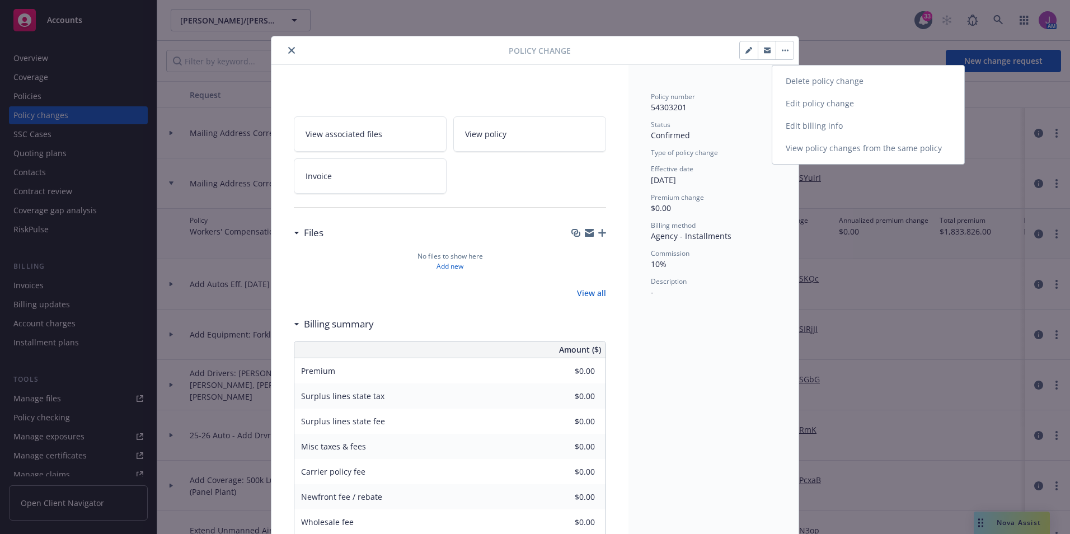
click at [816, 104] on link "Edit policy change" at bounding box center [868, 103] width 192 height 22
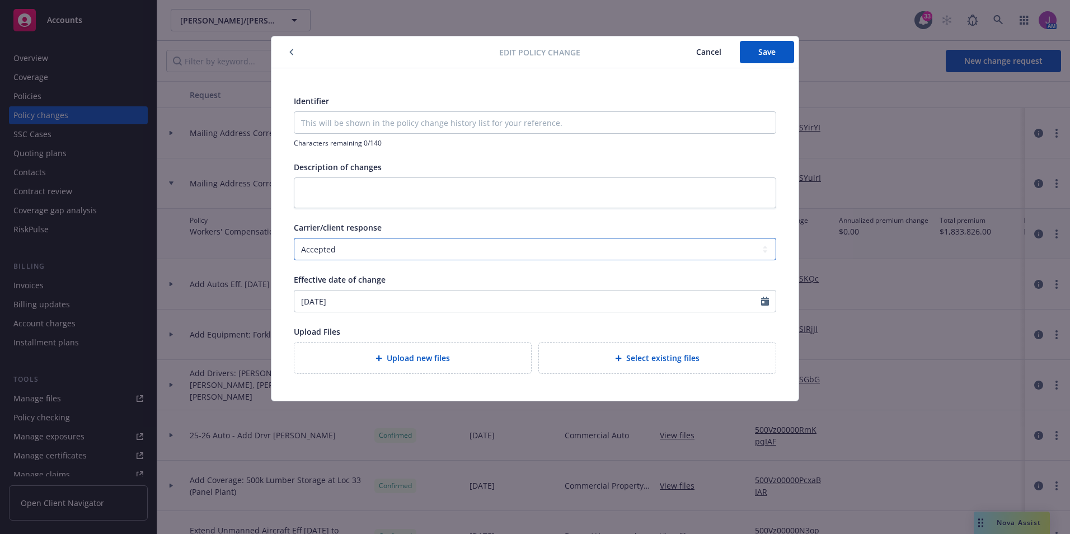
click at [337, 257] on select "Select a carrier response Accepted Accepted with revision No endorsement needed…" at bounding box center [535, 249] width 482 height 22
click at [294, 238] on select "Select a carrier response Accepted Accepted with revision No endorsement needed…" at bounding box center [535, 249] width 482 height 22
click at [345, 250] on select "Select a carrier response Accepted Accepted with revision No endorsement needed…" at bounding box center [535, 249] width 482 height 22
select select "ACCEPTED"
click at [294, 238] on select "Select a carrier response Accepted Accepted with revision No endorsement needed…" at bounding box center [535, 249] width 482 height 22
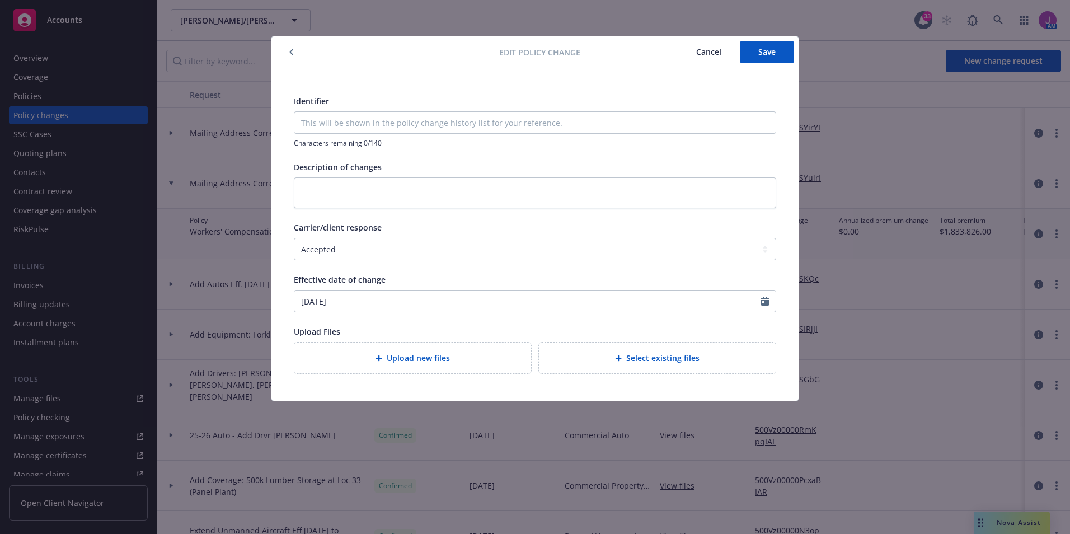
click at [711, 51] on span "Cancel" at bounding box center [708, 51] width 25 height 11
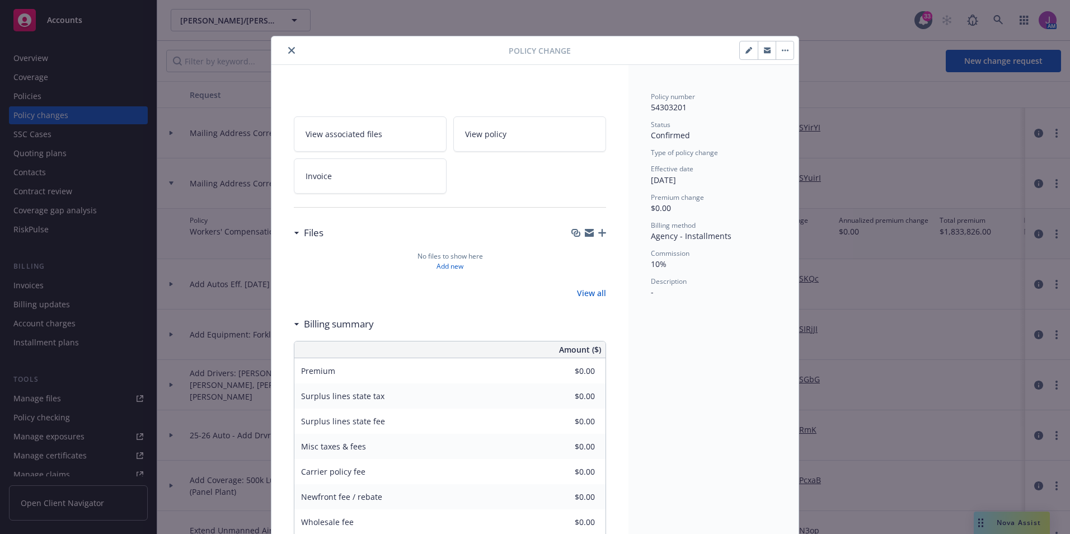
click at [782, 50] on button "button" at bounding box center [785, 50] width 18 height 18
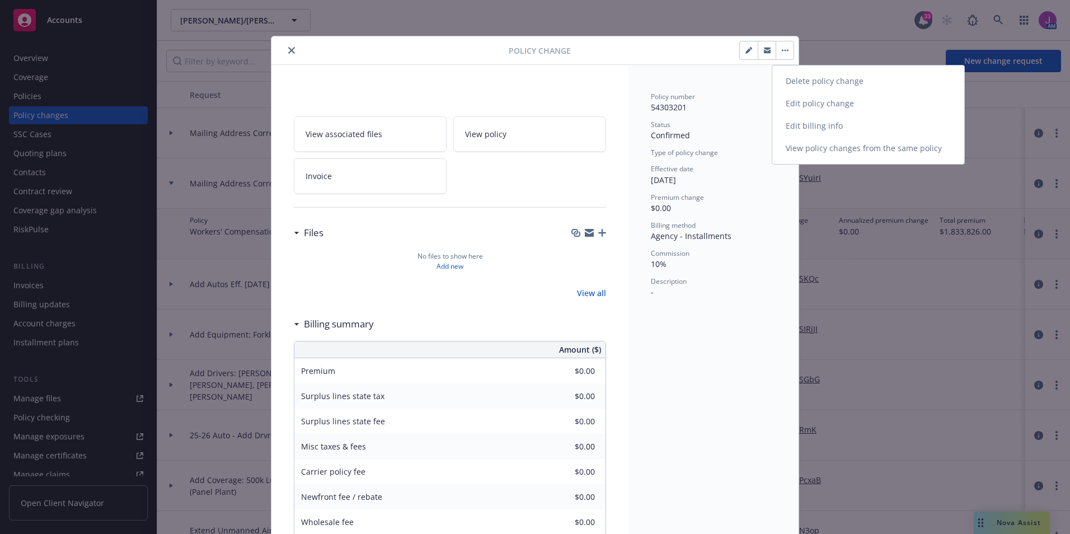
click at [821, 126] on link "Edit billing info" at bounding box center [868, 126] width 192 height 22
select select "ACCEPTED"
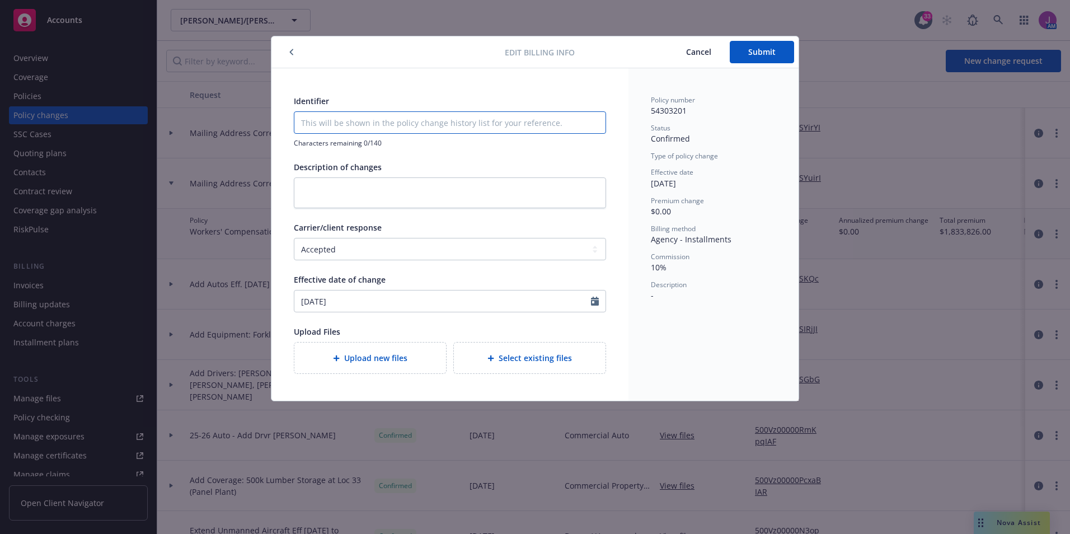
click at [325, 115] on input "Identifier" at bounding box center [449, 122] width 311 height 21
click at [298, 52] on div at bounding box center [390, 51] width 229 height 13
click at [294, 51] on button "button" at bounding box center [291, 51] width 13 height 13
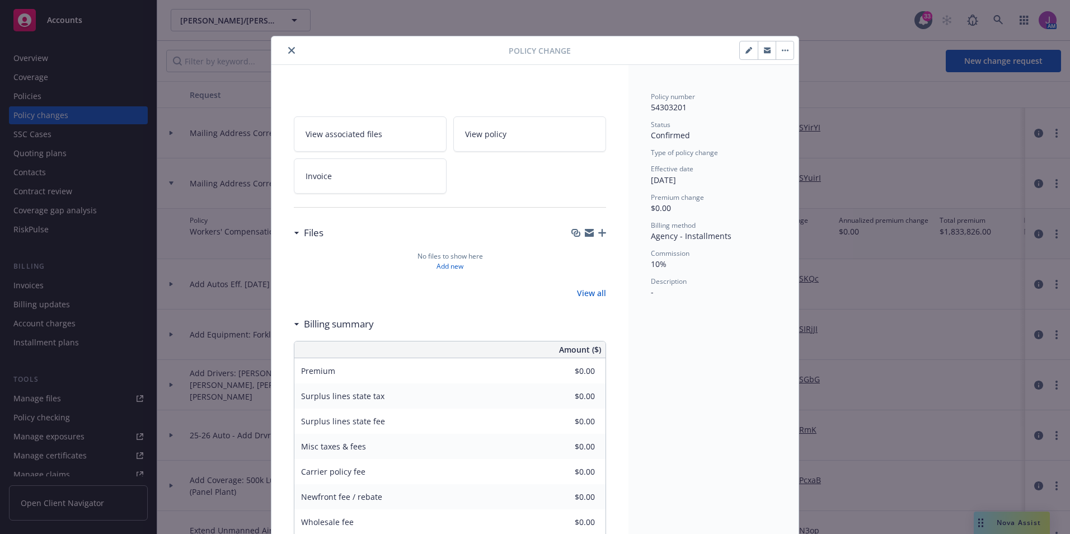
click at [290, 50] on icon "close" at bounding box center [291, 50] width 7 height 7
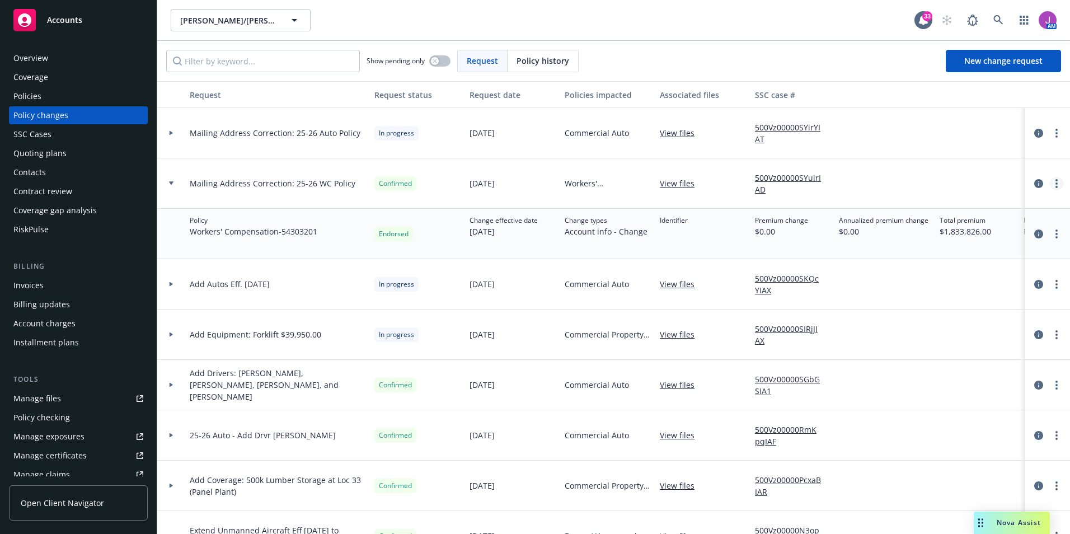
click at [1050, 184] on link "more" at bounding box center [1056, 183] width 13 height 13
click at [912, 226] on link "Edit request summary" at bounding box center [959, 229] width 192 height 22
type textarea "x"
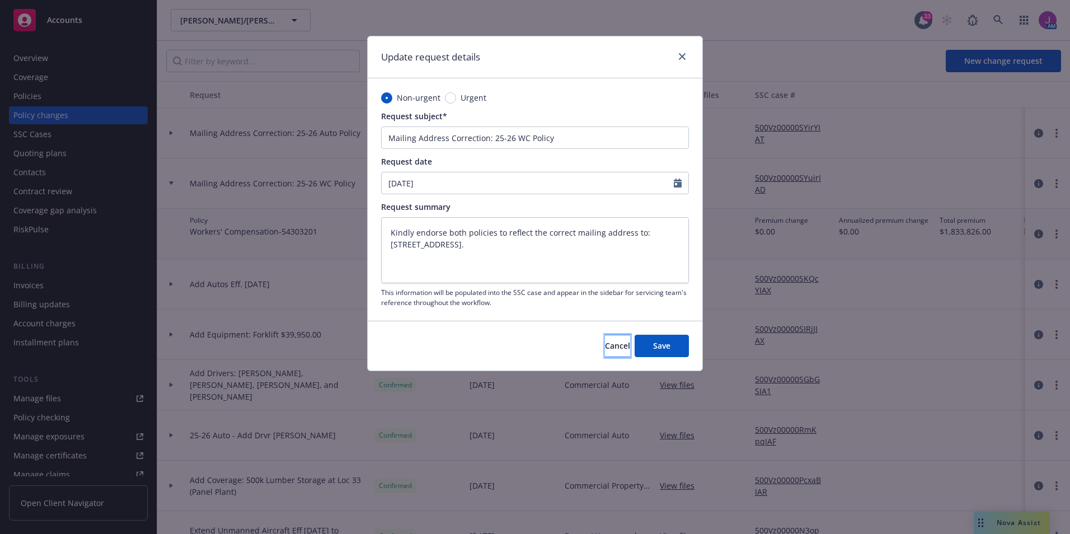
click at [619, 343] on button "Cancel" at bounding box center [617, 346] width 25 height 22
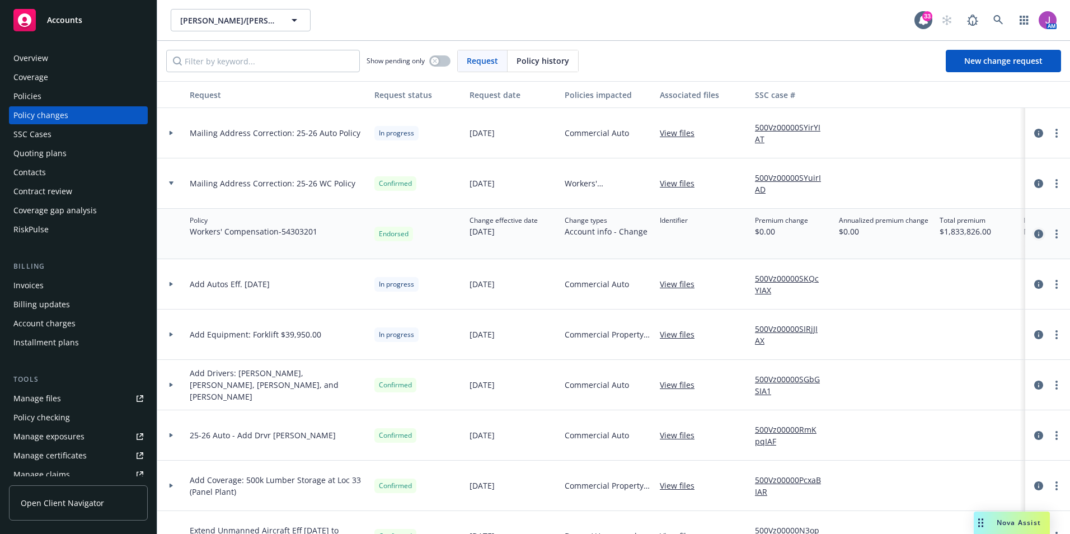
click at [1033, 228] on link "circleInformation" at bounding box center [1038, 233] width 13 height 13
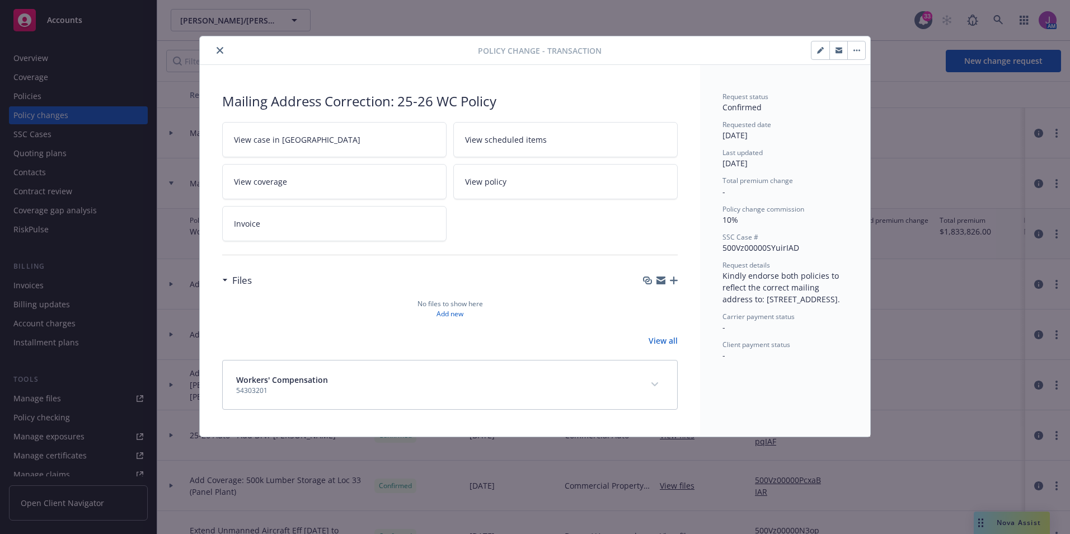
click at [826, 48] on button "button" at bounding box center [821, 50] width 18 height 18
select select "ACCEPTED"
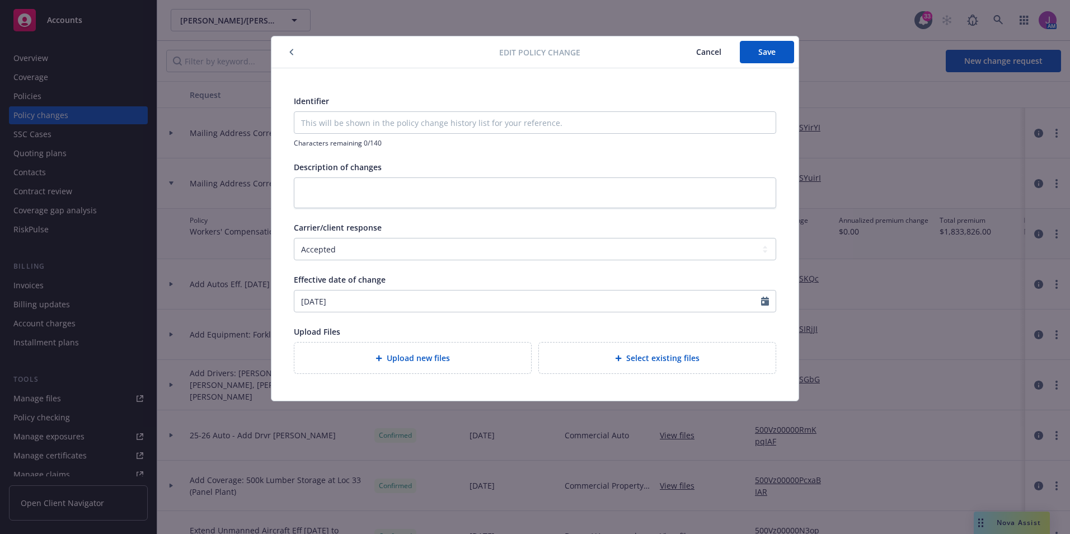
click at [710, 55] on span "Cancel" at bounding box center [708, 51] width 25 height 11
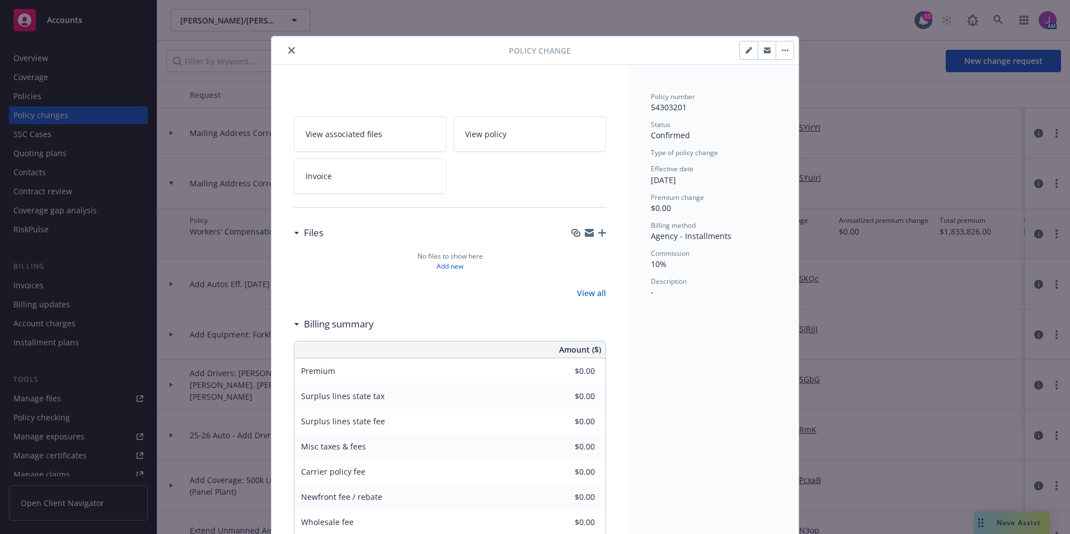
click at [289, 50] on icon "close" at bounding box center [291, 50] width 7 height 7
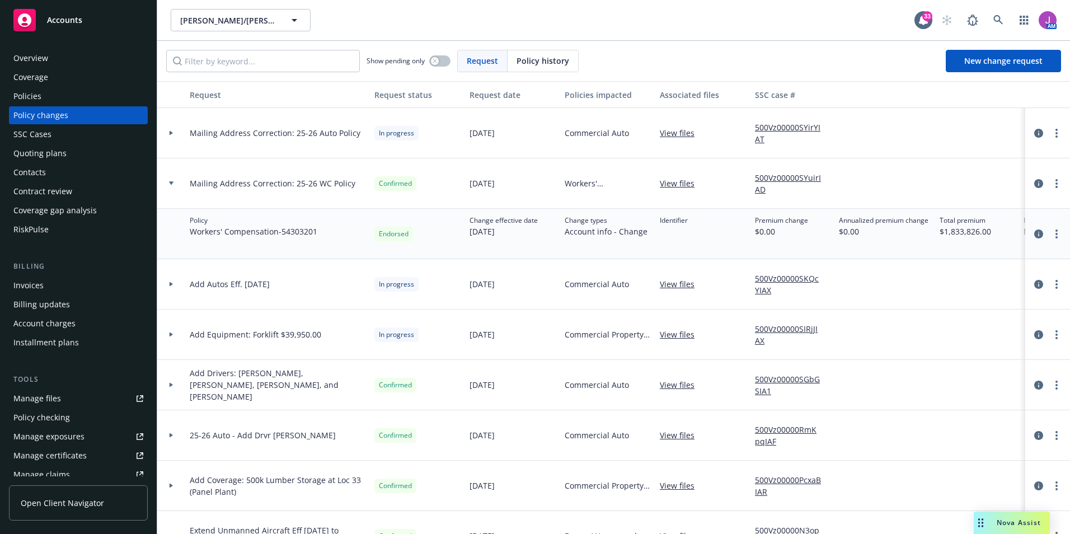
click at [787, 176] on link "500Vz00000SYuirIAD" at bounding box center [792, 184] width 75 height 24
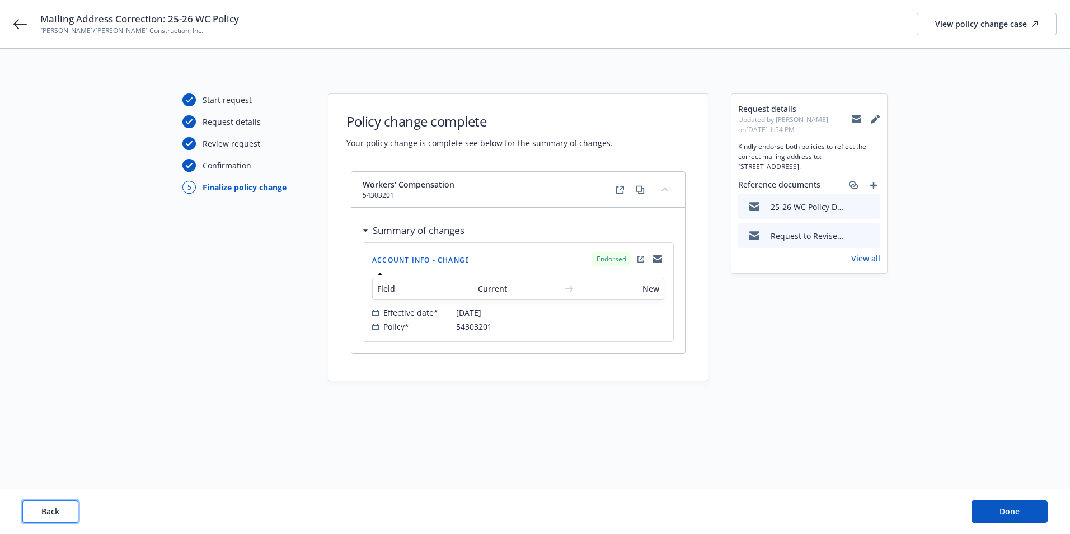
click at [60, 504] on button "Back" at bounding box center [50, 511] width 56 height 22
select select "ACCEPTED"
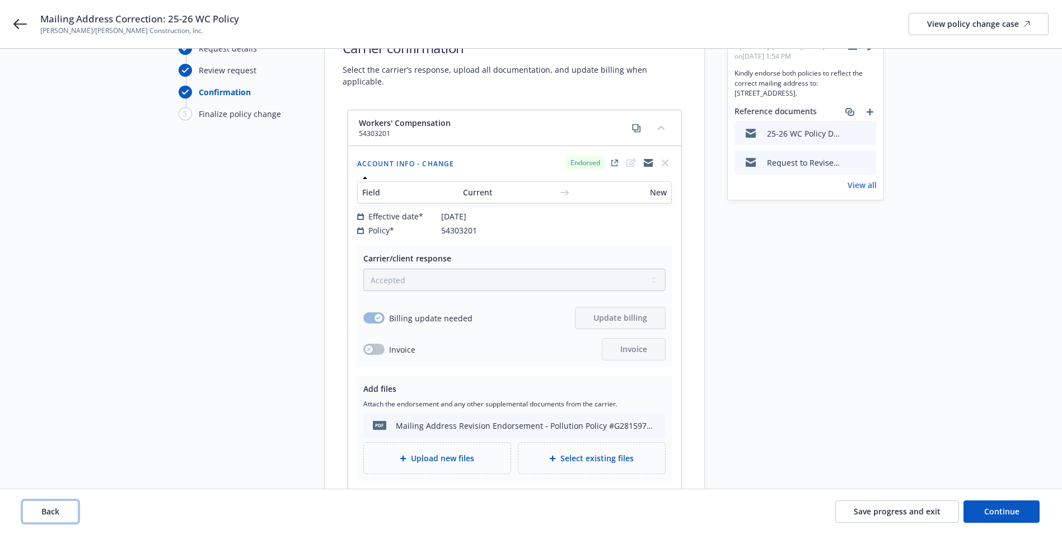
scroll to position [56, 0]
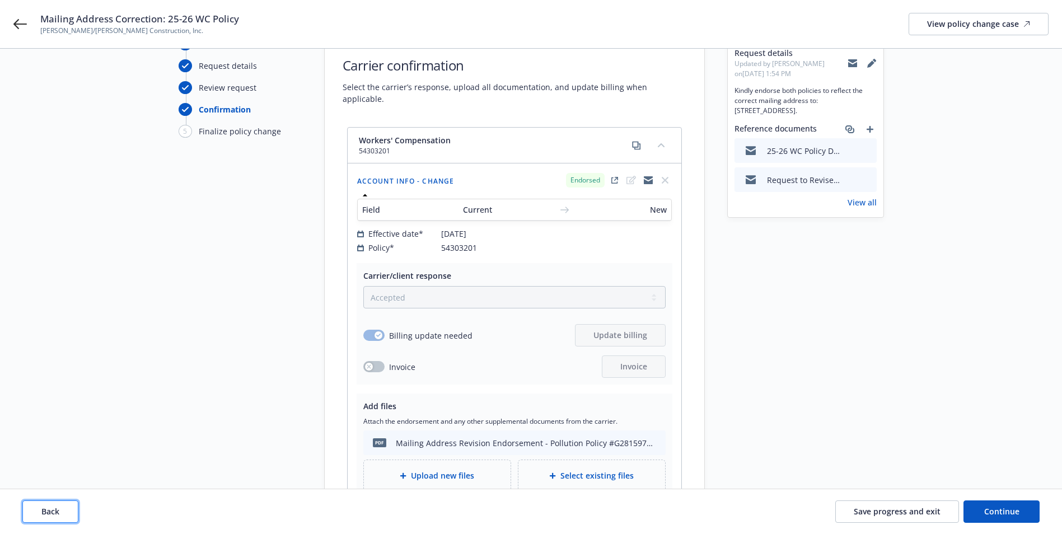
click at [51, 512] on span "Back" at bounding box center [50, 511] width 18 height 11
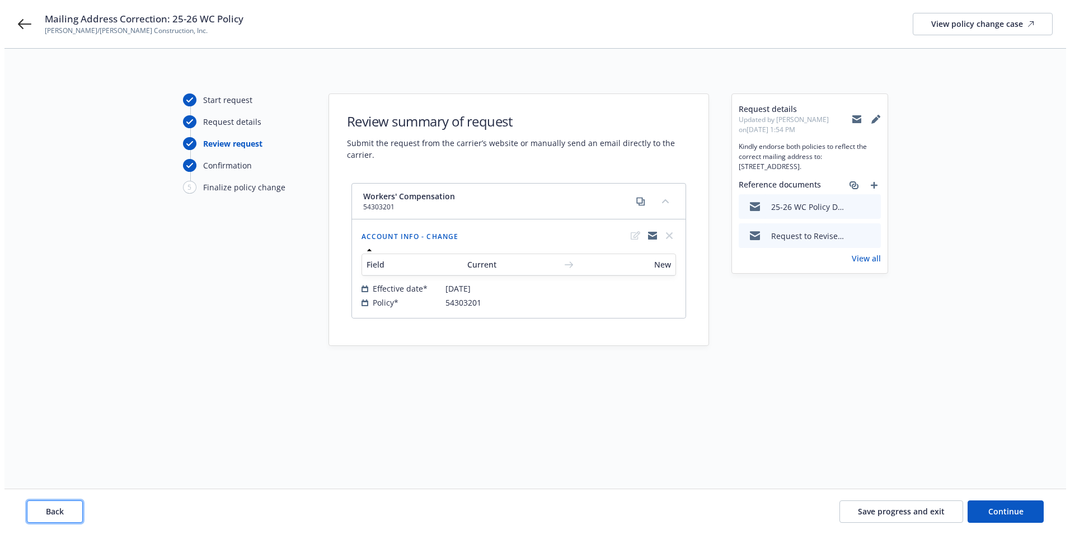
scroll to position [0, 0]
click at [51, 510] on span "Back" at bounding box center [50, 511] width 18 height 11
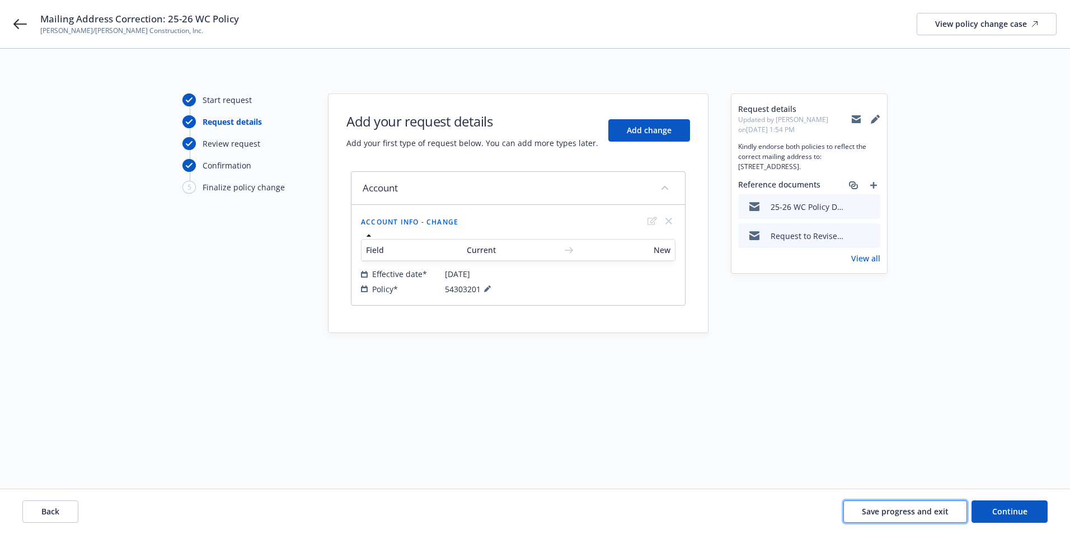
click at [887, 514] on span "Save progress and exit" at bounding box center [905, 511] width 87 height 11
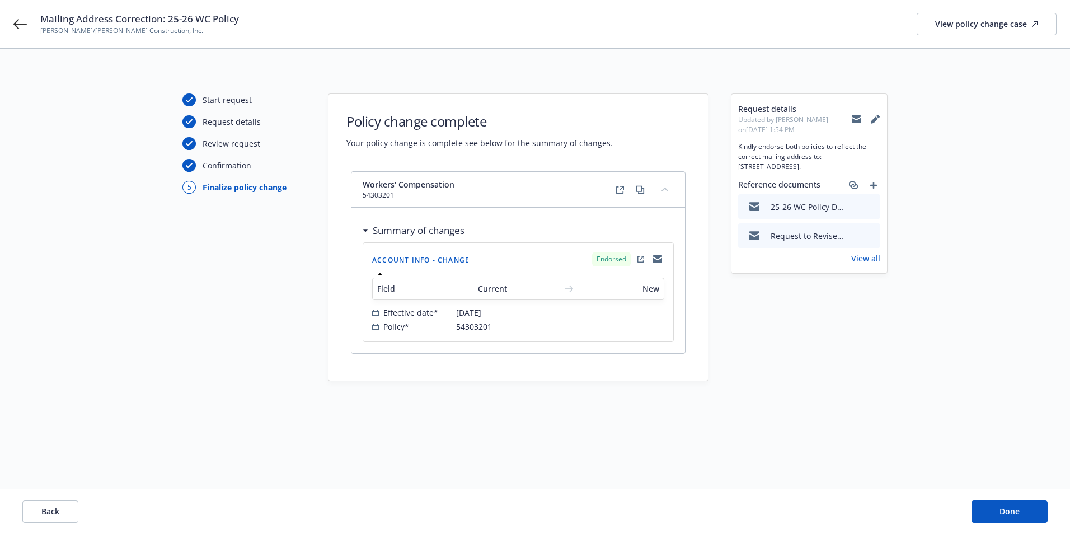
click at [370, 232] on div "Summary of changes" at bounding box center [416, 230] width 96 height 15
click at [368, 231] on div "Summary of changes" at bounding box center [416, 230] width 96 height 15
click at [643, 257] on icon "external" at bounding box center [642, 258] width 4 height 4
click at [52, 512] on span "Back" at bounding box center [50, 511] width 18 height 11
select select "ACCEPTED"
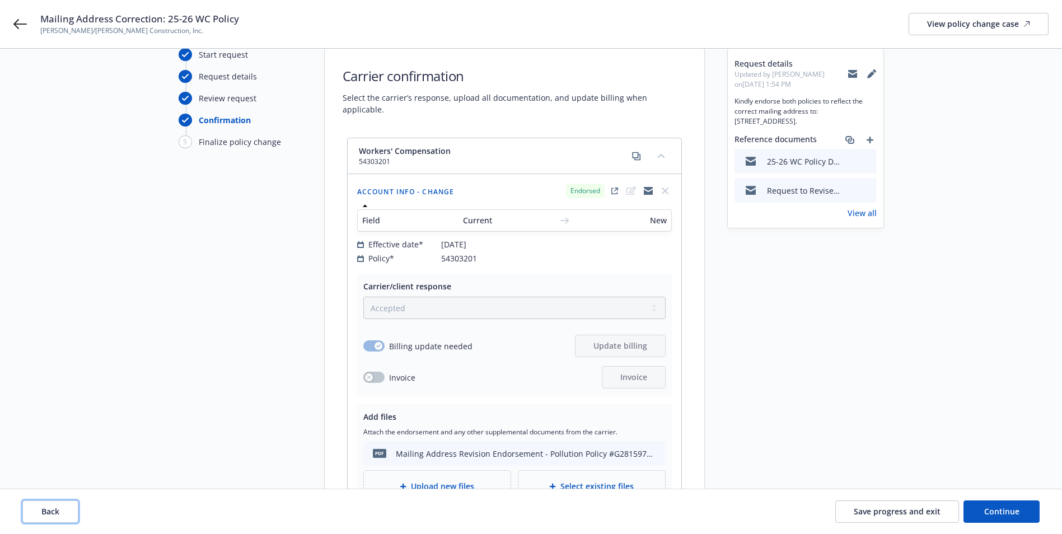
scroll to position [167, 0]
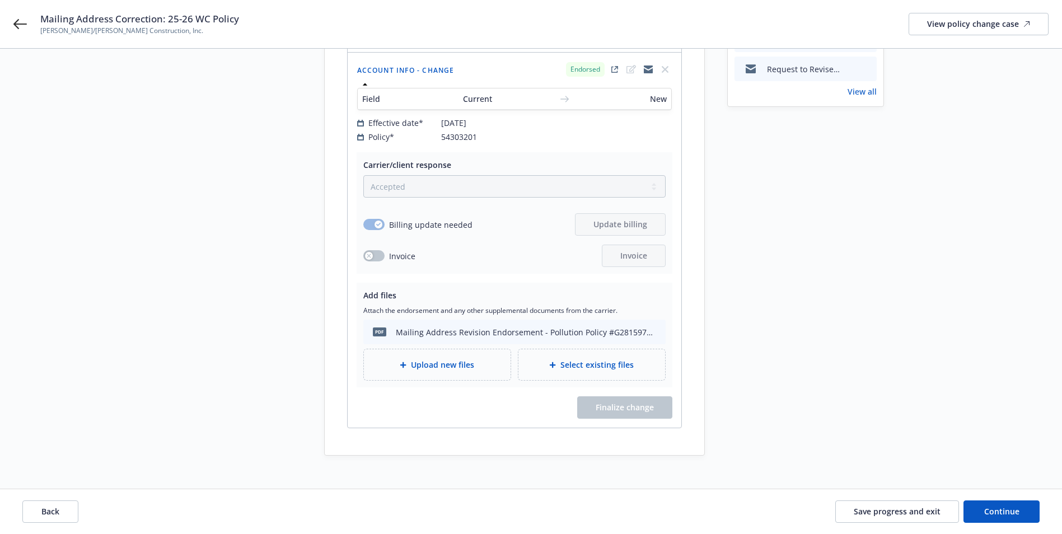
click at [585, 327] on div "pdf Mailing Address Revision Endorsement - Pollution Policy #G28159778 010.pdf" at bounding box center [512, 332] width 289 height 24
click at [582, 326] on div "Mailing Address Revision Endorsement - Pollution Policy #G28159778 010.pdf" at bounding box center [526, 332] width 261 height 12
drag, startPoint x: 582, startPoint y: 322, endPoint x: 354, endPoint y: 316, distance: 228.5
click at [354, 316] on div "Carrier/client response Select a carrier response Accepted Accepted with revisi…" at bounding box center [515, 289] width 334 height 275
drag, startPoint x: 354, startPoint y: 316, endPoint x: 433, endPoint y: 387, distance: 106.6
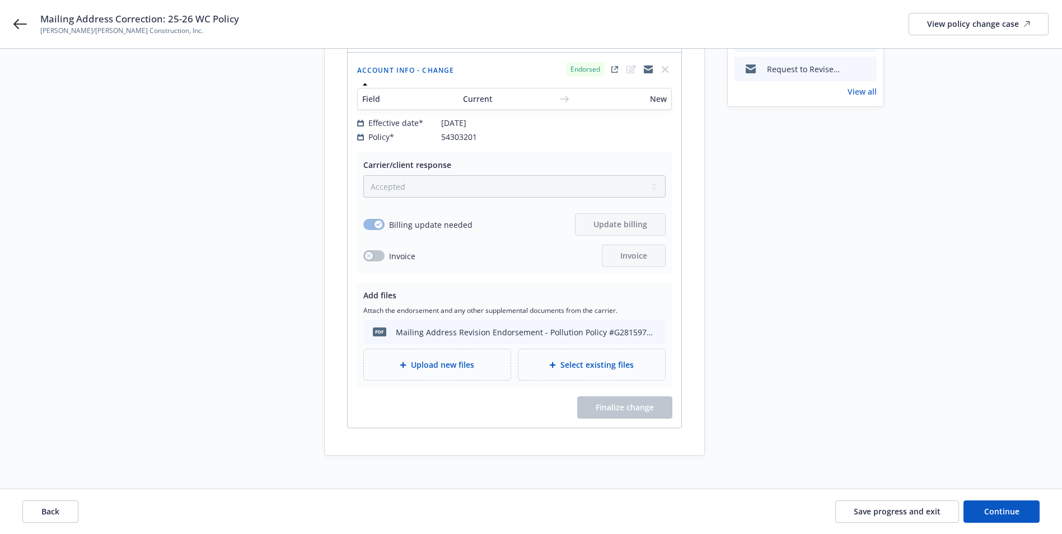
click at [433, 387] on div "Carrier/client response Select a carrier response Accepted Accepted with revisi…" at bounding box center [515, 289] width 334 height 275
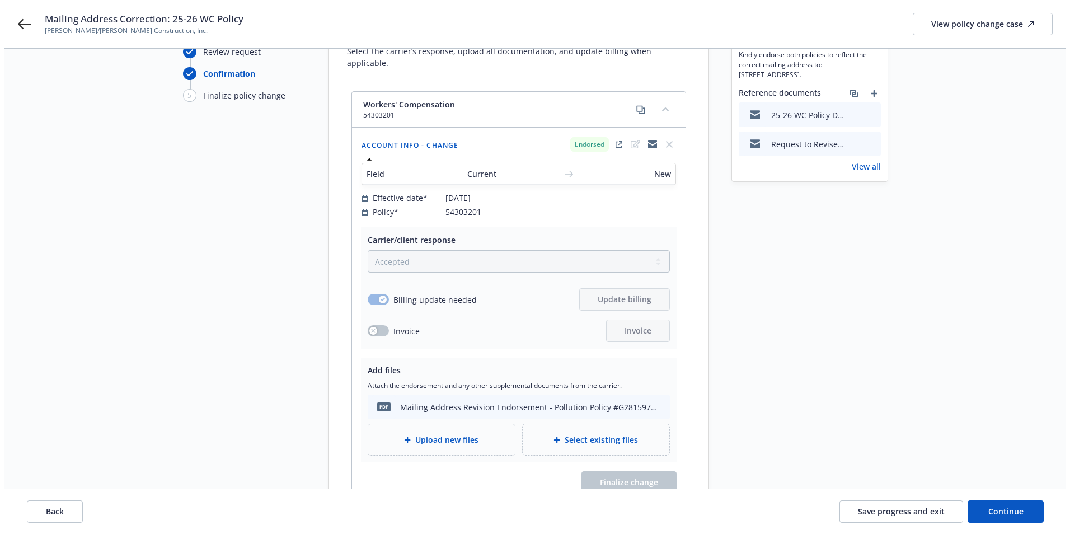
scroll to position [0, 0]
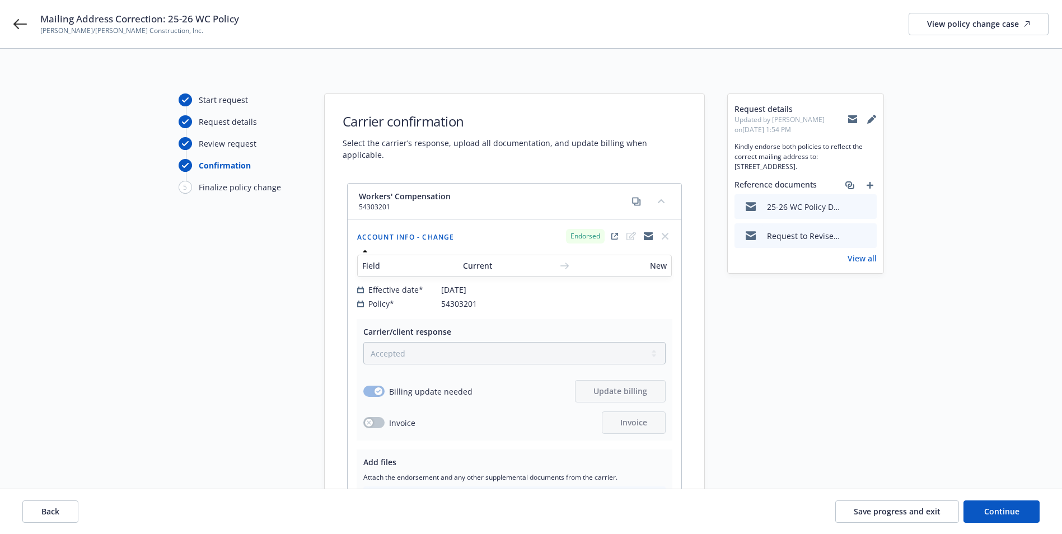
click at [873, 118] on icon at bounding box center [871, 119] width 9 height 9
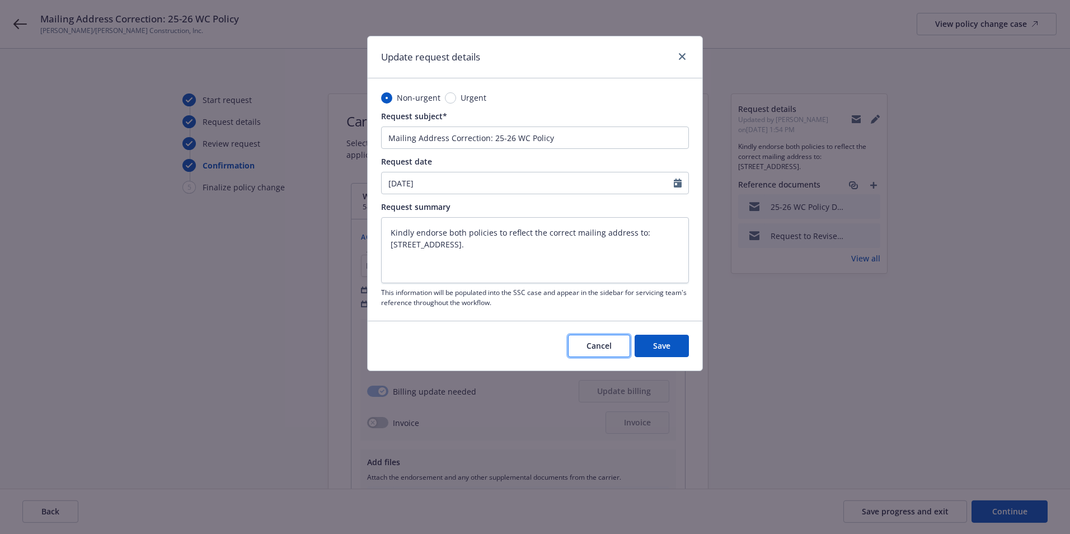
click at [585, 339] on button "Cancel" at bounding box center [599, 346] width 62 height 22
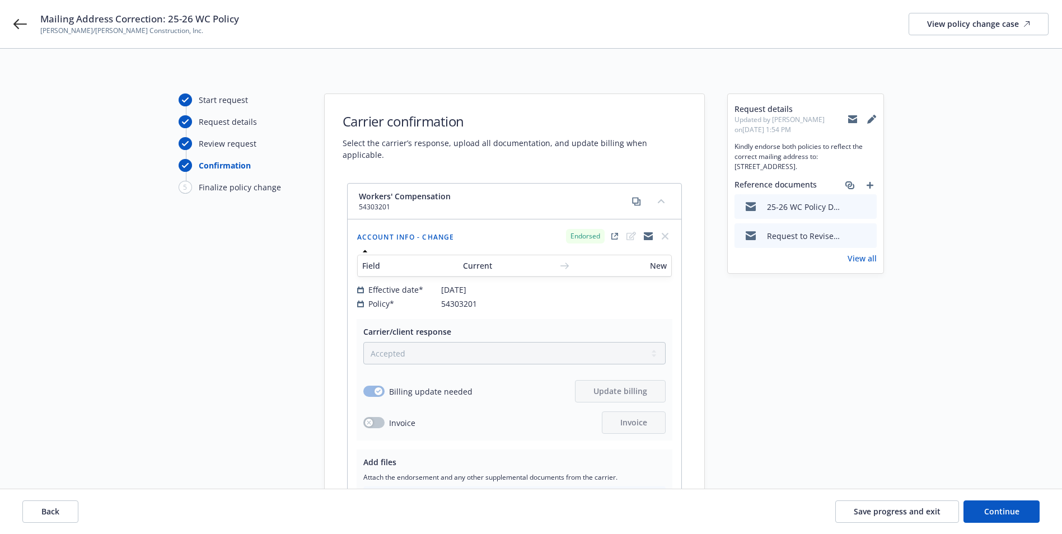
click at [12, 28] on div "Mailing Address Correction: 25-26 WC Policy Elliott/Drinkward Construction, Inc…" at bounding box center [531, 24] width 1062 height 48
click at [24, 27] on icon at bounding box center [19, 23] width 13 height 13
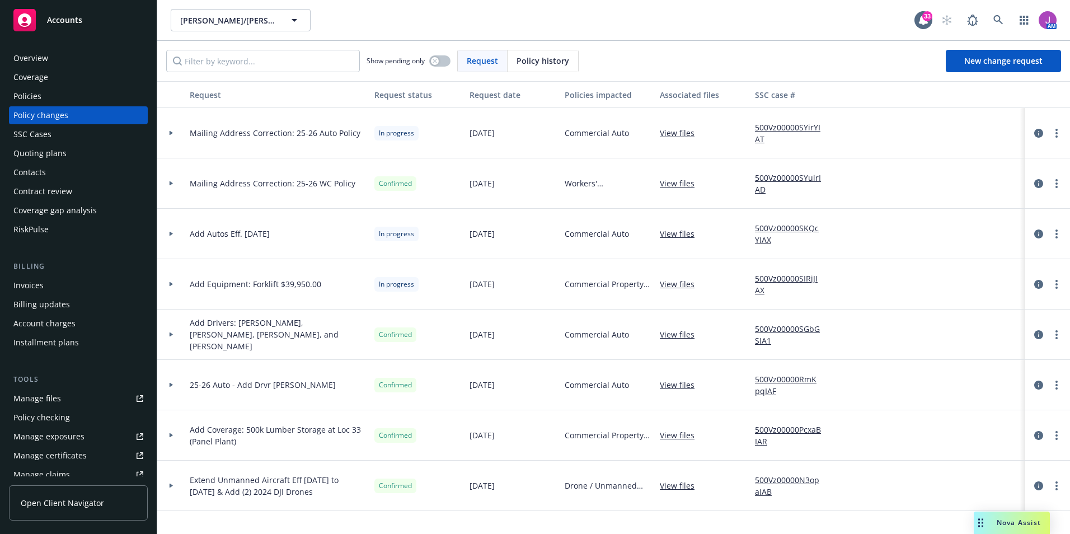
click at [172, 235] on icon at bounding box center [171, 234] width 4 height 4
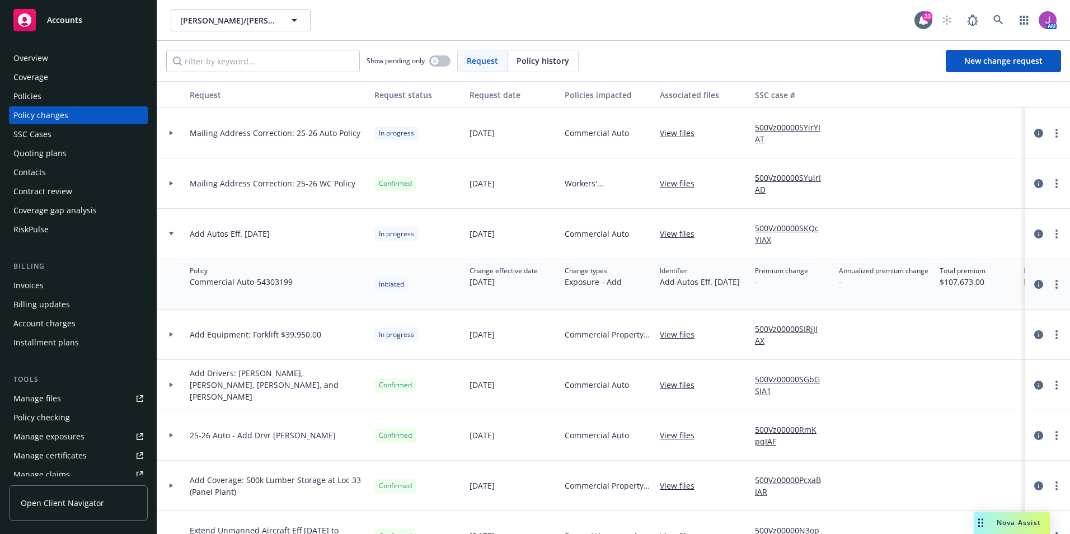
click at [172, 233] on icon at bounding box center [171, 233] width 4 height 3
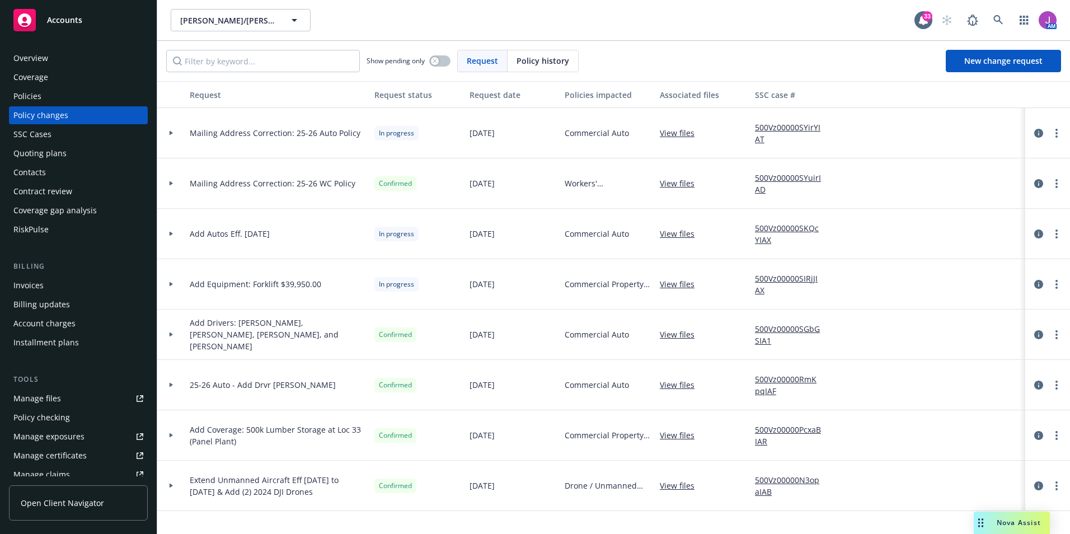
click at [170, 192] on div at bounding box center [171, 183] width 28 height 50
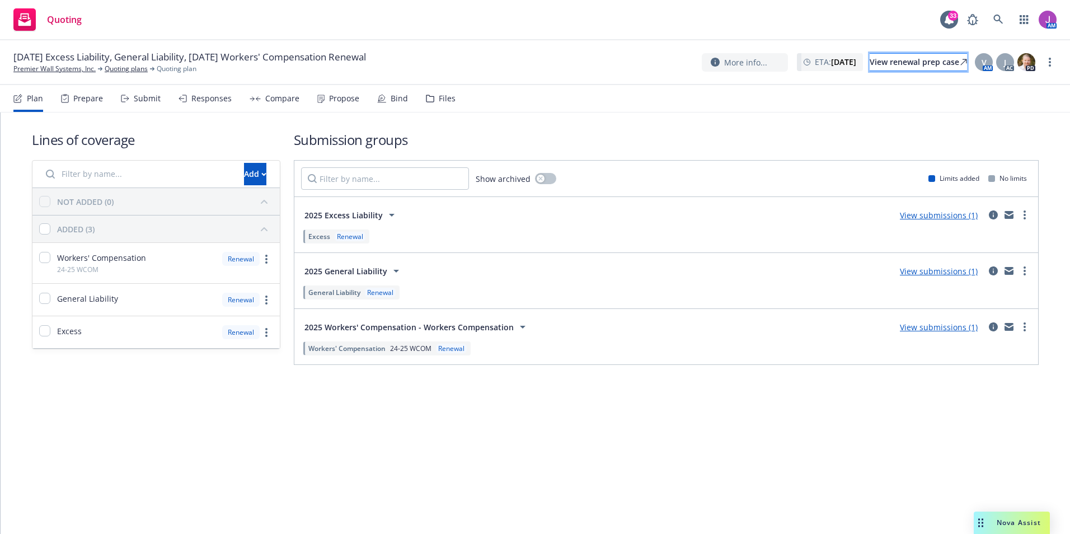
click at [893, 64] on div "View renewal prep case" at bounding box center [918, 62] width 97 height 17
click at [432, 97] on div "Files" at bounding box center [441, 98] width 30 height 27
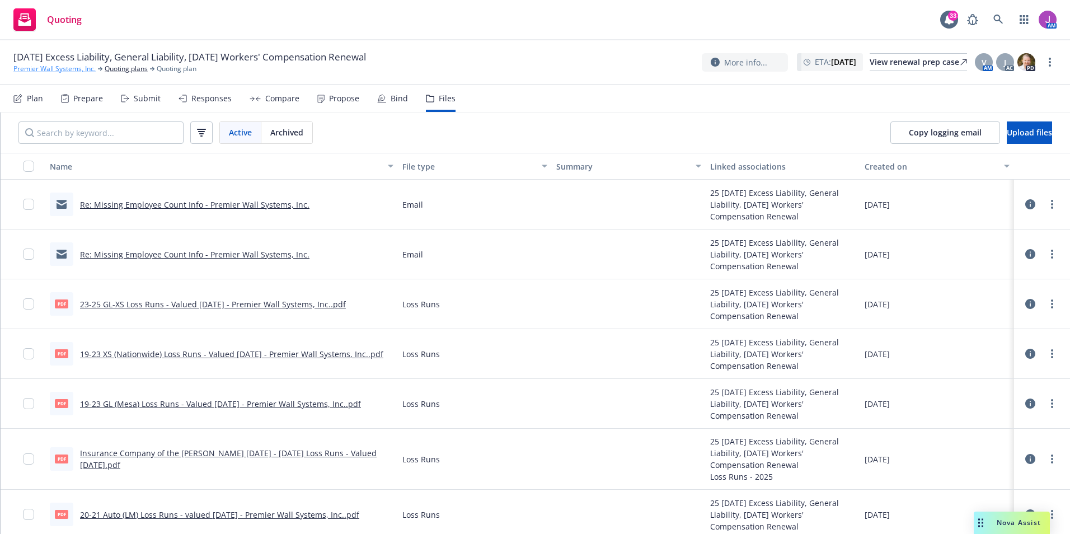
click at [68, 68] on link "Premier Wall Systems, Inc." at bounding box center [54, 69] width 82 height 10
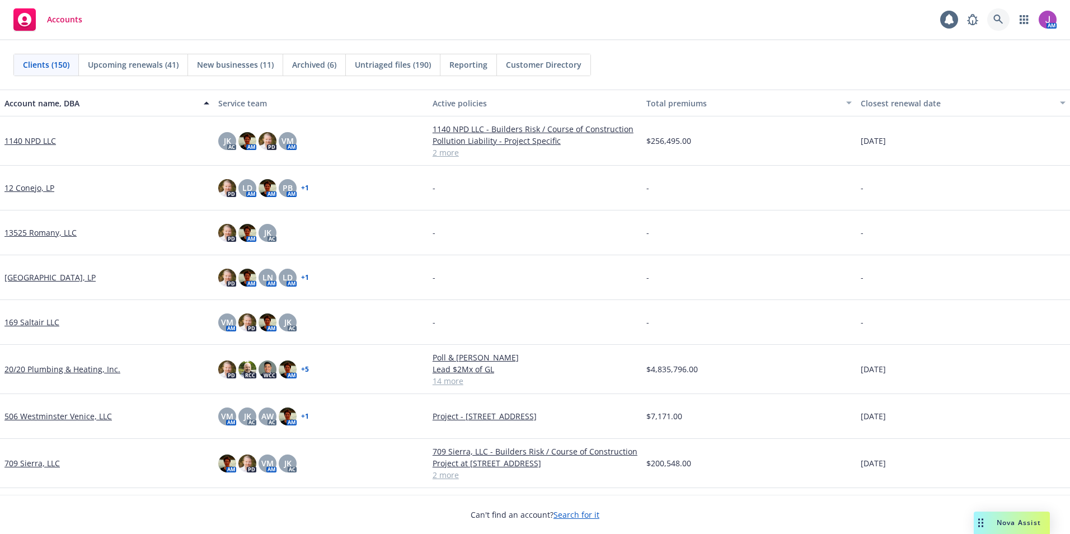
click at [1001, 17] on icon at bounding box center [998, 20] width 10 height 10
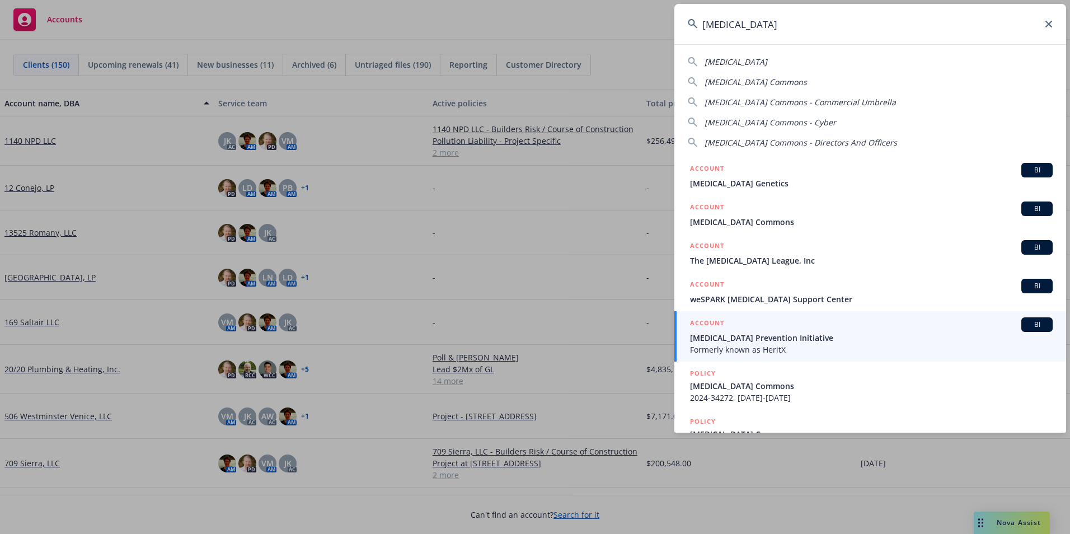
type input "[MEDICAL_DATA]"
click at [767, 31] on input "[MEDICAL_DATA]" at bounding box center [870, 24] width 392 height 40
drag, startPoint x: 729, startPoint y: 27, endPoint x: 662, endPoint y: 25, distance: 67.2
click at [662, 25] on div "[MEDICAL_DATA] [MEDICAL_DATA] [MEDICAL_DATA] Commons [MEDICAL_DATA] Commons - C…" at bounding box center [535, 267] width 1070 height 534
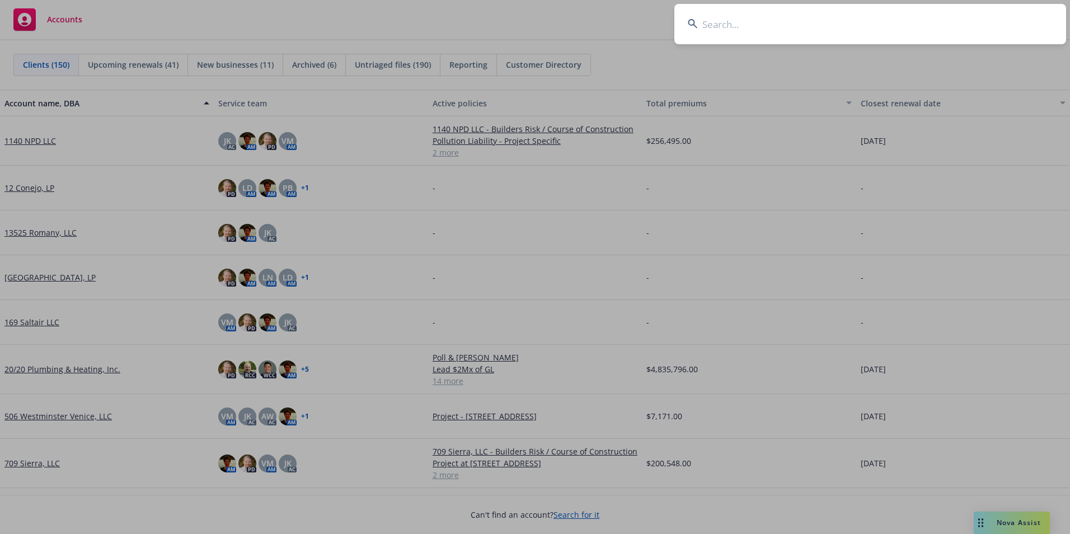
paste input "[MEDICAL_DATA] Support Community"
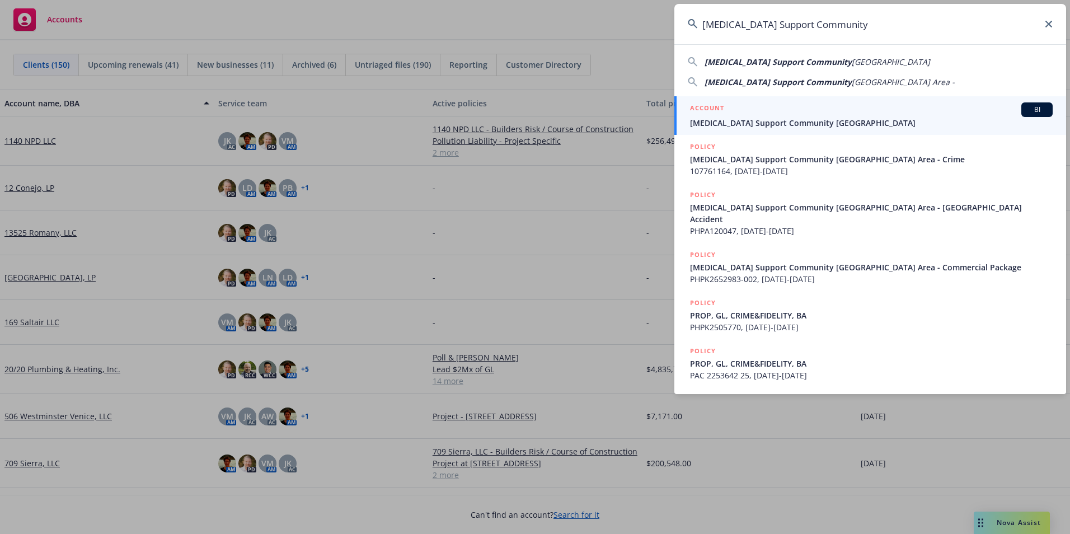
type input "[MEDICAL_DATA] Support Community"
click at [793, 112] on div "ACCOUNT BI" at bounding box center [871, 109] width 363 height 15
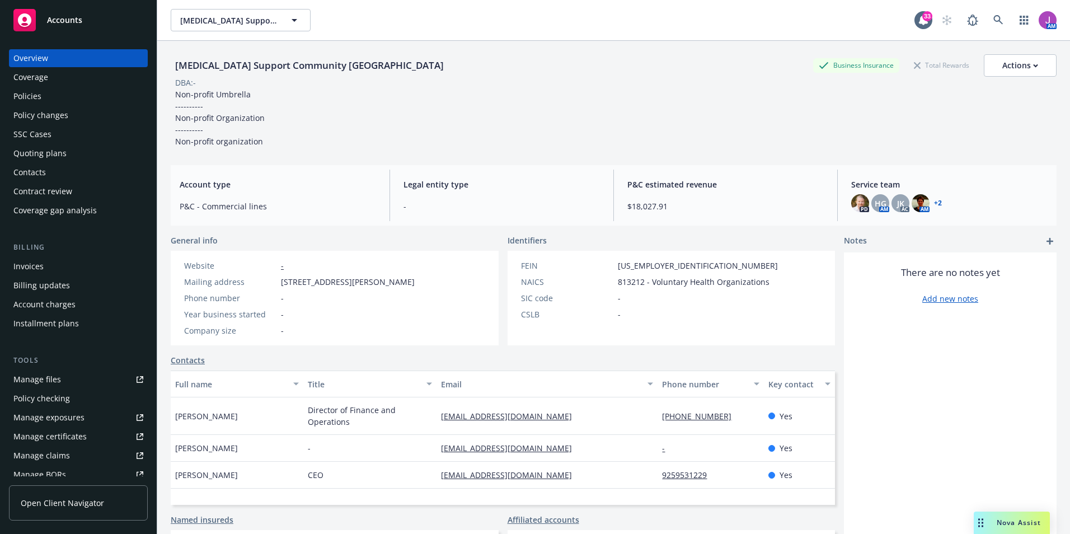
click at [54, 100] on div "Policies" at bounding box center [78, 96] width 130 height 18
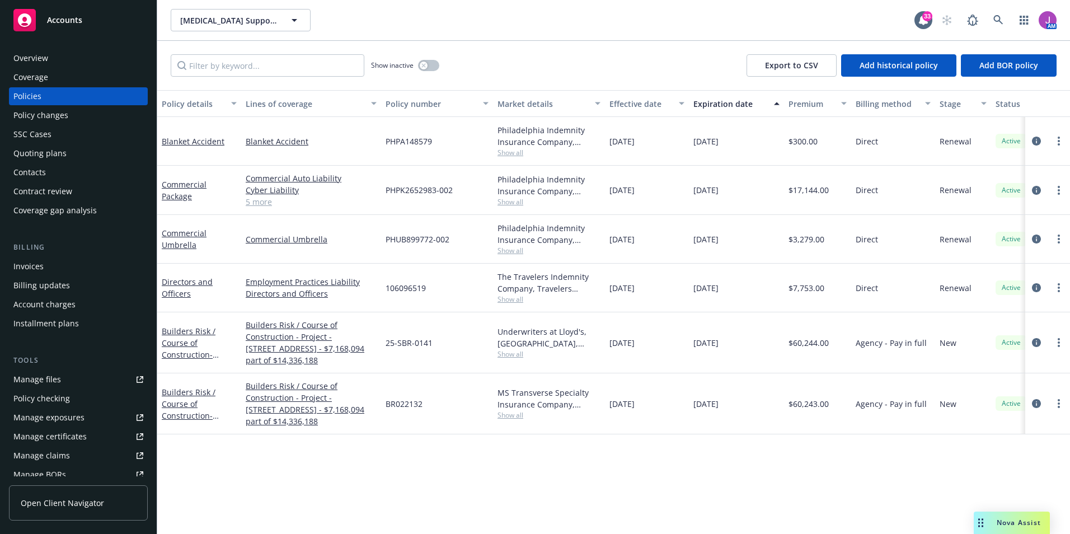
click at [60, 125] on div "SSC Cases" at bounding box center [78, 134] width 130 height 18
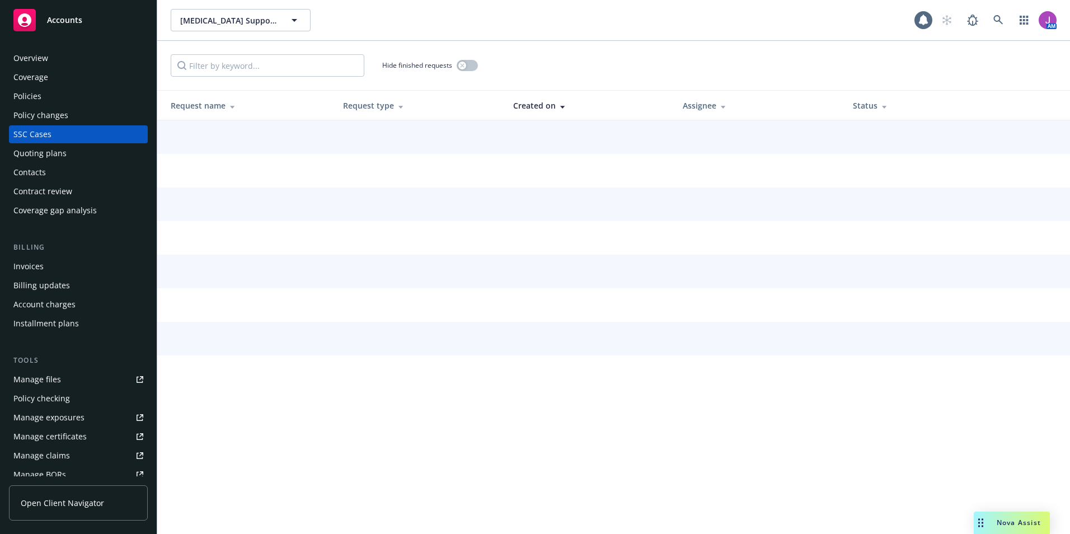
click at [65, 121] on div "Policy changes" at bounding box center [40, 115] width 55 height 18
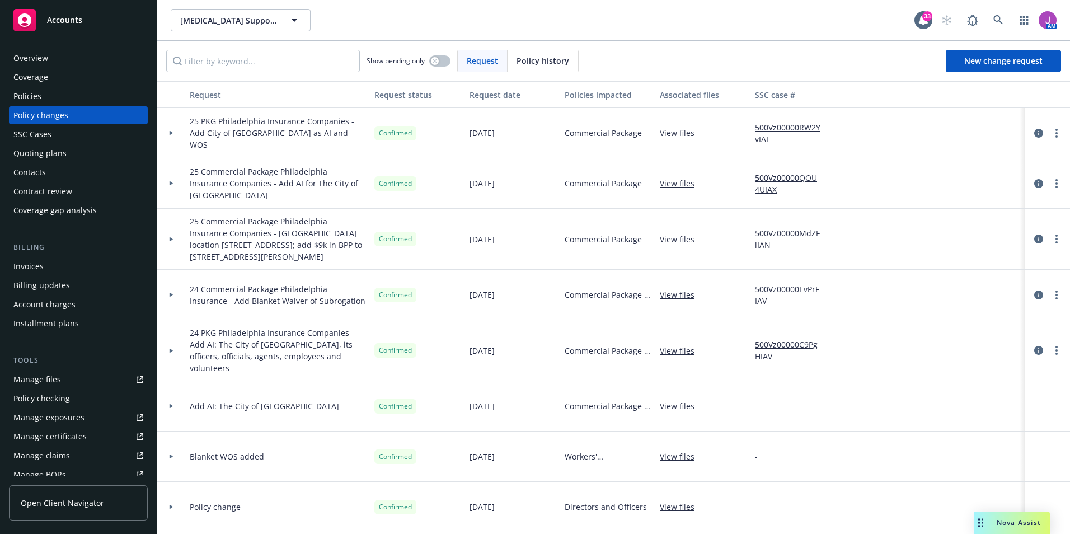
click at [41, 99] on div "Policies" at bounding box center [78, 96] width 130 height 18
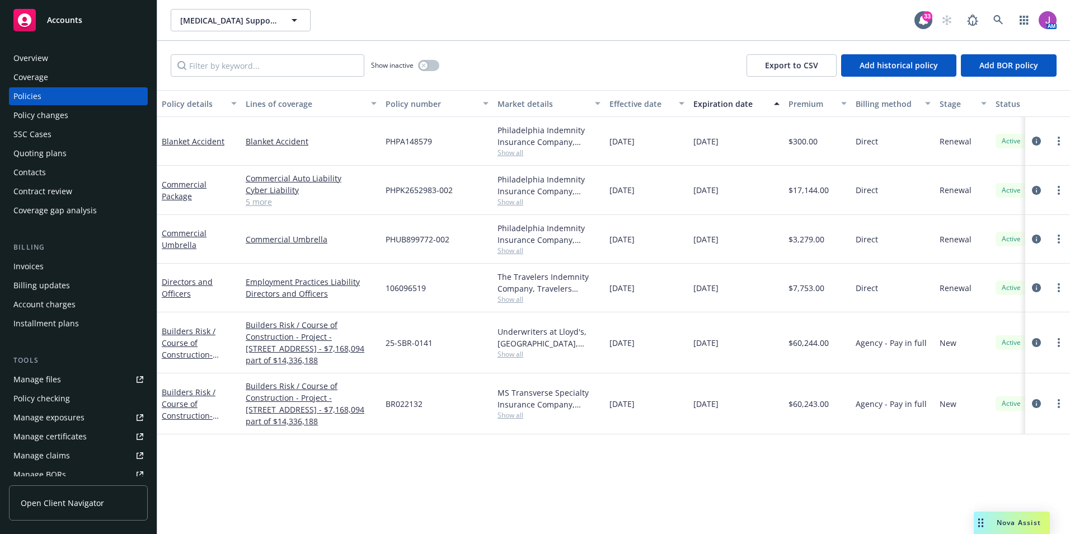
click at [57, 116] on div "Policy changes" at bounding box center [40, 115] width 55 height 18
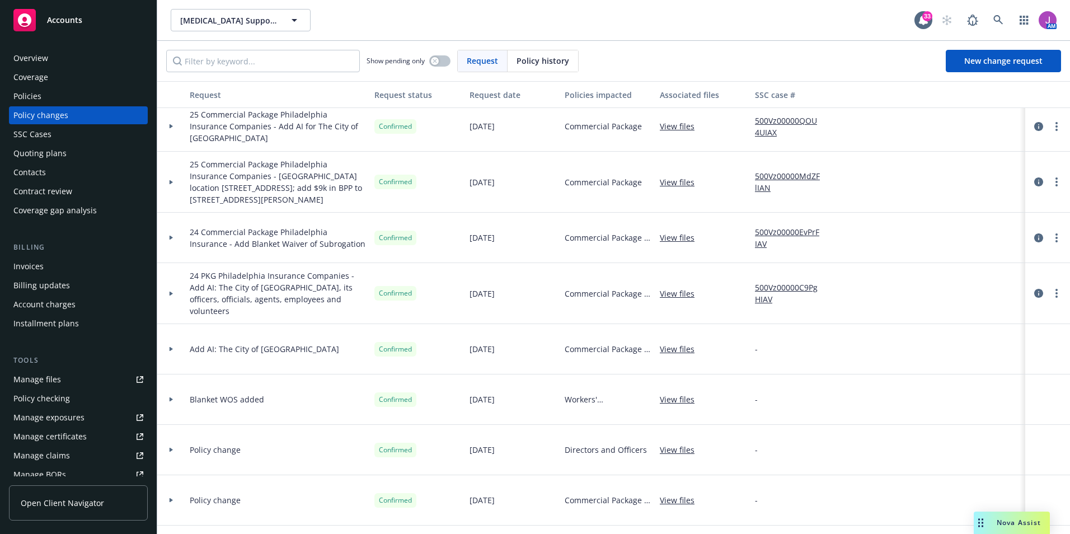
scroll to position [137, 0]
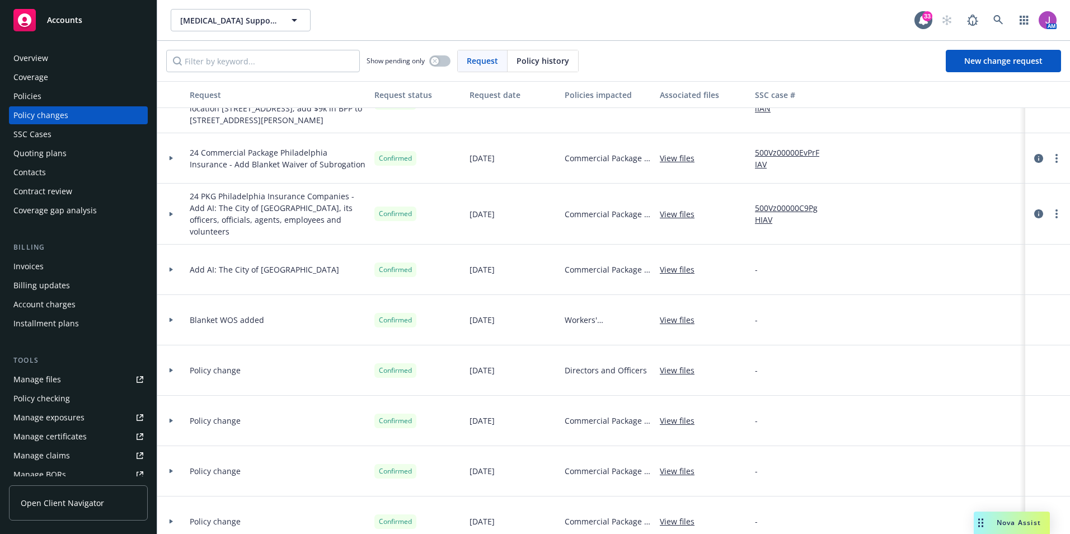
click at [174, 346] on div at bounding box center [171, 370] width 28 height 50
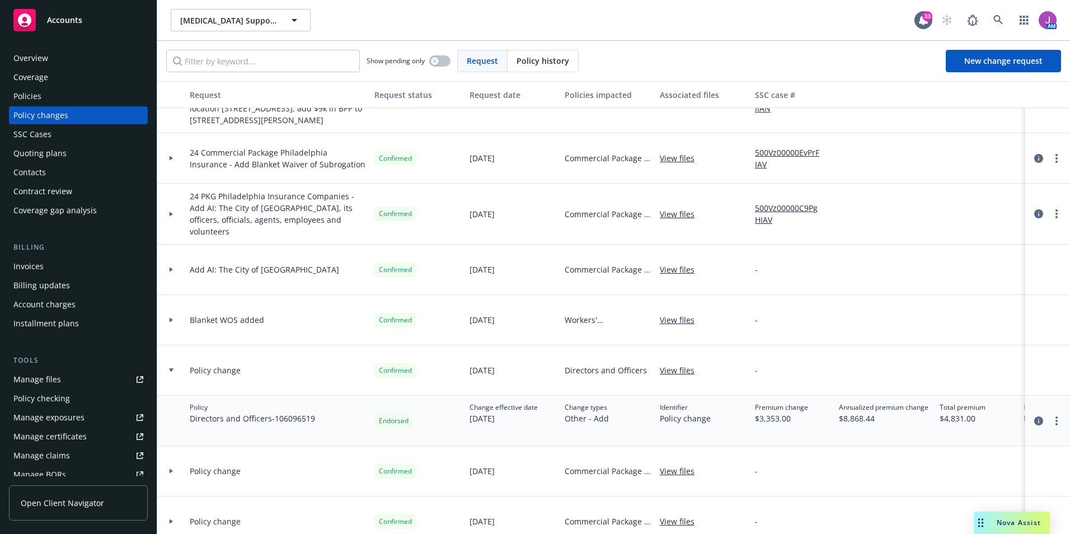
click at [174, 346] on div at bounding box center [171, 370] width 28 height 50
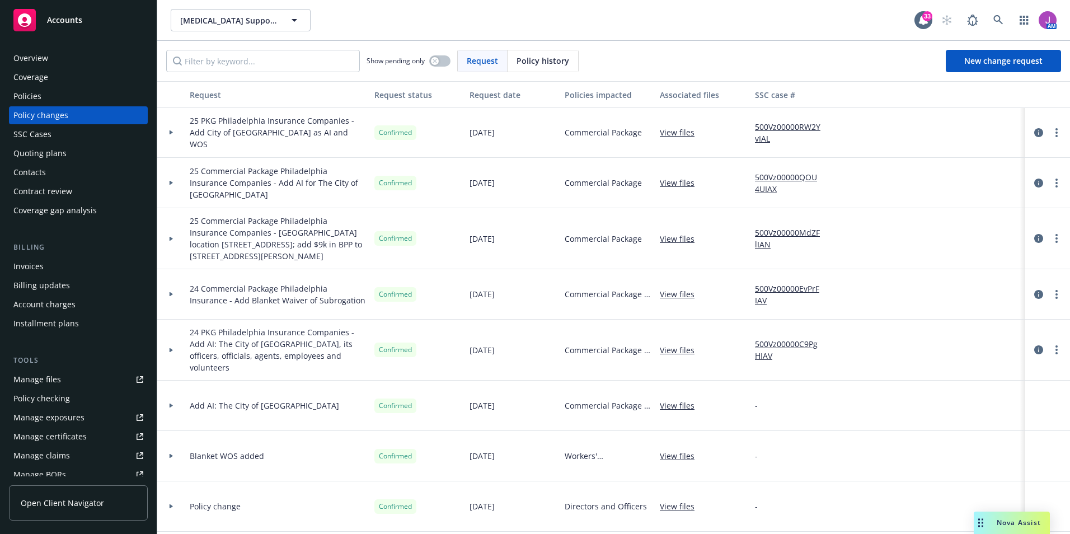
scroll to position [0, 0]
click at [167, 187] on div at bounding box center [171, 183] width 28 height 50
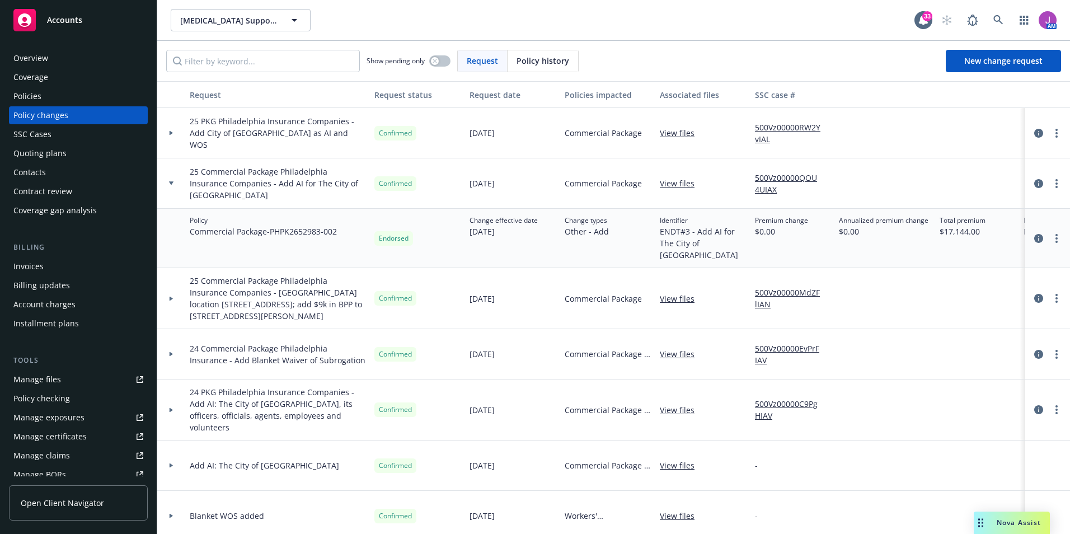
click at [168, 185] on div at bounding box center [171, 183] width 28 height 50
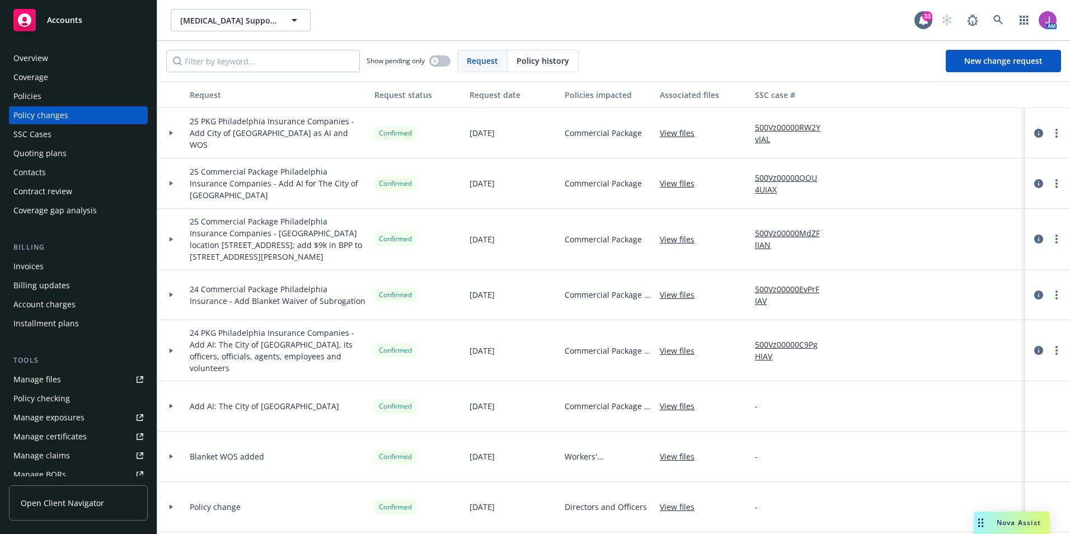
click at [16, 89] on div "Policies" at bounding box center [27, 96] width 28 height 18
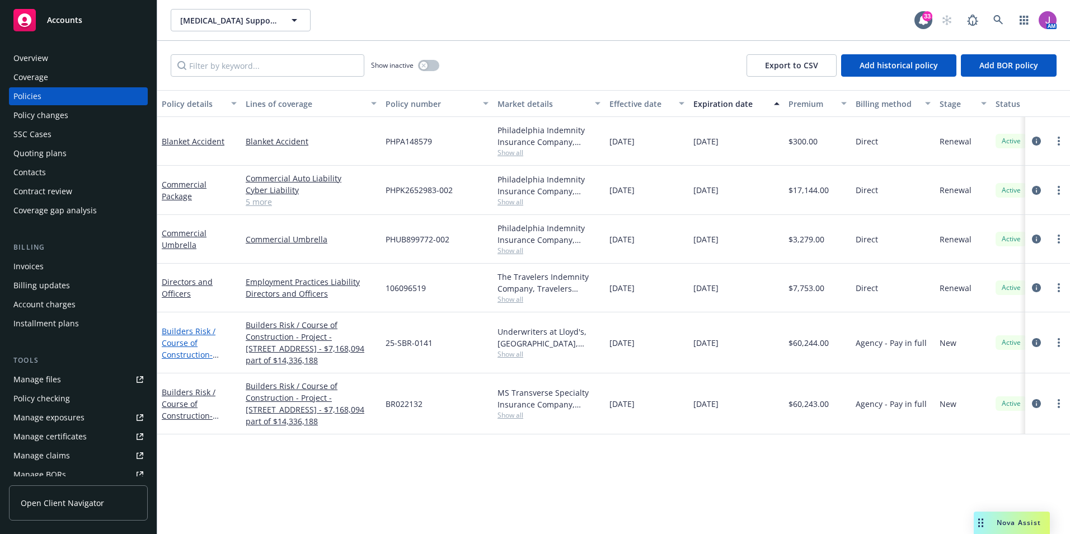
click at [179, 335] on link "Builders Risk / Course of Construction - Project - 3939 Mt Diablo Boulevard, La…" at bounding box center [198, 366] width 73 height 81
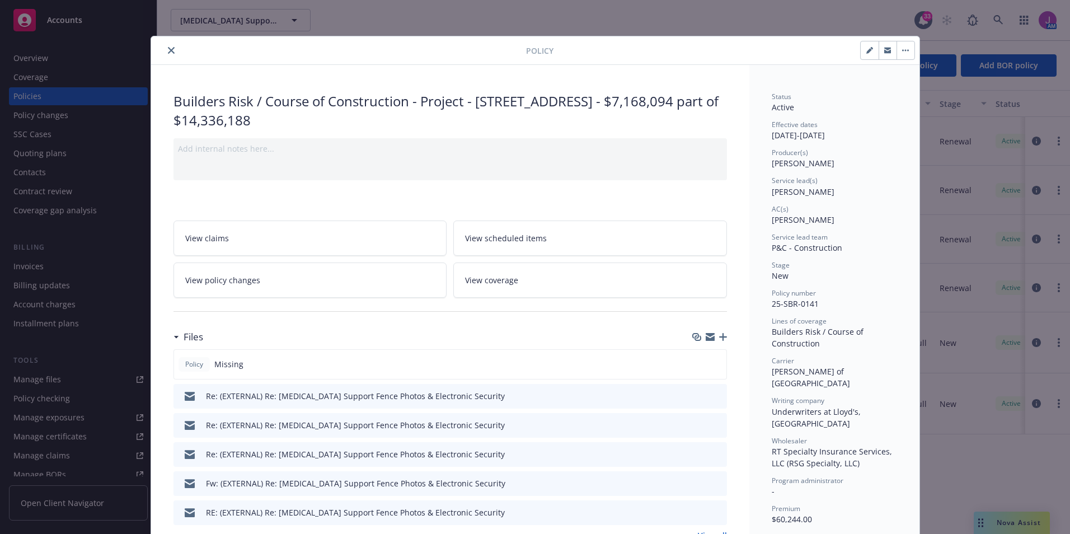
click at [247, 284] on span "View policy changes" at bounding box center [222, 280] width 75 height 12
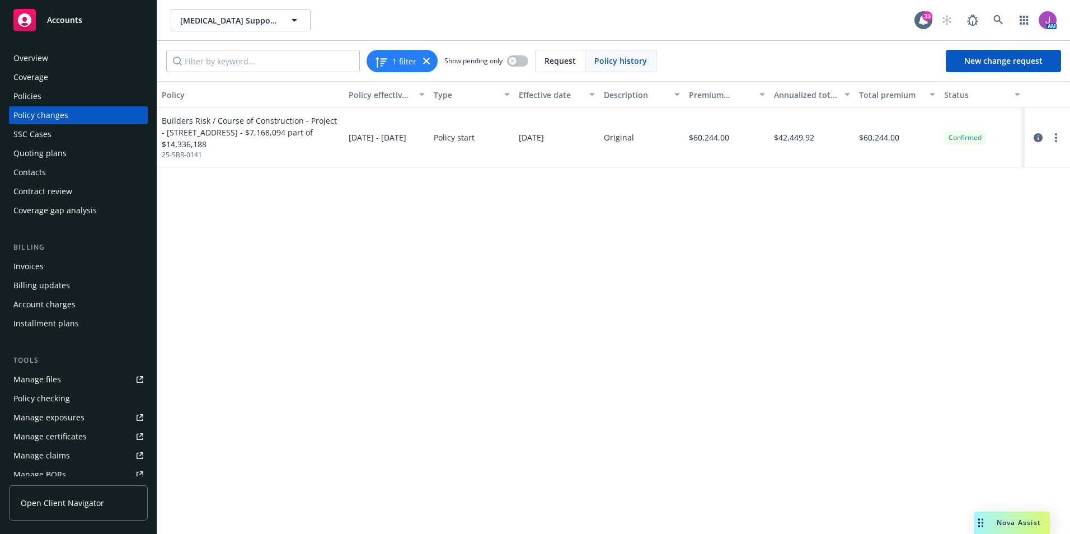
click at [45, 100] on div "Policies" at bounding box center [78, 96] width 130 height 18
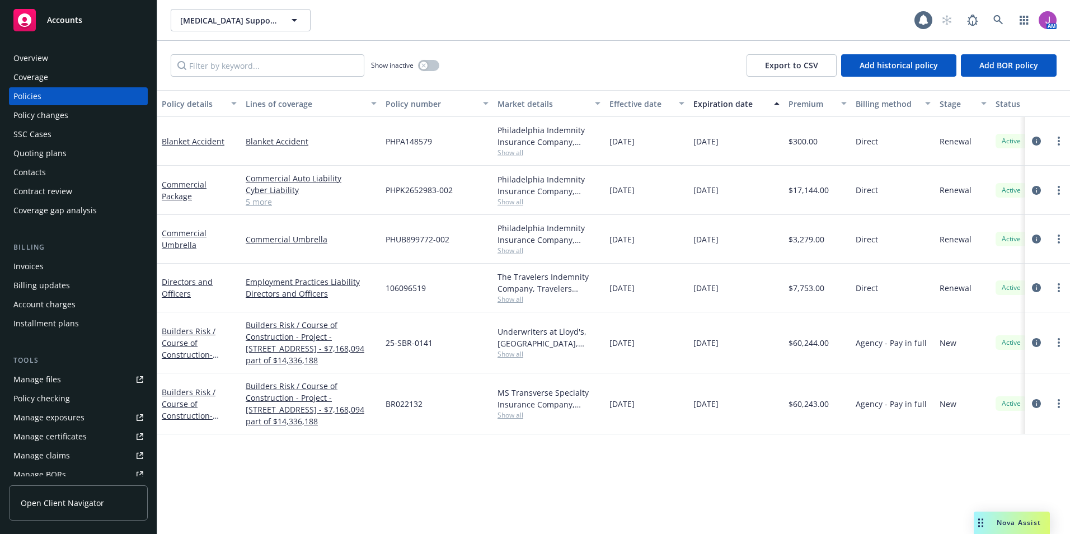
drag, startPoint x: 45, startPoint y: 100, endPoint x: 55, endPoint y: 116, distance: 19.9
click at [55, 116] on div "Policy changes" at bounding box center [40, 115] width 55 height 18
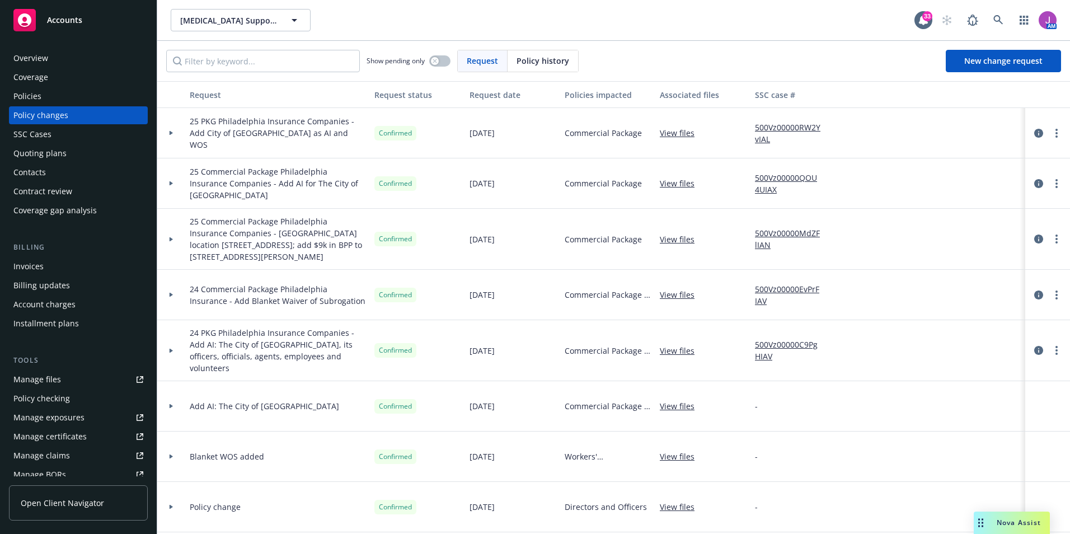
click at [80, 97] on div "Policies" at bounding box center [78, 96] width 130 height 18
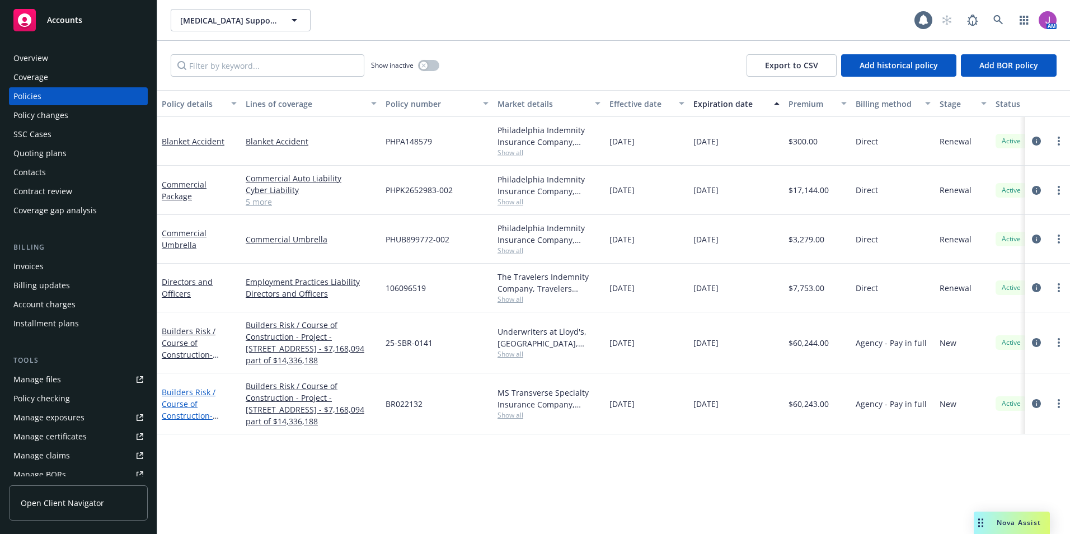
click at [187, 400] on link "Builders Risk / Course of Construction - Project - 3939 Mt Diablo Boulevard, La…" at bounding box center [198, 427] width 73 height 81
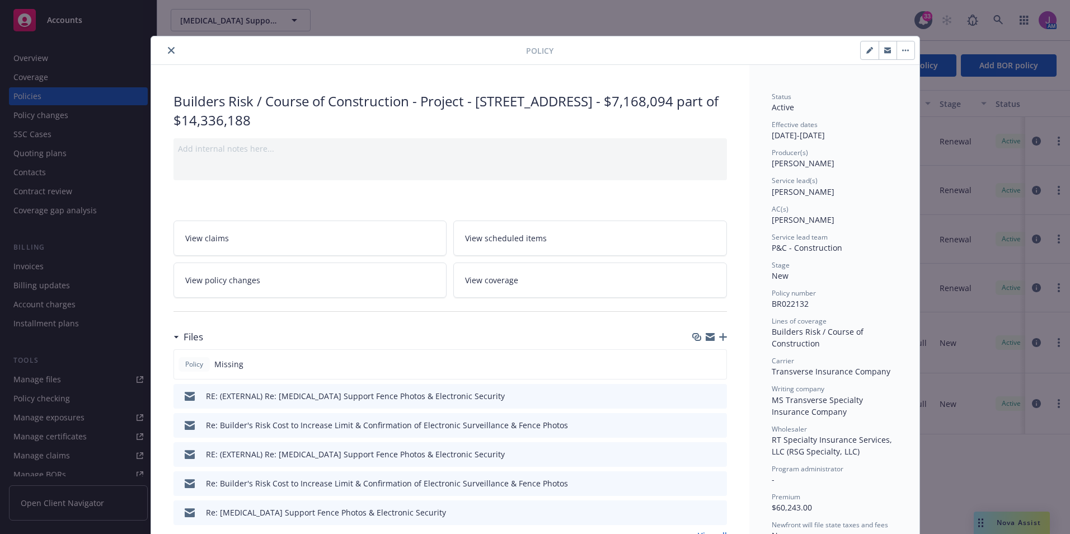
click at [247, 279] on span "View policy changes" at bounding box center [222, 280] width 75 height 12
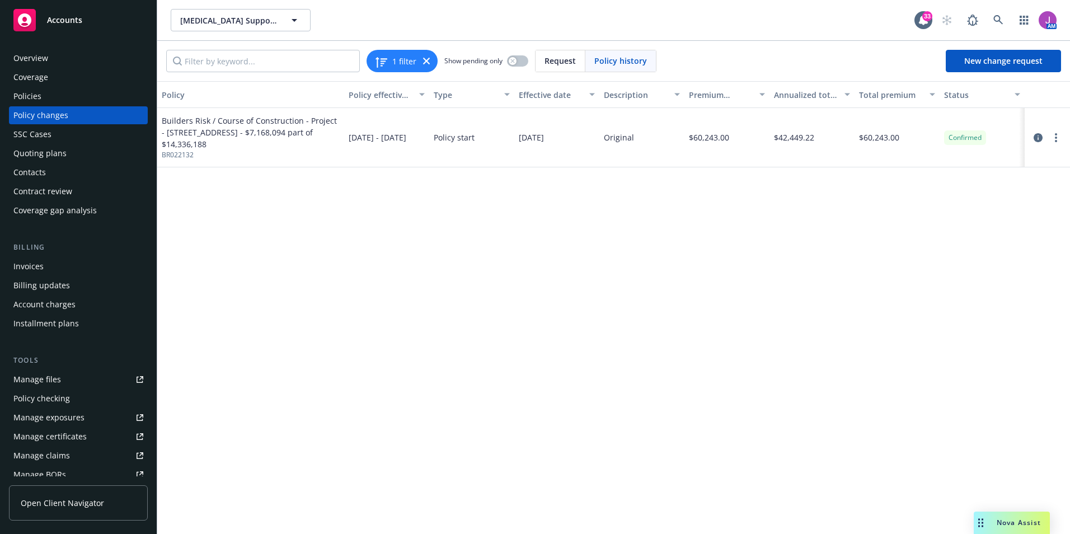
click at [46, 94] on div "Policies" at bounding box center [78, 96] width 130 height 18
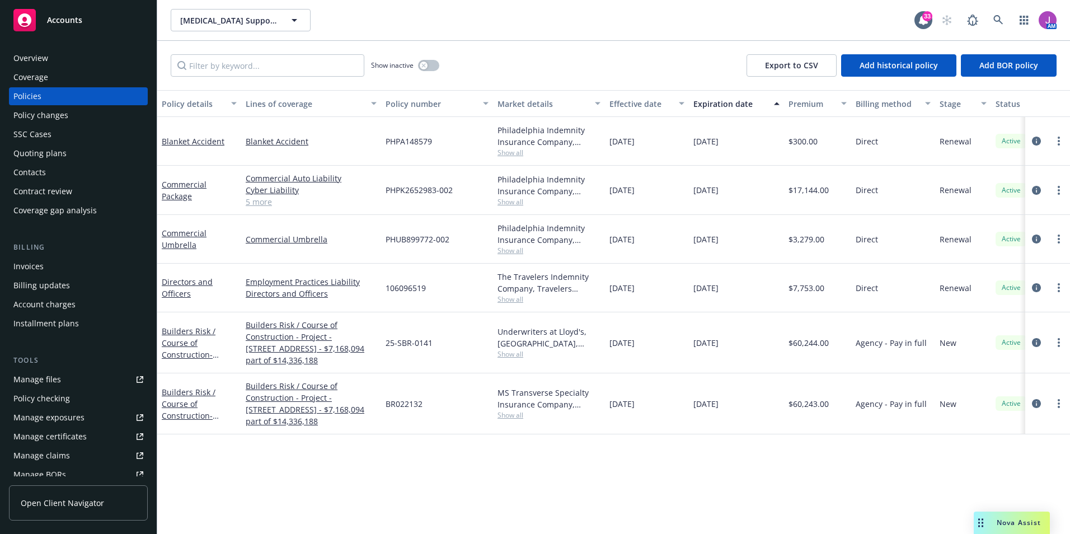
click at [50, 54] on div "Overview" at bounding box center [78, 58] width 130 height 18
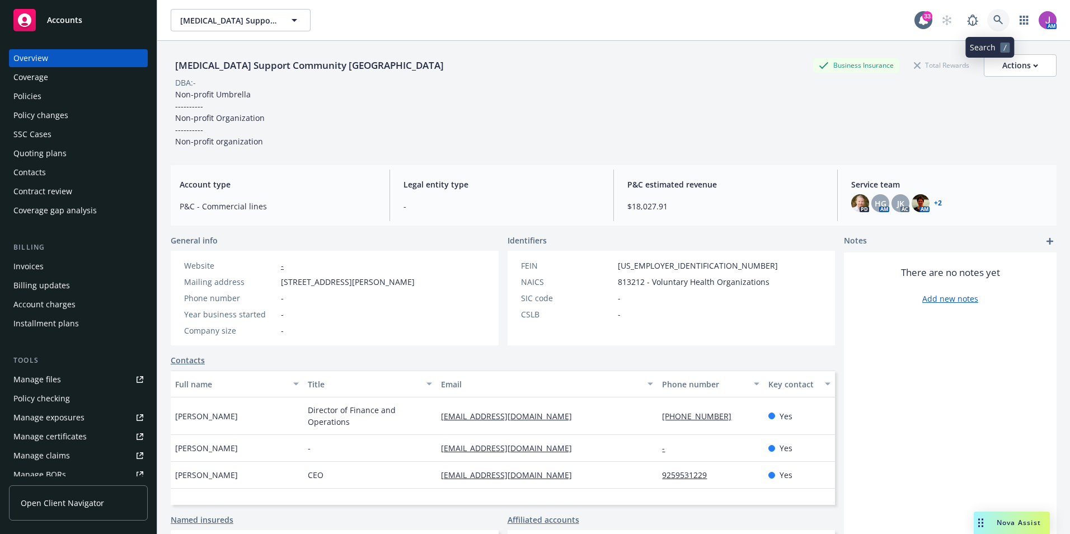
click at [997, 19] on link at bounding box center [998, 20] width 22 height 22
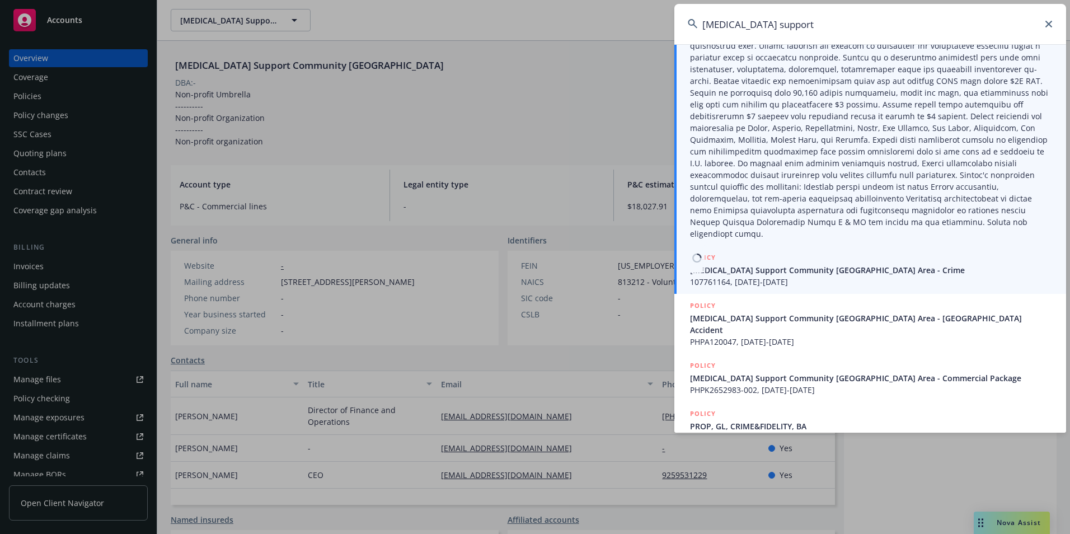
scroll to position [327, 0]
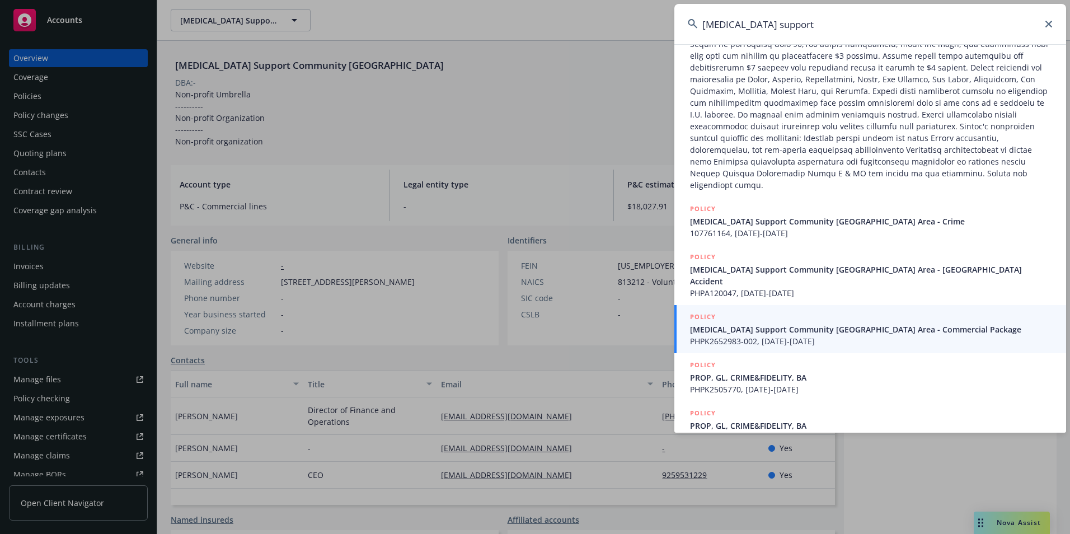
type input "cancer support"
click at [796, 335] on span "PHPK2652983-002, 02/01/2025-02/01/2026" at bounding box center [871, 341] width 363 height 12
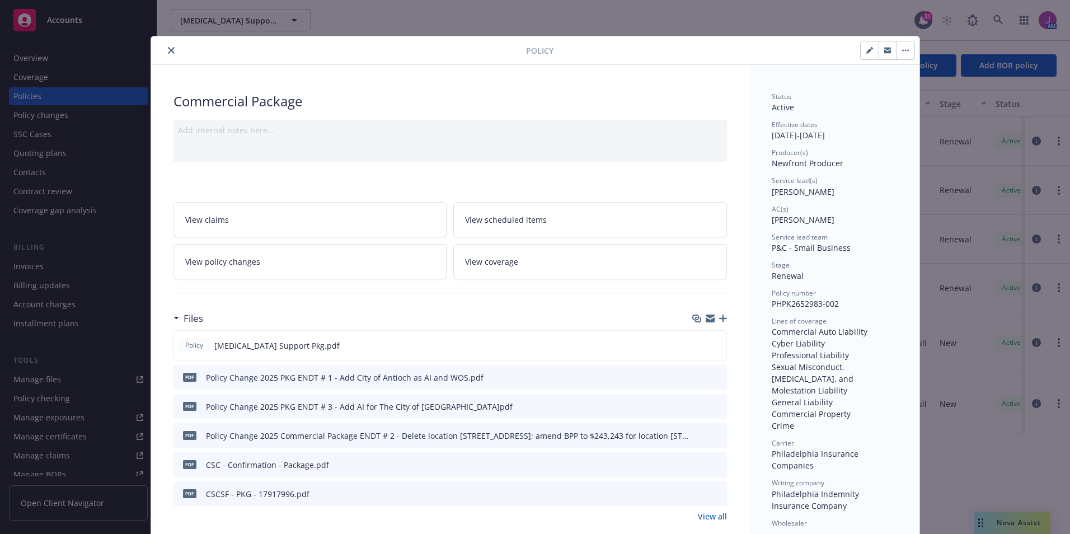
click at [168, 50] on icon "close" at bounding box center [171, 50] width 7 height 7
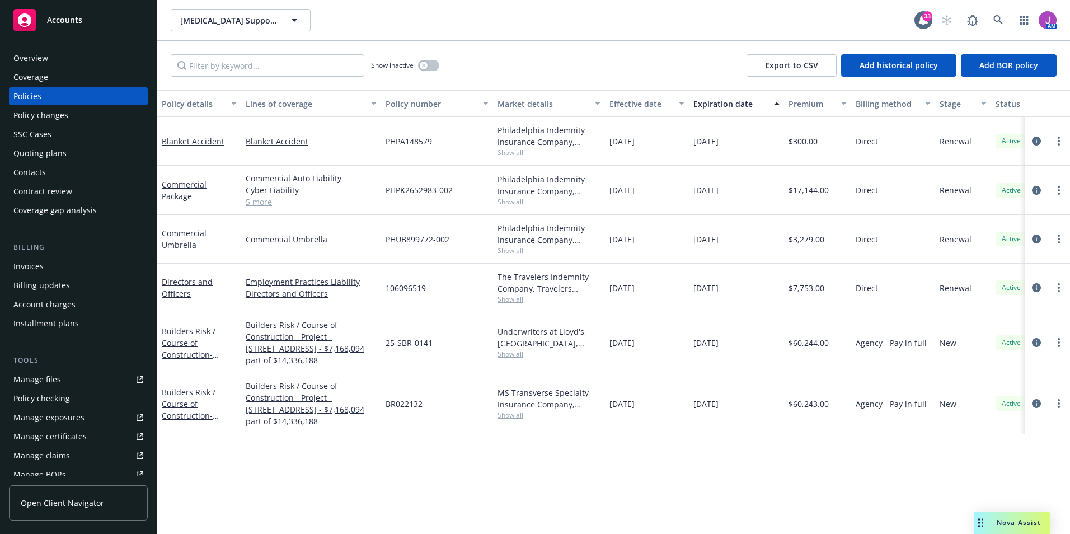
click at [44, 115] on div "Policy changes" at bounding box center [40, 115] width 55 height 18
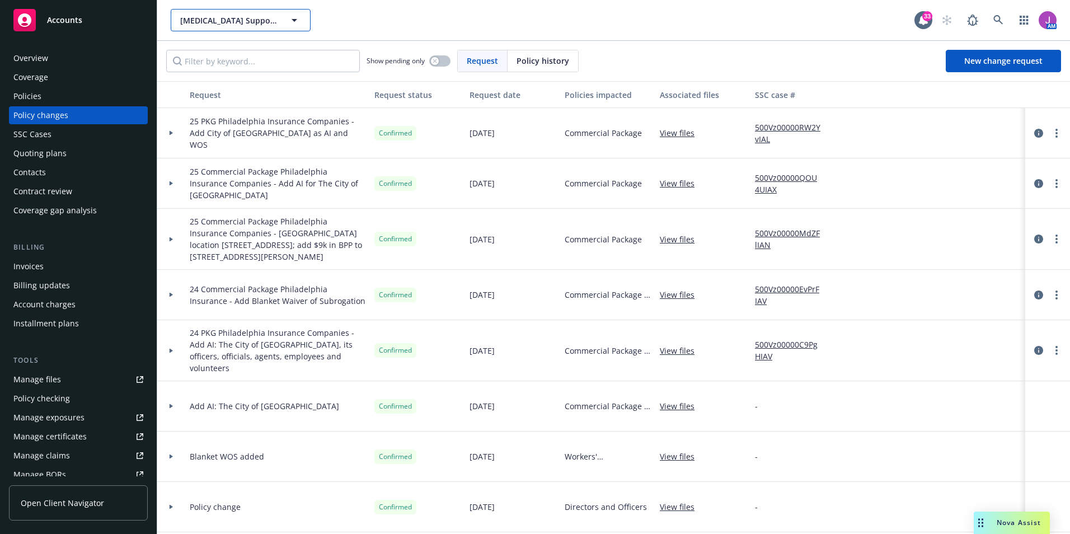
click at [223, 19] on span "Cancer Support Community San Francisco Bay Area" at bounding box center [228, 21] width 97 height 12
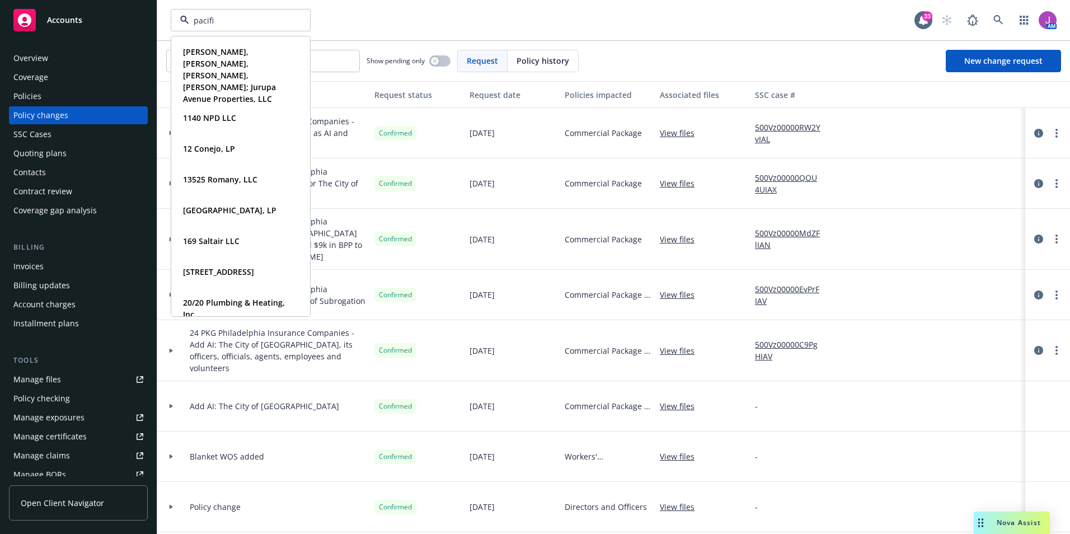
type input "pacific"
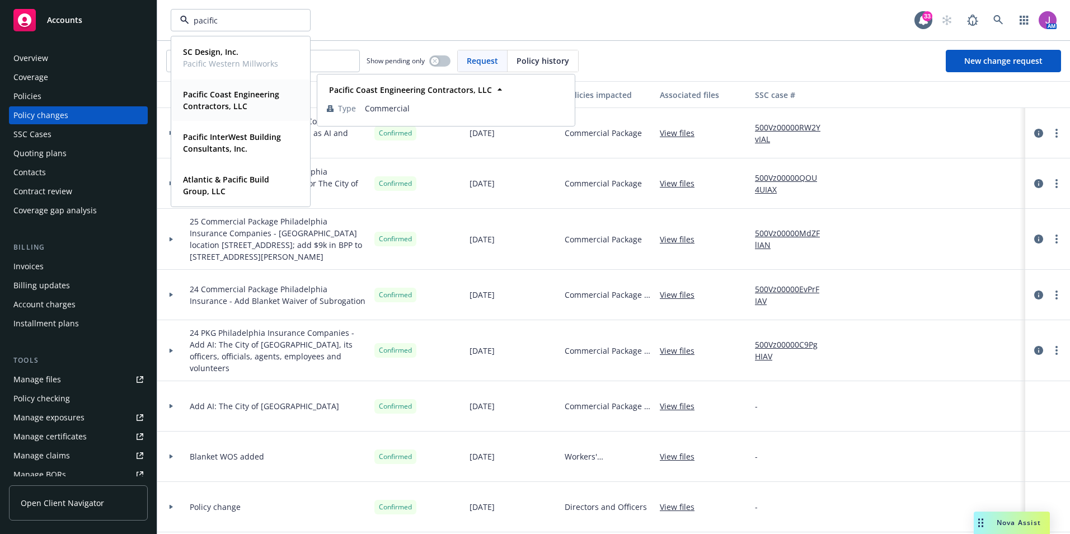
click at [232, 107] on strong "Pacific Coast Engineering Contractors, LLC" at bounding box center [231, 100] width 96 height 22
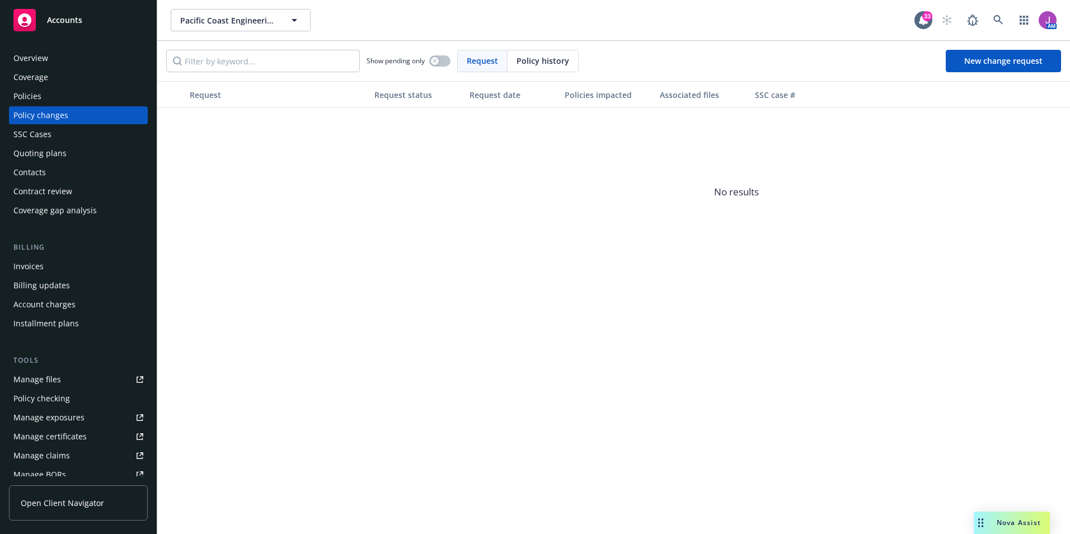
click at [42, 93] on div "Policies" at bounding box center [78, 96] width 130 height 18
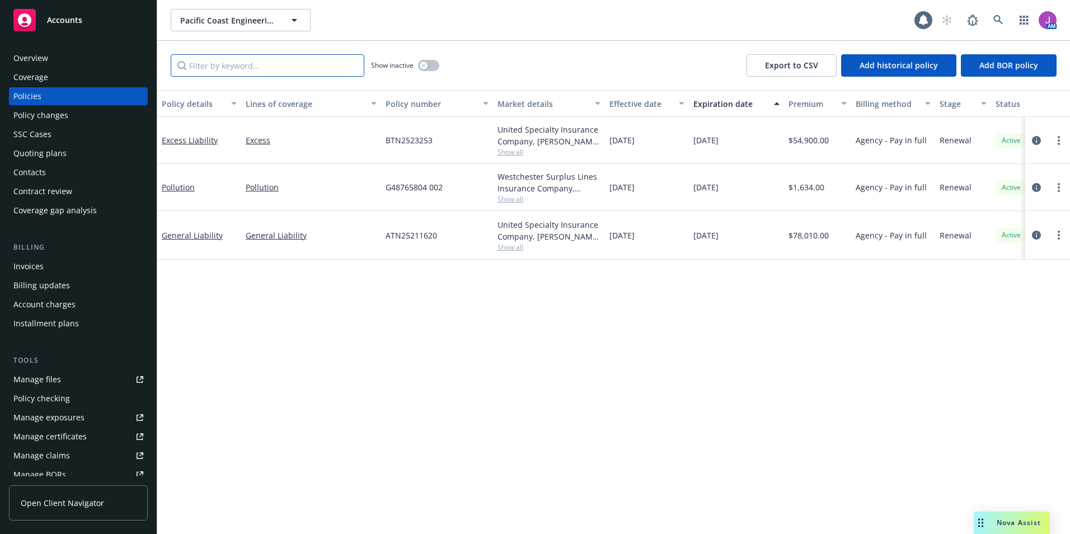
click at [217, 65] on input "Filter by keyword..." at bounding box center [268, 65] width 194 height 22
type input "ge"
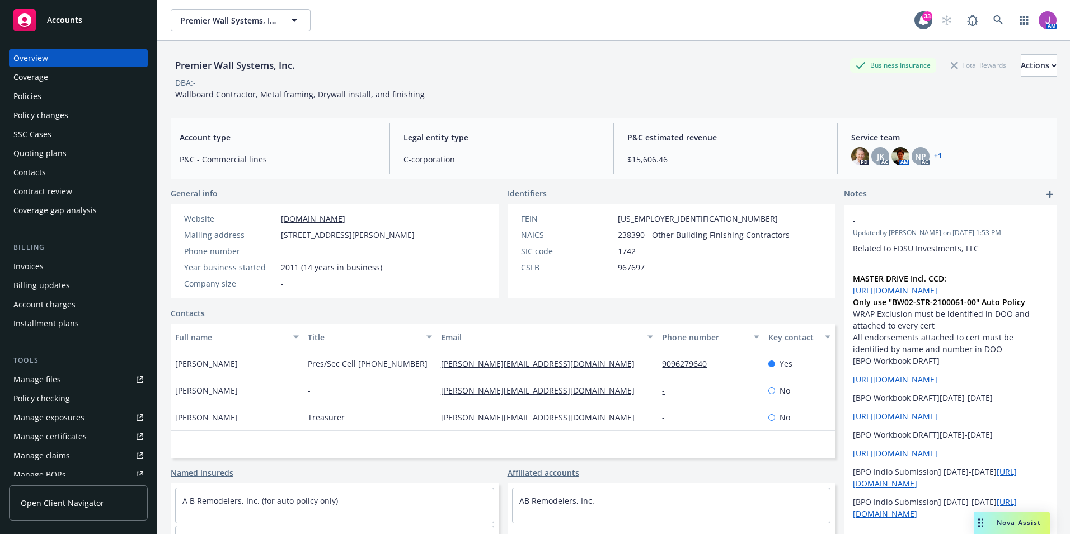
click at [39, 100] on div "Policies" at bounding box center [27, 96] width 28 height 18
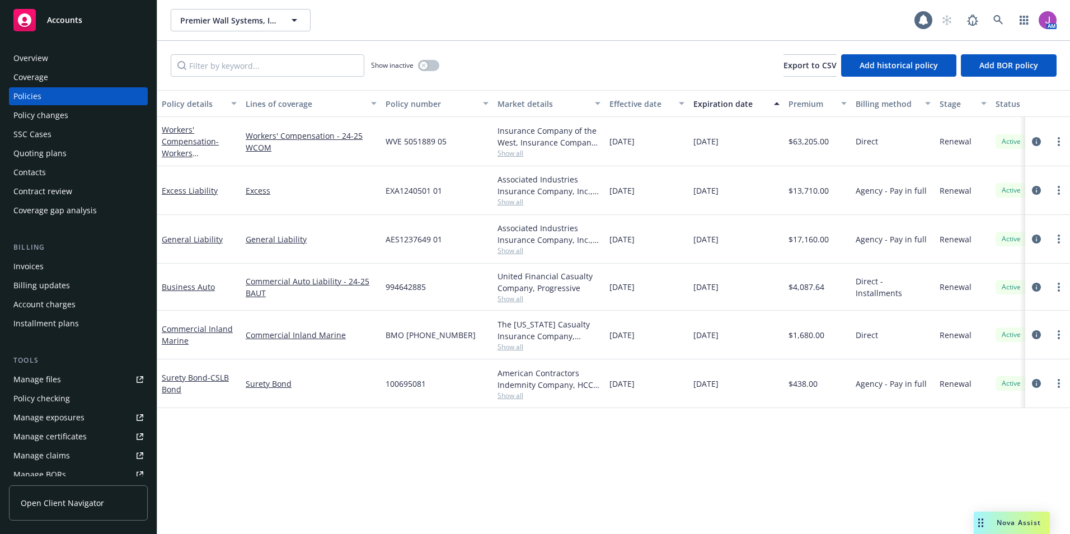
click at [53, 154] on div "Quoting plans" at bounding box center [39, 153] width 53 height 18
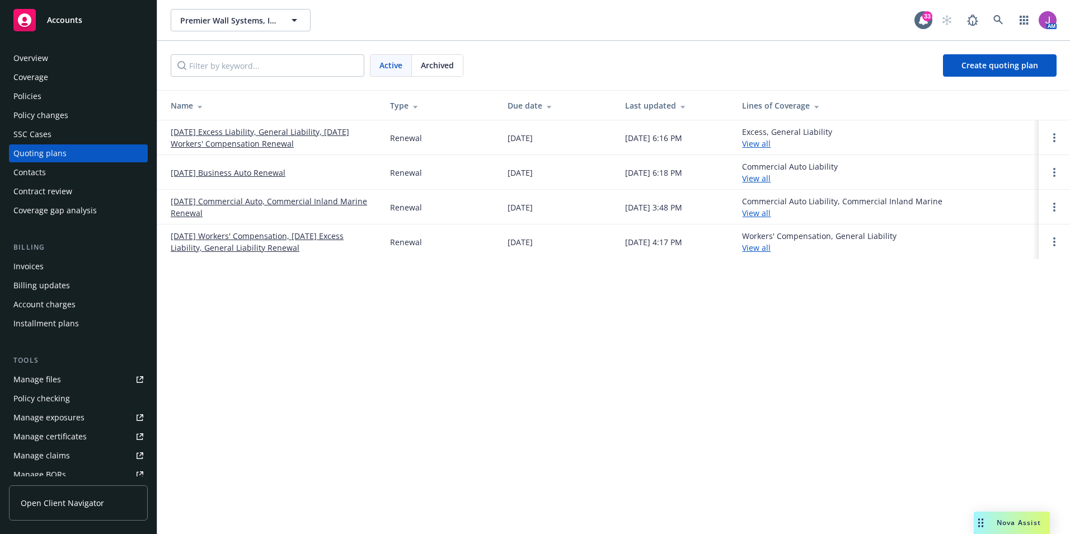
click at [223, 237] on link "[DATE] Workers' Compensation, [DATE] Excess Liability, General Liability Renewal" at bounding box center [271, 242] width 201 height 24
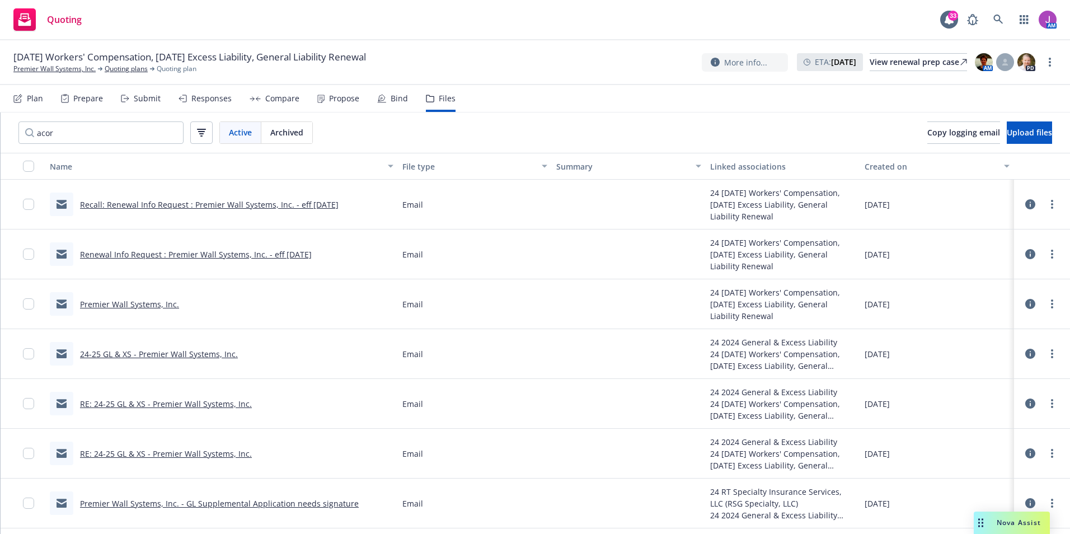
type input "acord"
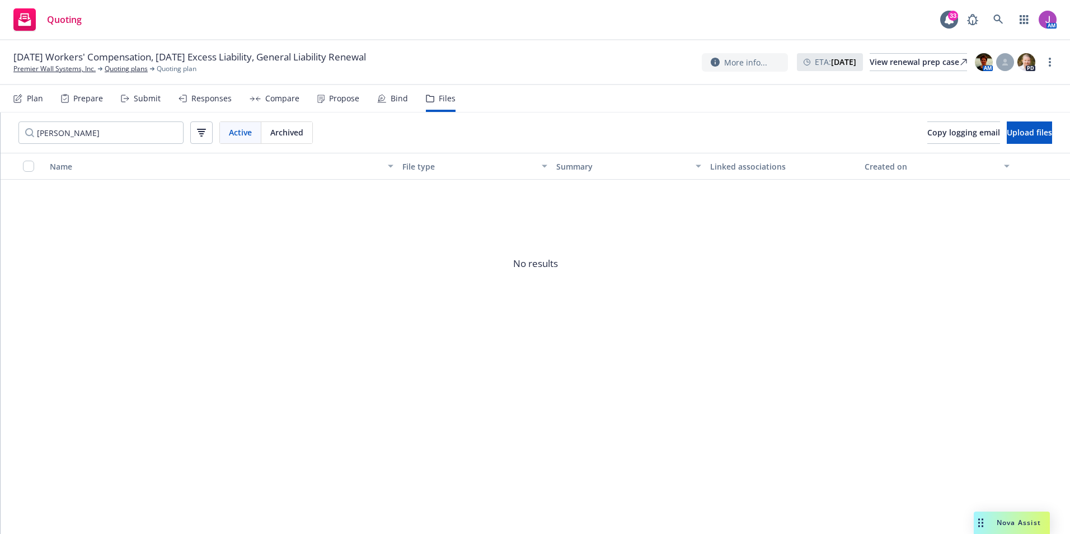
drag, startPoint x: 48, startPoint y: 133, endPoint x: 0, endPoint y: 129, distance: 47.7
click at [1, 129] on div "acord Active Archived" at bounding box center [166, 133] width 330 height 40
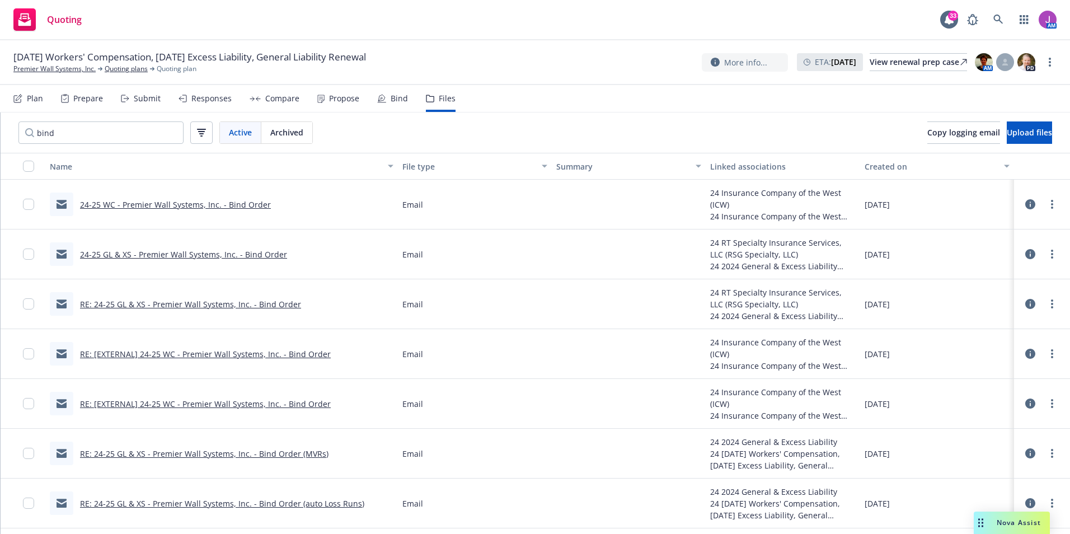
type input "bind"
click at [170, 255] on link "24-25 GL & XS - Premier Wall Systems, Inc. - Bind Order" at bounding box center [183, 254] width 207 height 11
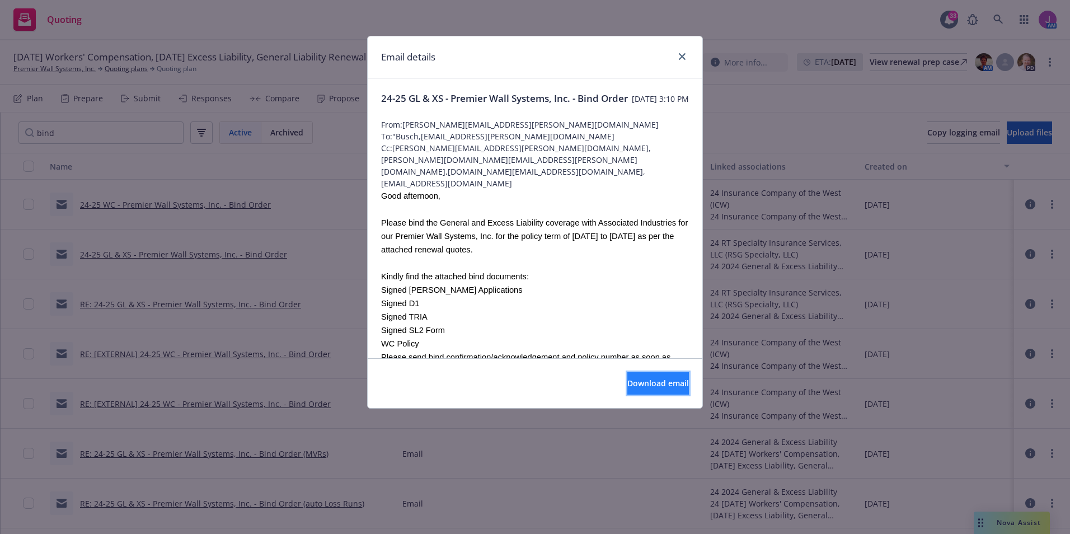
click at [641, 384] on span "Download email" at bounding box center [658, 383] width 62 height 11
click at [683, 55] on icon "close" at bounding box center [682, 56] width 7 height 7
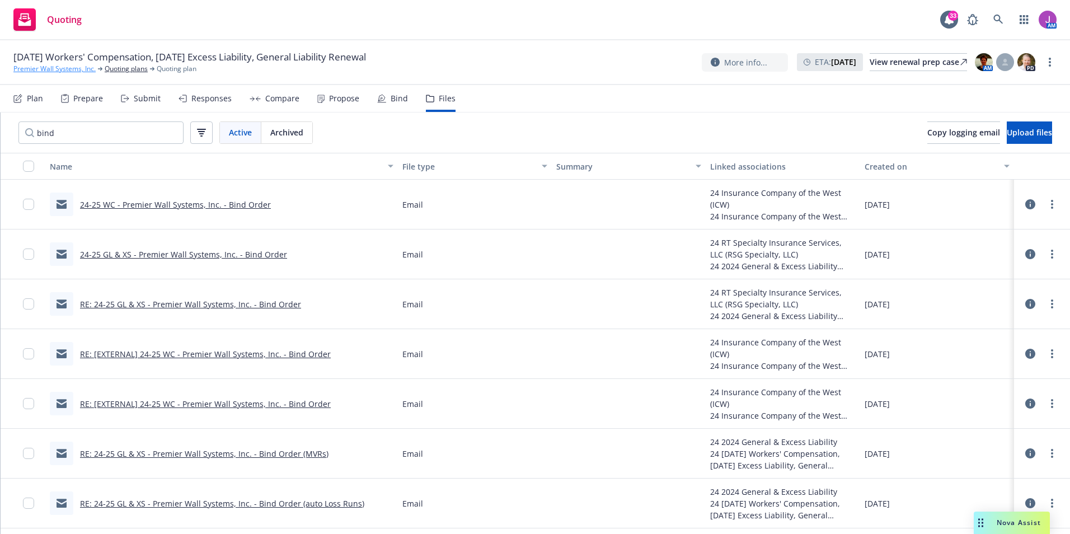
click at [77, 68] on link "Premier Wall Systems, Inc." at bounding box center [54, 69] width 82 height 10
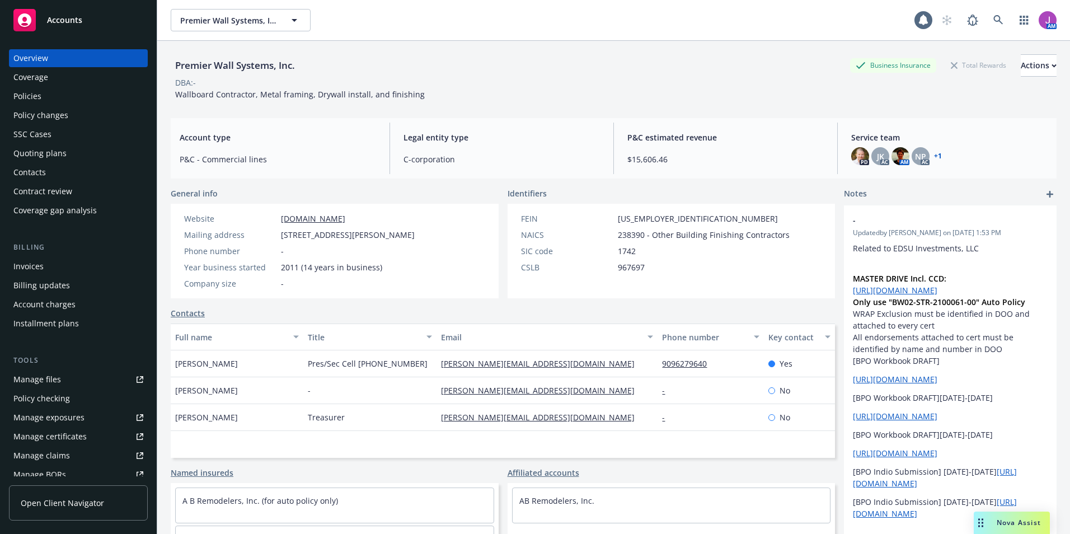
click at [42, 91] on div "Policies" at bounding box center [78, 96] width 130 height 18
